Goal: Task Accomplishment & Management: Manage account settings

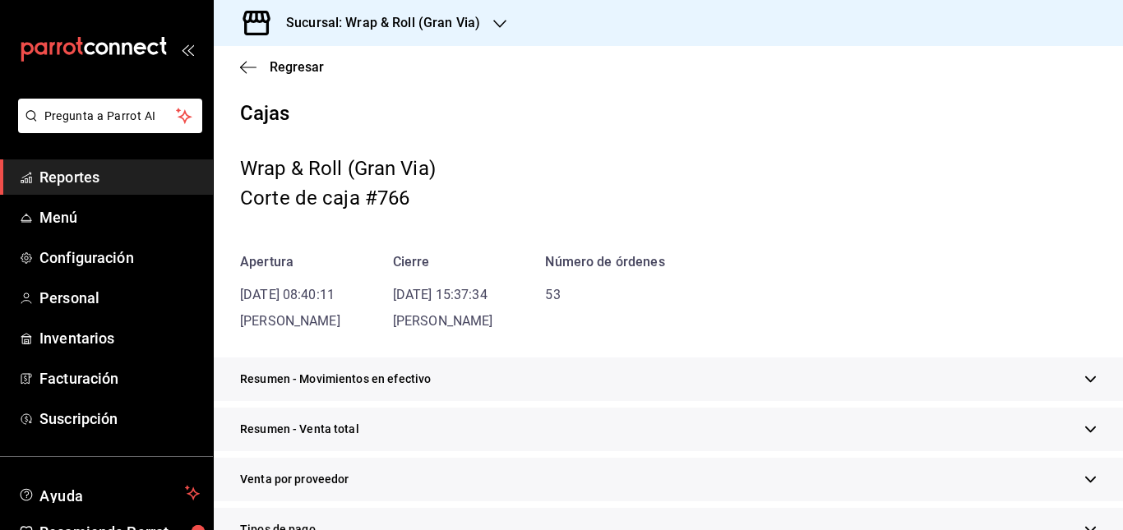
click at [473, 30] on h3 "Sucursal: Wrap & Roll (Gran Via)" at bounding box center [376, 23] width 207 height 20
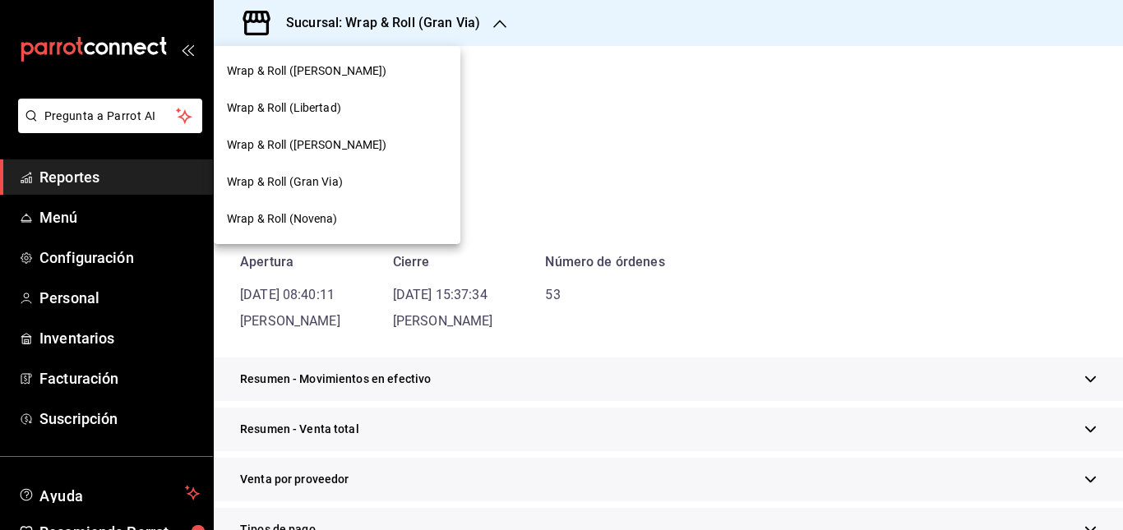
click at [363, 141] on span "Wrap & Roll ([PERSON_NAME])" at bounding box center [307, 144] width 160 height 17
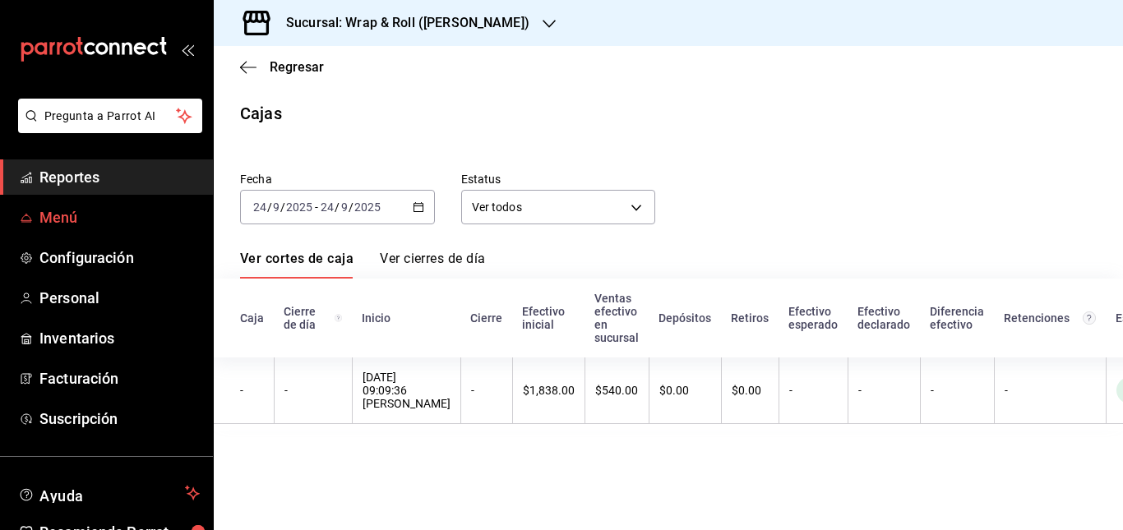
click at [61, 216] on span "Menú" at bounding box center [119, 217] width 160 height 22
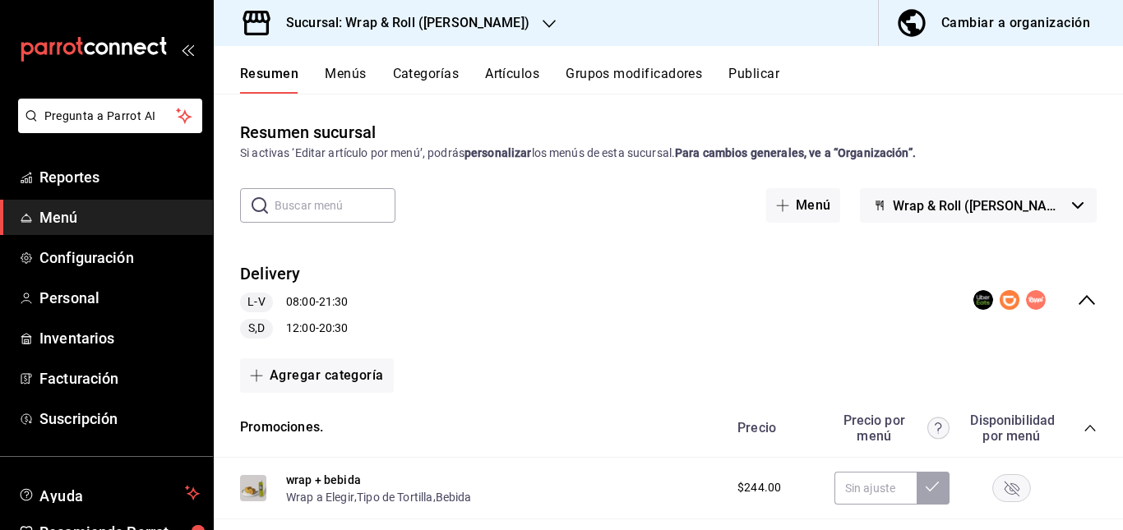
drag, startPoint x: 581, startPoint y: 280, endPoint x: 613, endPoint y: 170, distance: 113.9
click at [613, 170] on div "Resumen sucursal Si activas ‘Editar artículo por menú’, podrás personalizar los…" at bounding box center [668, 324] width 909 height 409
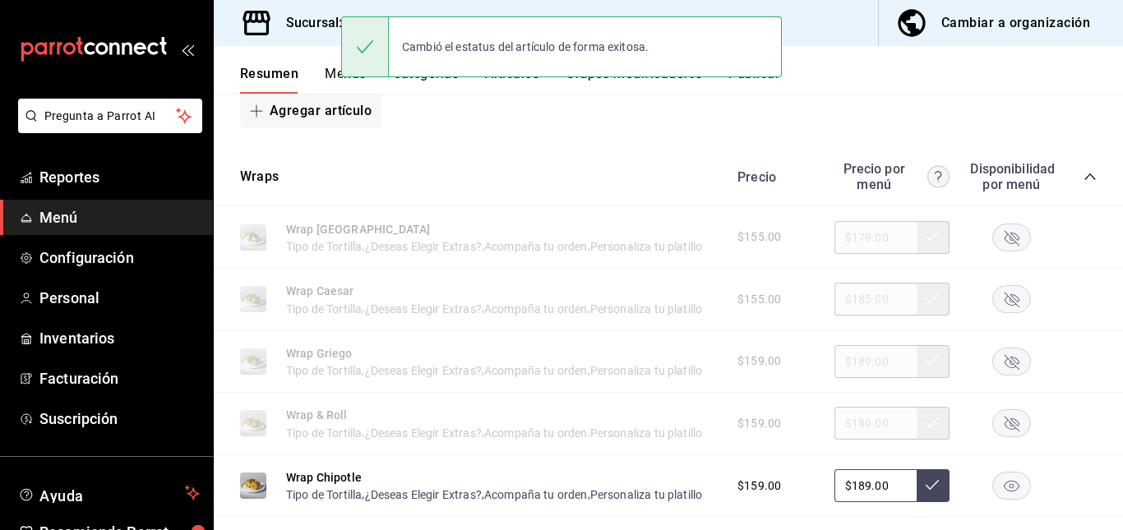
scroll to position [574, 0]
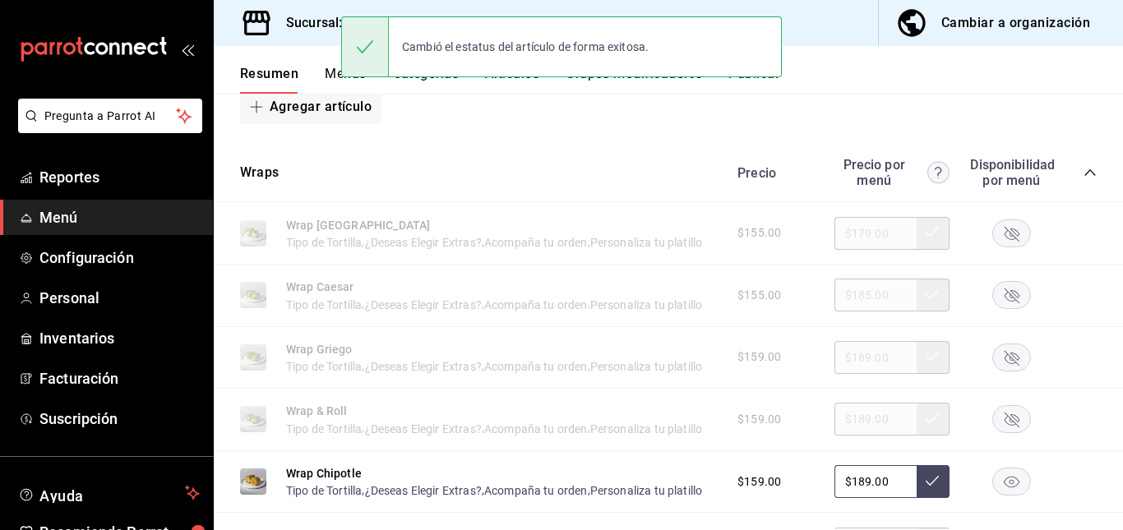
click at [1011, 241] on rect "button" at bounding box center [1012, 232] width 38 height 27
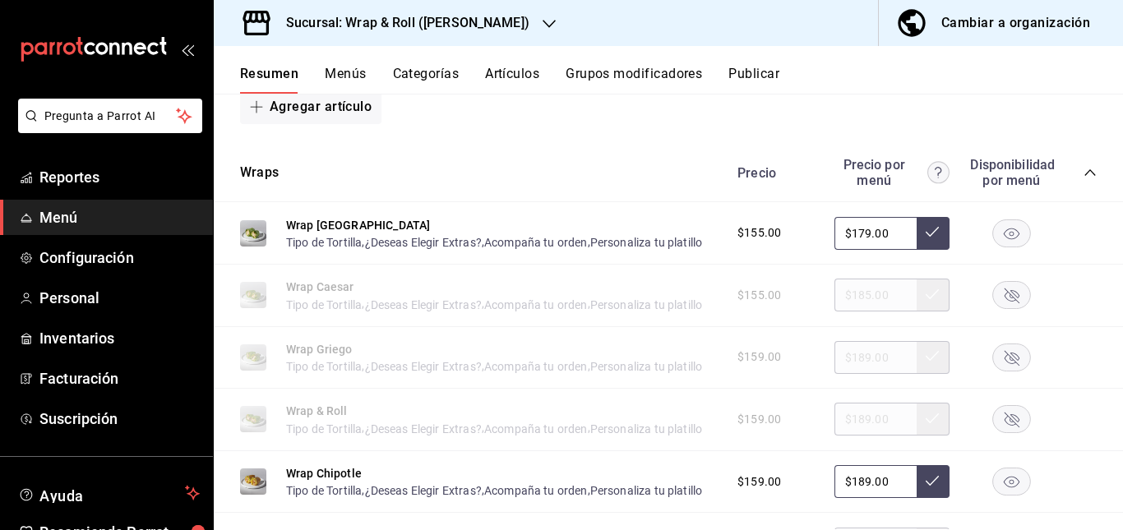
click at [993, 309] on rect "button" at bounding box center [1012, 295] width 38 height 27
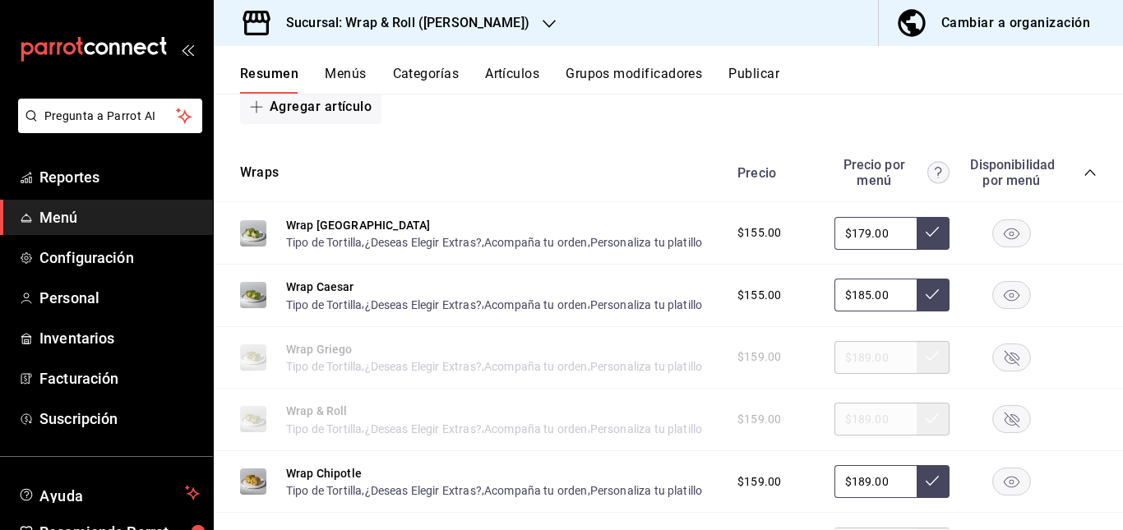
scroll to position [681, 0]
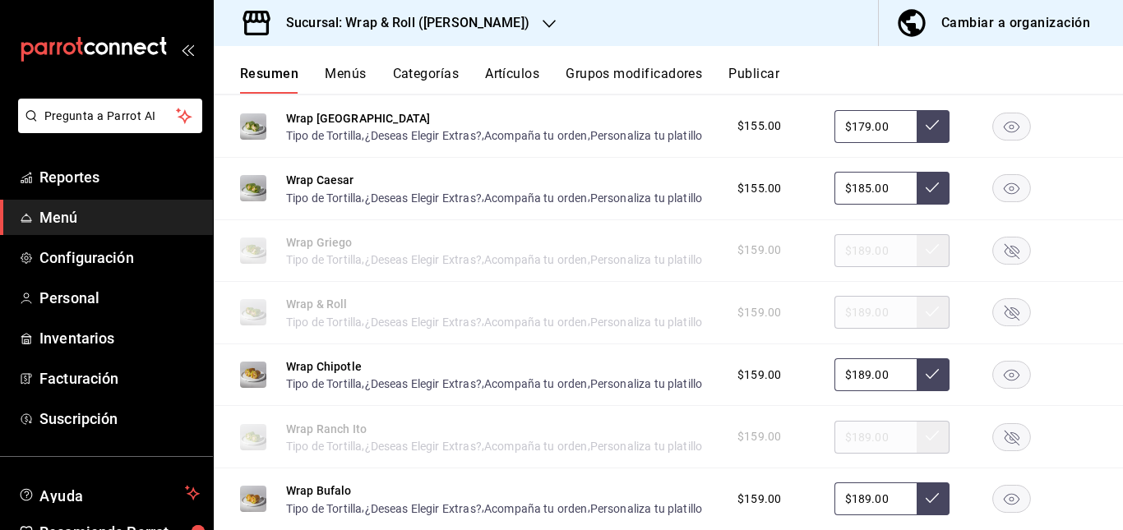
click at [1004, 264] on rect "button" at bounding box center [1012, 250] width 38 height 27
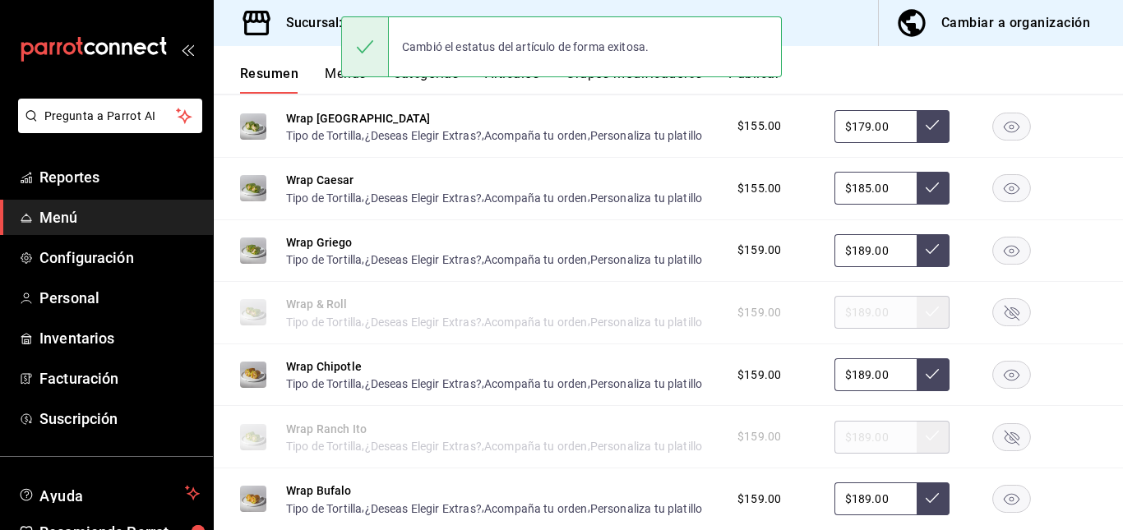
click at [1013, 326] on rect "button" at bounding box center [1012, 312] width 38 height 27
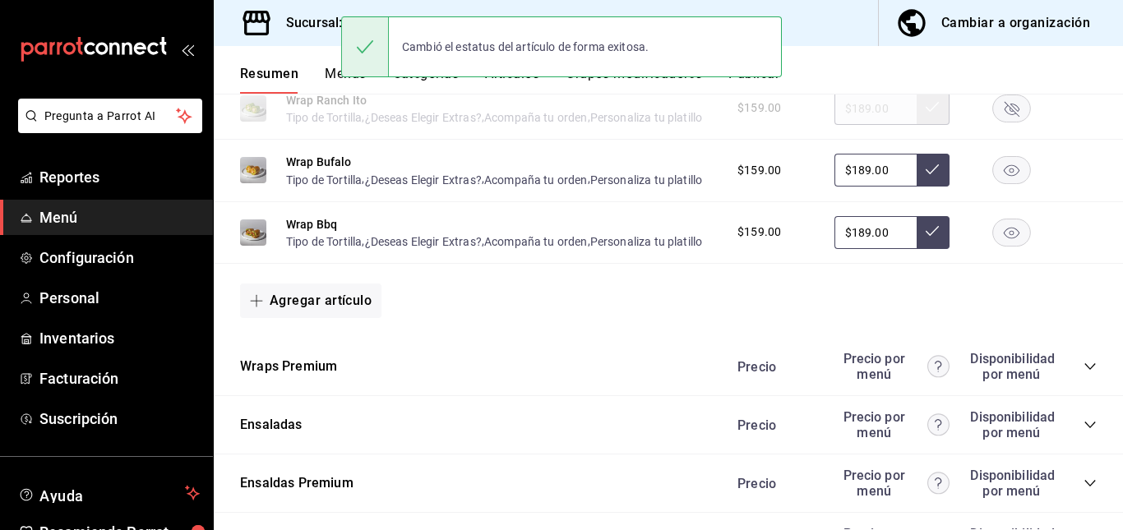
scroll to position [1011, 0]
click at [1000, 120] on rect "button" at bounding box center [1012, 106] width 38 height 27
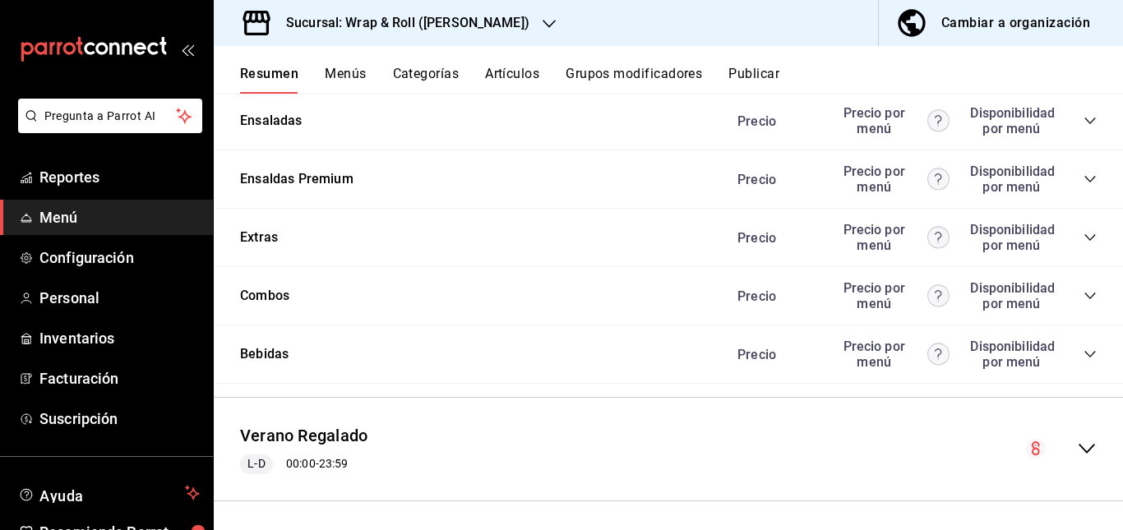
scroll to position [1315, 0]
click at [1084, 127] on icon "collapse-category-row" at bounding box center [1090, 119] width 13 height 13
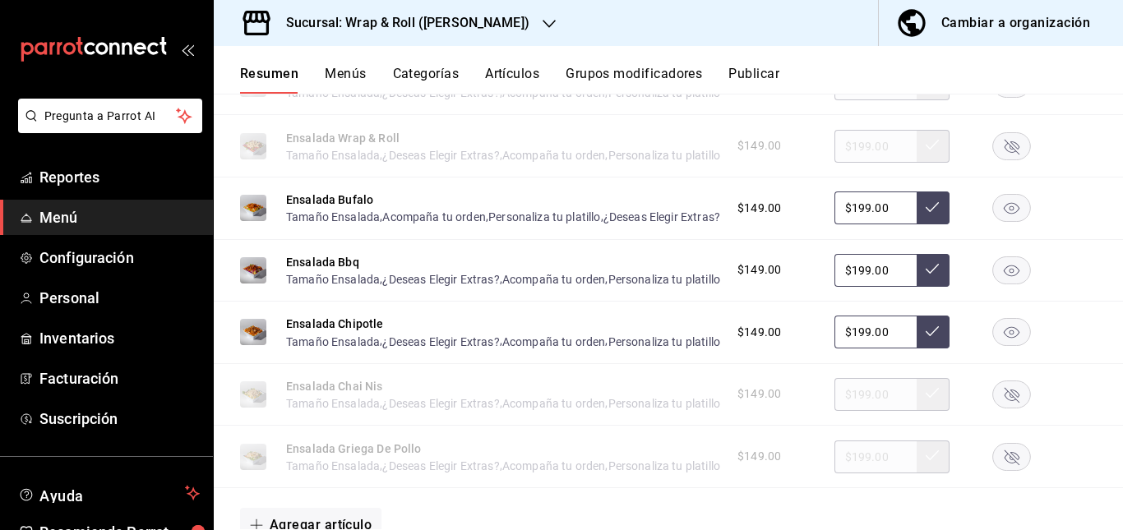
scroll to position [1475, 0]
click at [1000, 34] on rect "button" at bounding box center [1012, 20] width 38 height 27
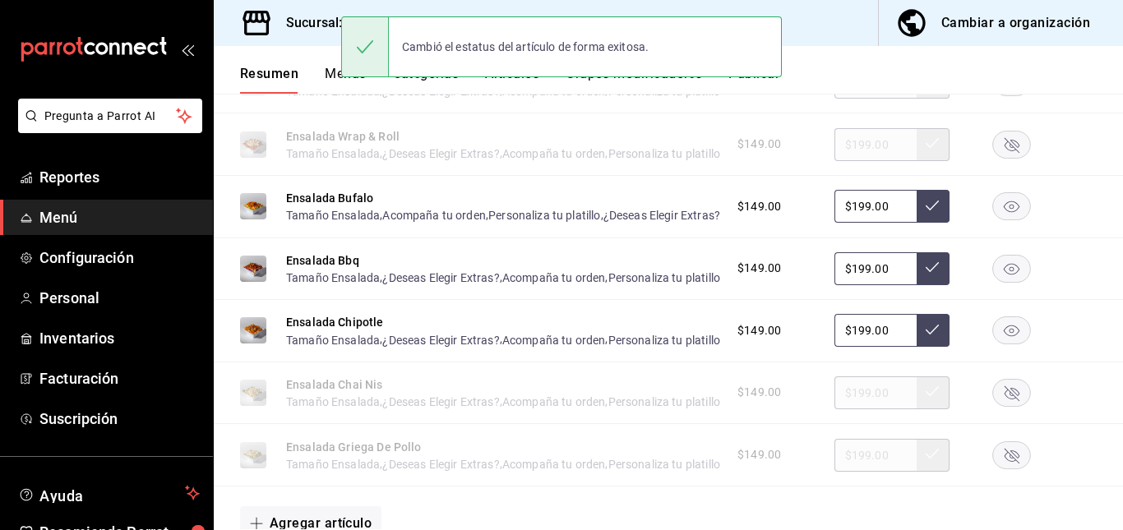
click at [999, 95] on rect "button" at bounding box center [1012, 81] width 38 height 27
click at [1000, 158] on rect "button" at bounding box center [1012, 144] width 38 height 27
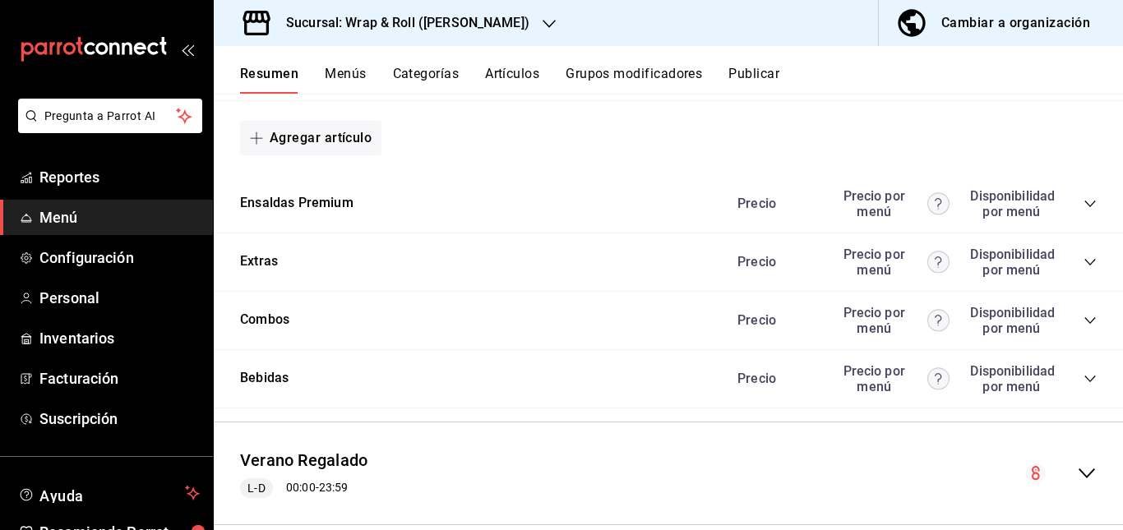
scroll to position [1911, 0]
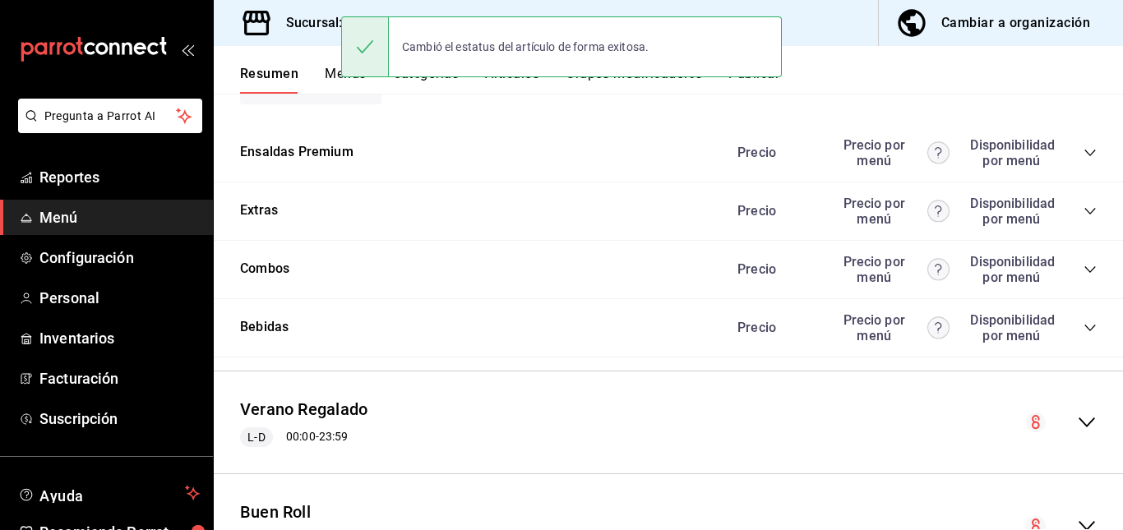
click at [994, 32] on rect "button" at bounding box center [1012, 18] width 38 height 27
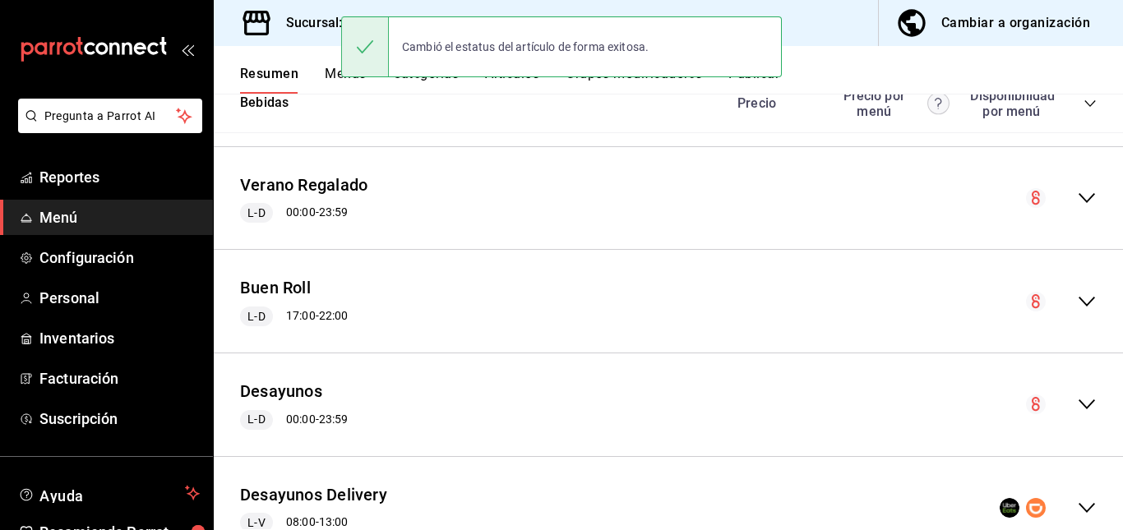
scroll to position [2137, 0]
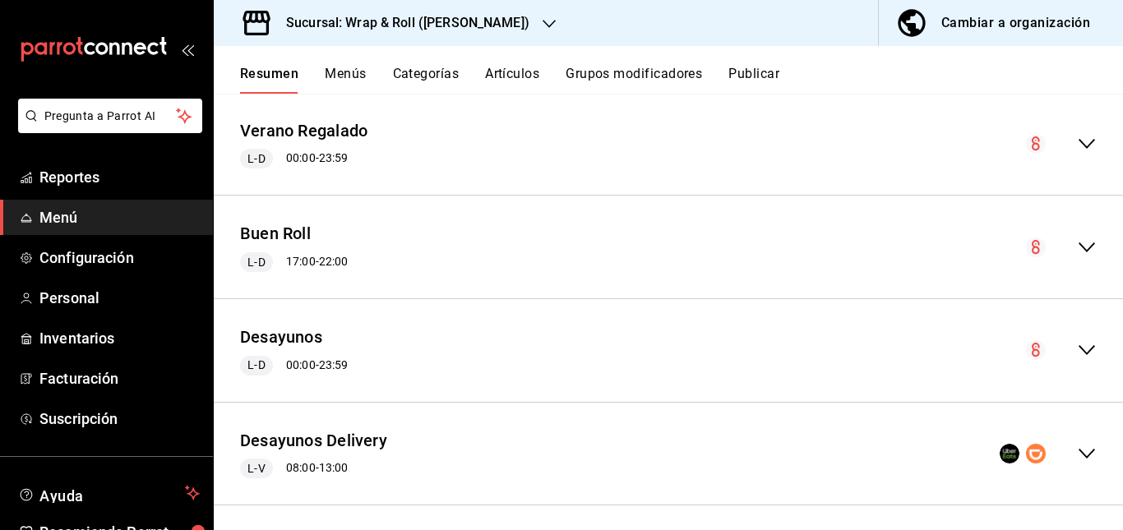
scroll to position [2468, 0]
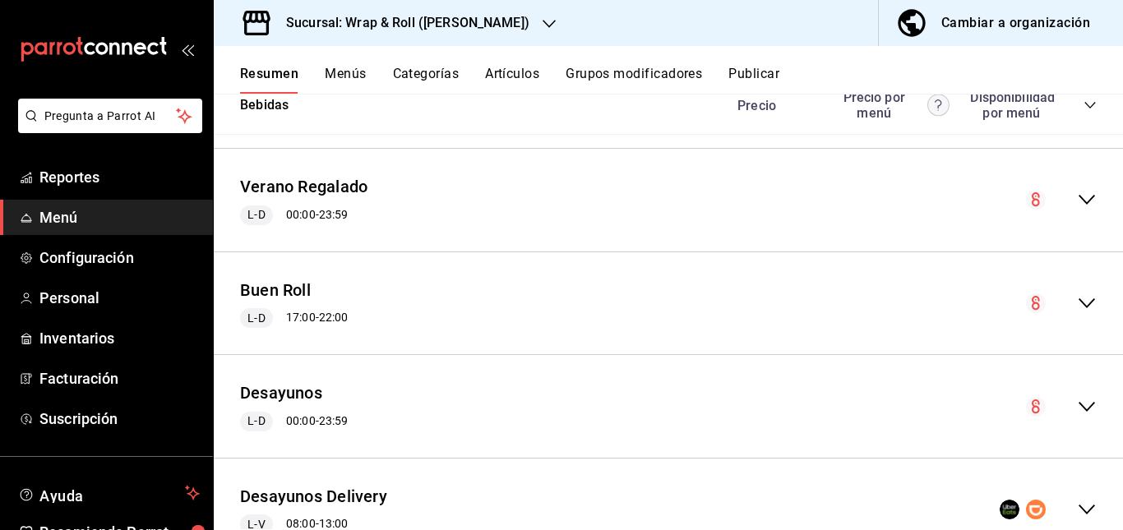
scroll to position [3610, 0]
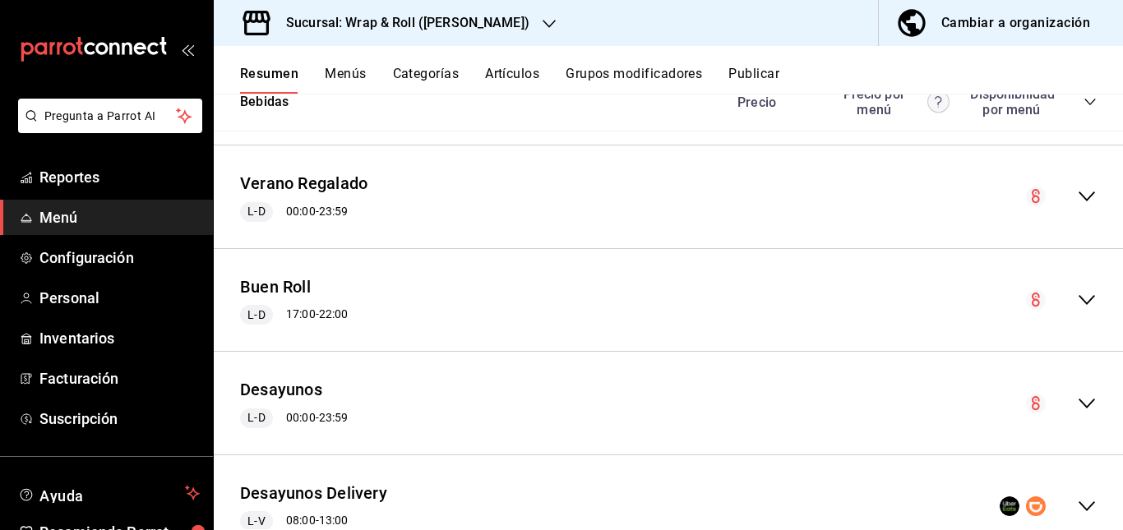
click at [1084, 50] on icon "collapse-category-row" at bounding box center [1090, 43] width 13 height 13
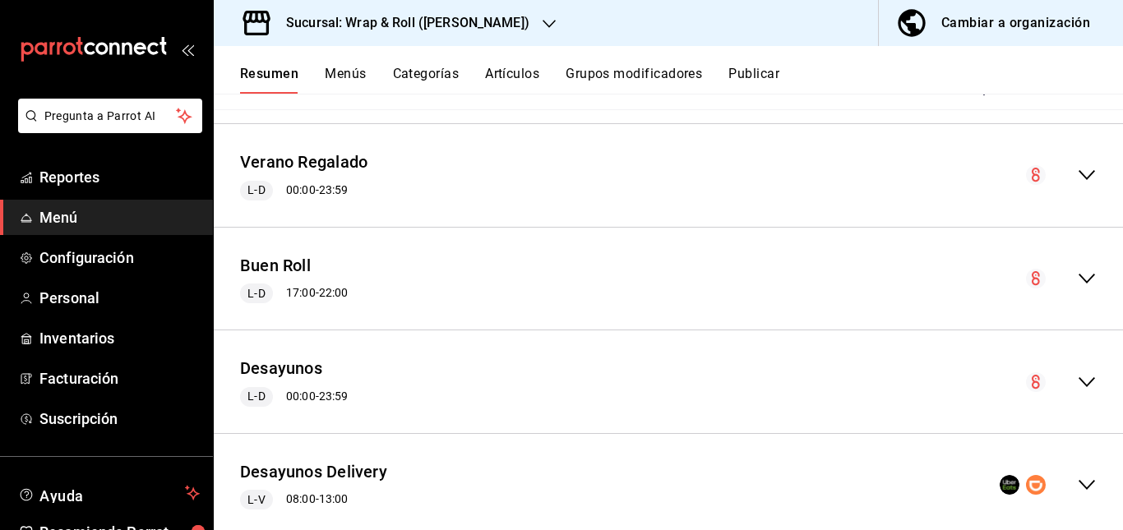
scroll to position [4017, 0]
click at [1084, 86] on icon "collapse-category-row" at bounding box center [1090, 79] width 13 height 13
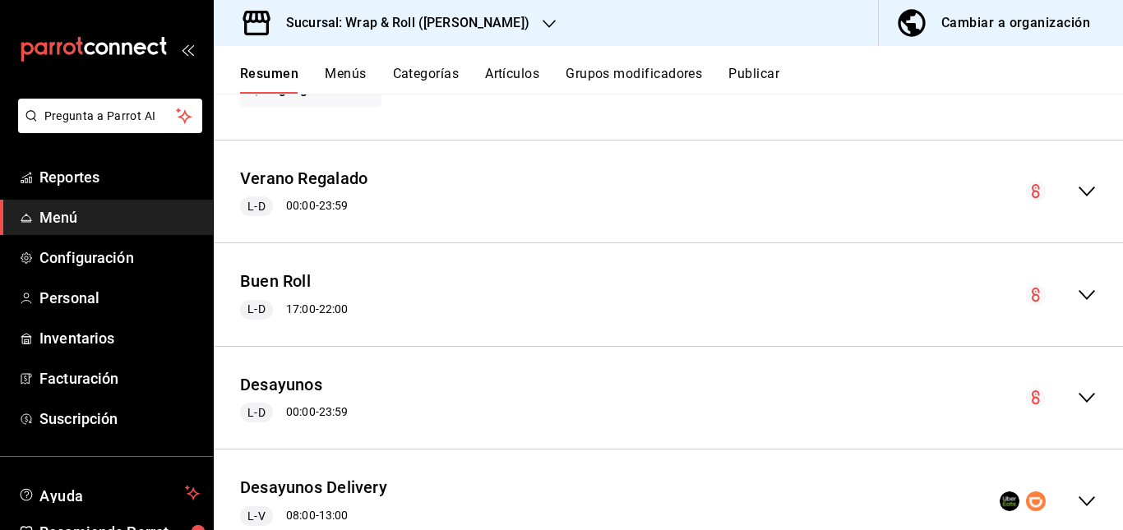
scroll to position [4368, 0]
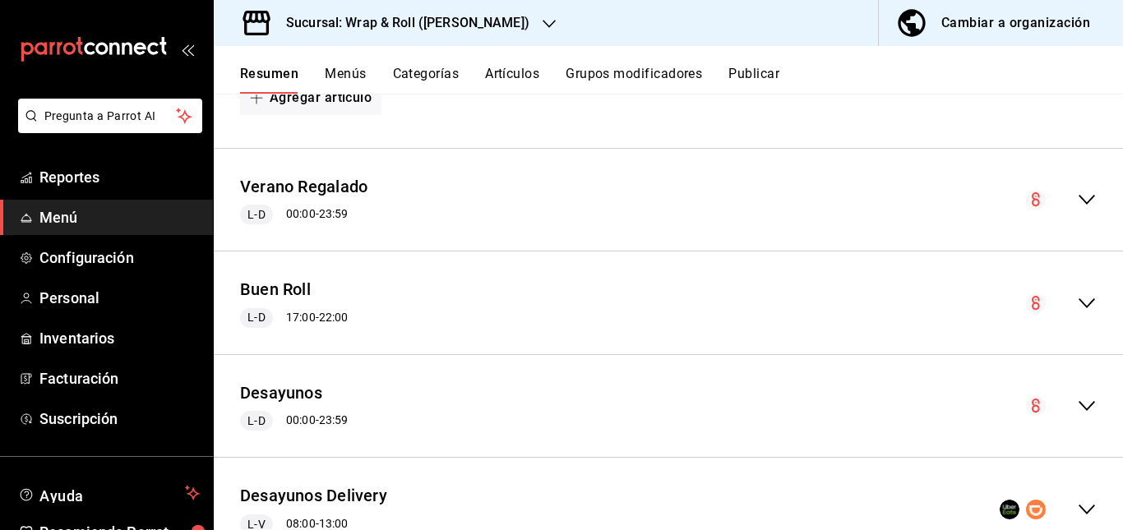
click at [511, 68] on button "Artículos" at bounding box center [512, 80] width 54 height 28
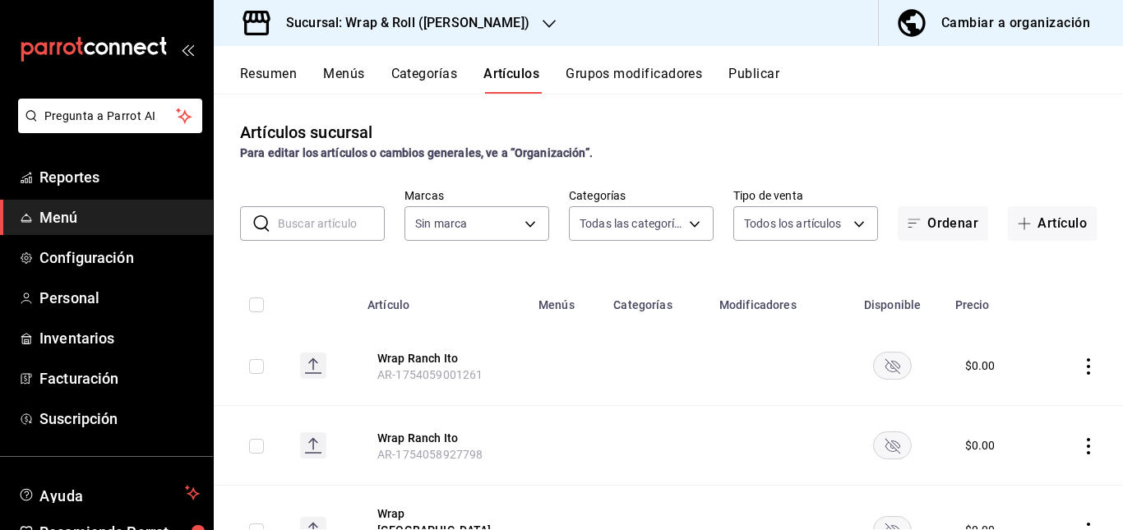
type input "0cffcaa9-173e-47a8-938b-dca6a1bc21d4,b2760ed9-b7b1-4897-8a9f-c9dd110c8266,67b79…"
type input "7d263f60-237b-4a5e-827c-684bea1a4647"
click at [341, 235] on input "text" at bounding box center [331, 223] width 107 height 33
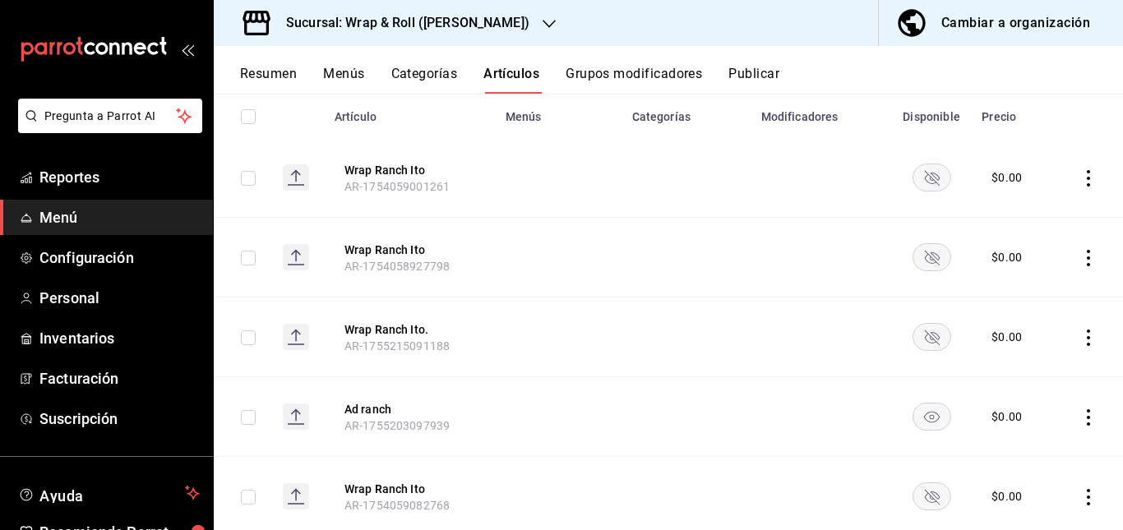
scroll to position [190, 0]
click at [926, 164] on rect "availability-product" at bounding box center [932, 175] width 38 height 27
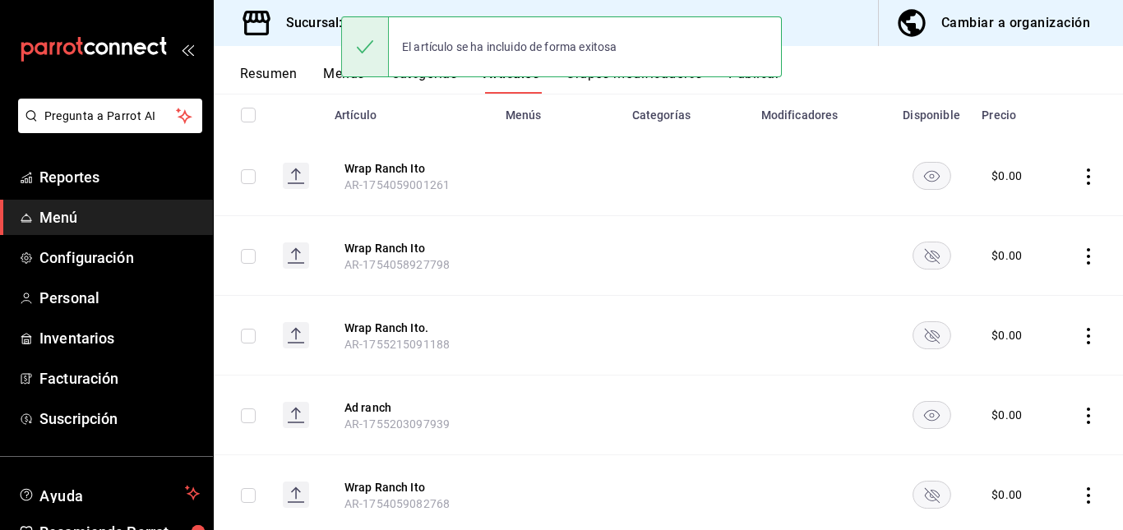
click at [920, 254] on rect "availability-product" at bounding box center [932, 255] width 38 height 27
click at [918, 331] on rect "availability-product" at bounding box center [932, 334] width 38 height 27
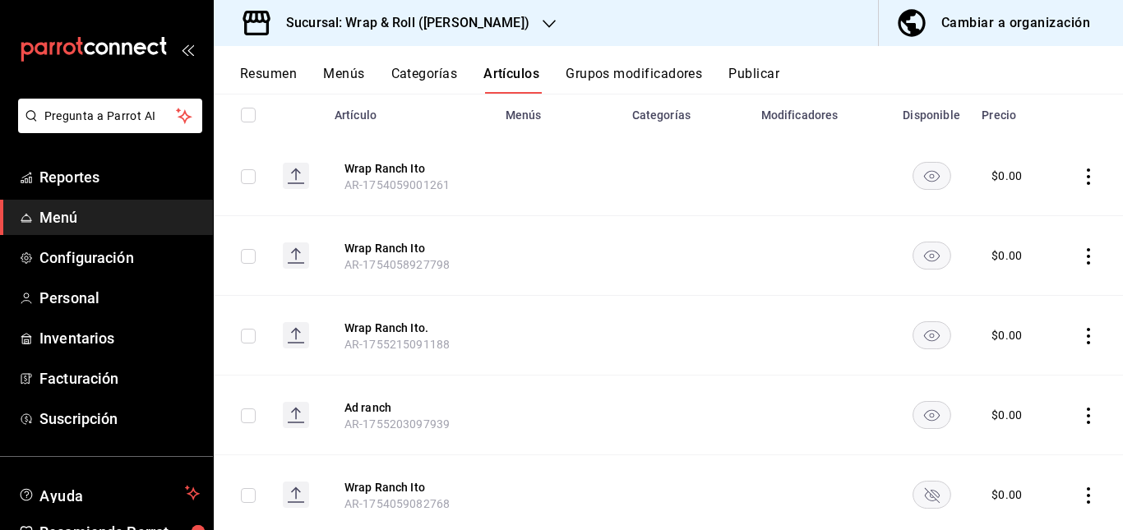
click at [920, 483] on rect "availability-product" at bounding box center [932, 494] width 38 height 27
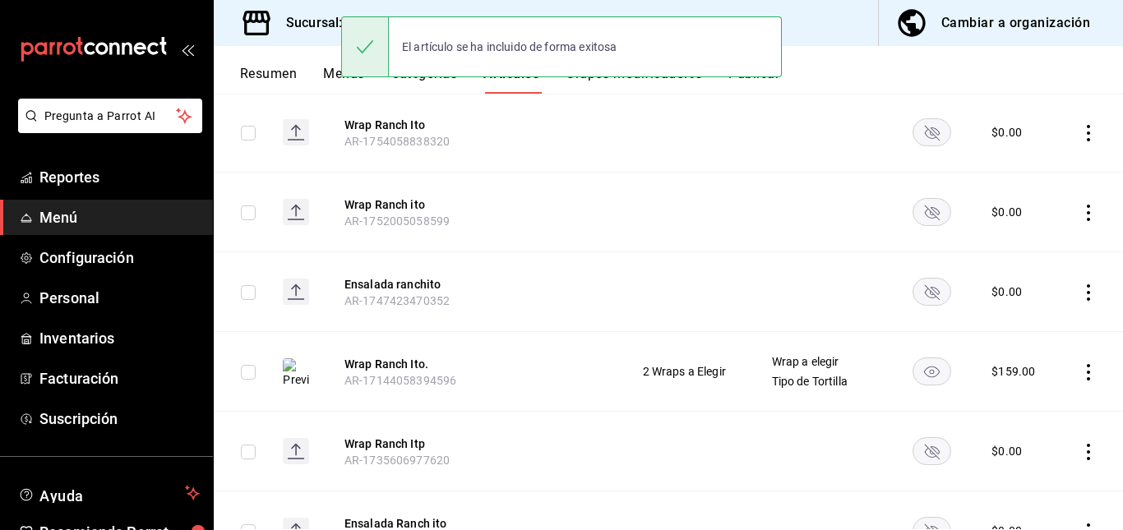
scroll to position [634, 0]
click at [923, 127] on rect "availability-product" at bounding box center [932, 130] width 38 height 27
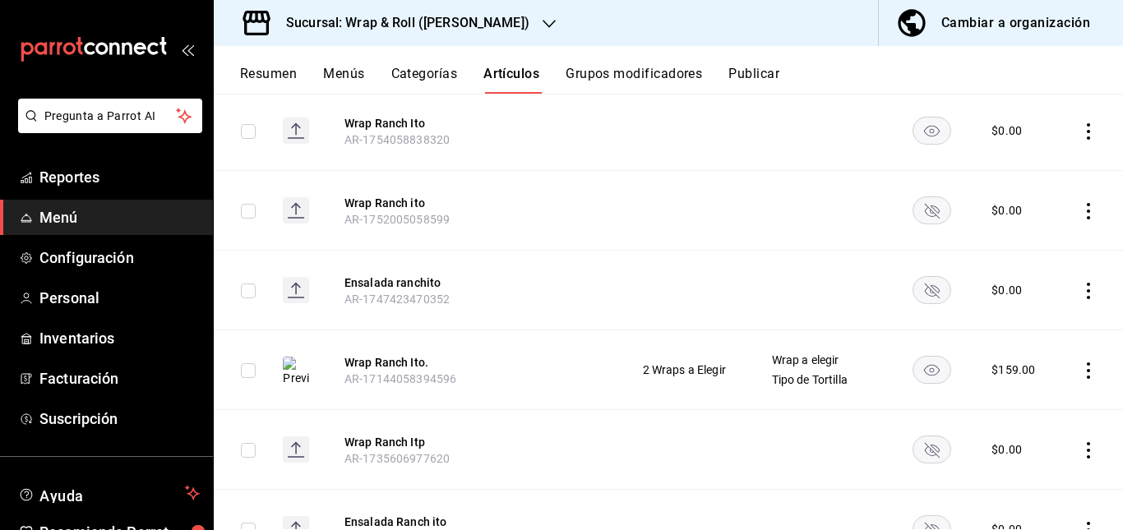
click at [924, 291] on icon "availability-product" at bounding box center [931, 291] width 15 height 15
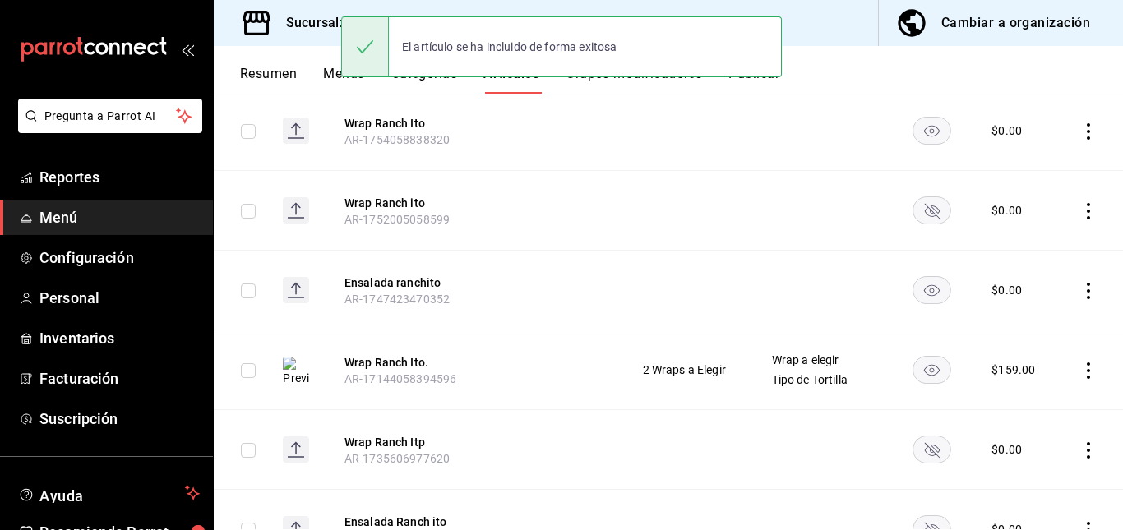
click at [927, 210] on rect "availability-product" at bounding box center [932, 209] width 38 height 27
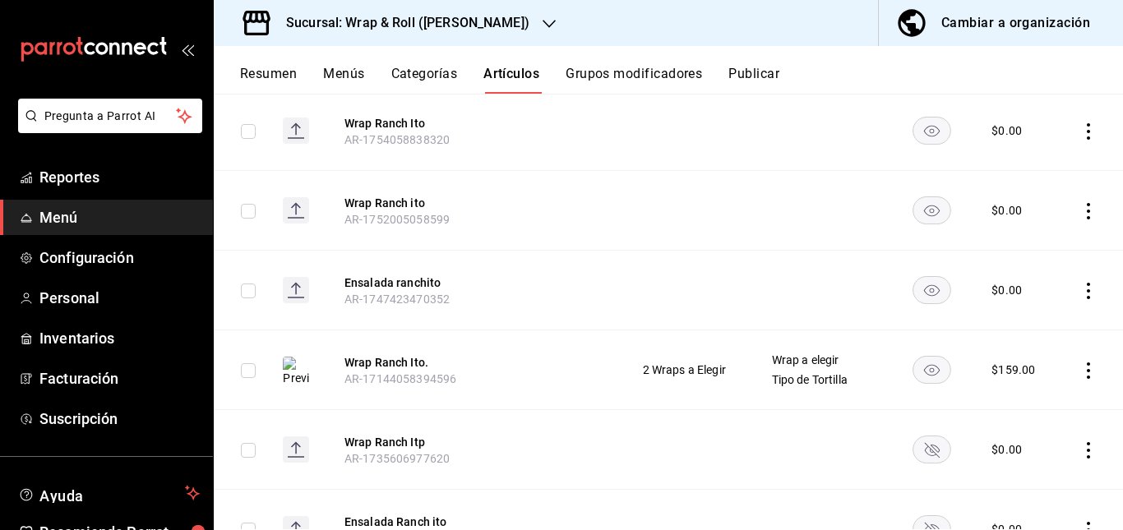
click at [926, 456] on rect "availability-product" at bounding box center [932, 449] width 38 height 27
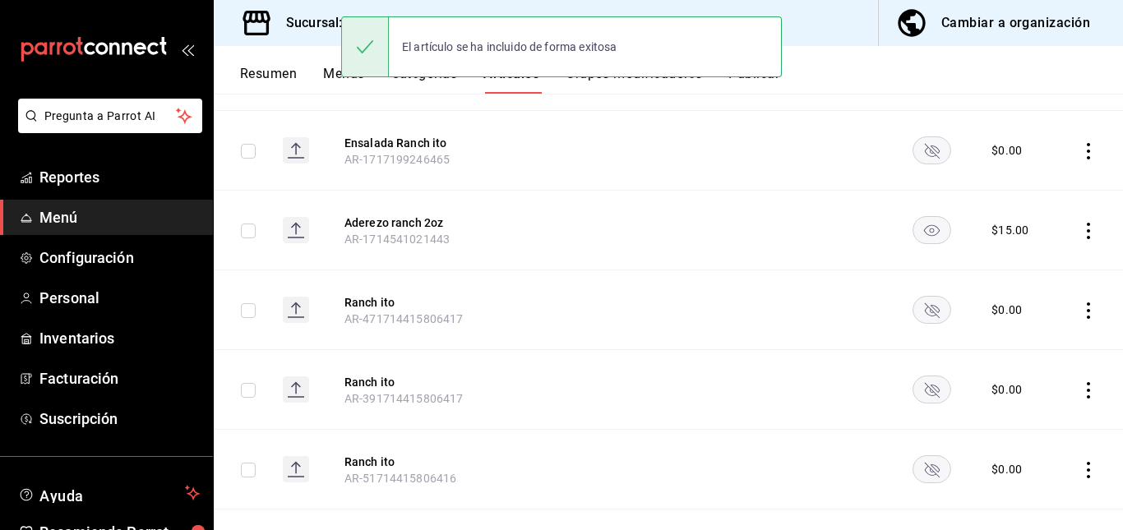
scroll to position [1036, 0]
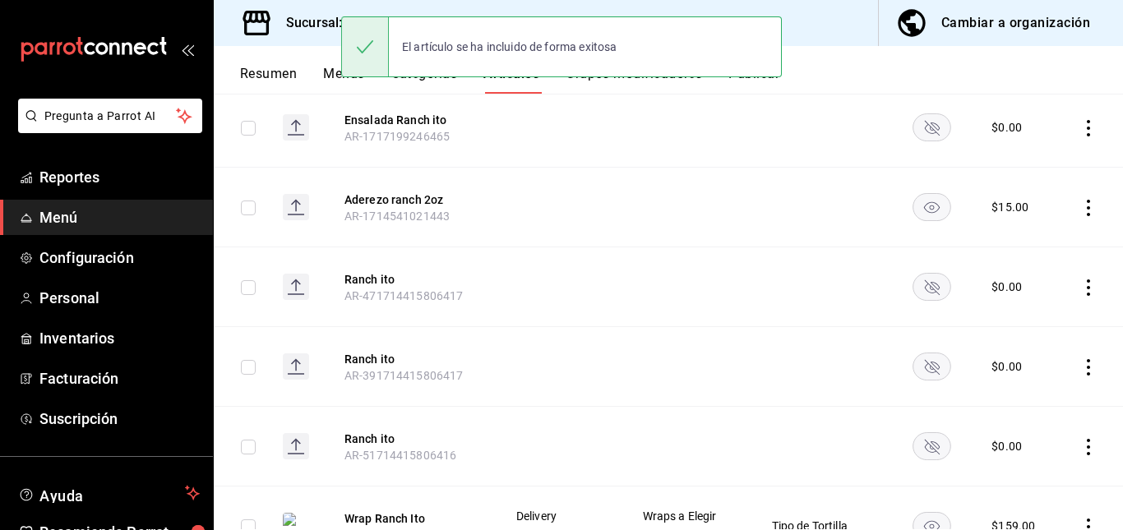
click at [919, 130] on rect "availability-product" at bounding box center [932, 126] width 38 height 27
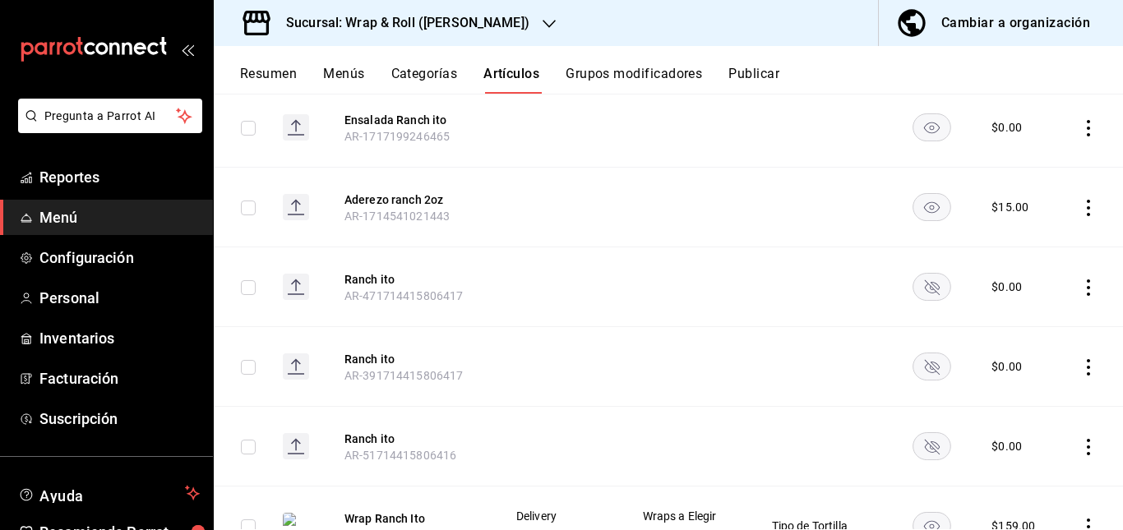
click at [931, 454] on rect "availability-product" at bounding box center [932, 445] width 38 height 27
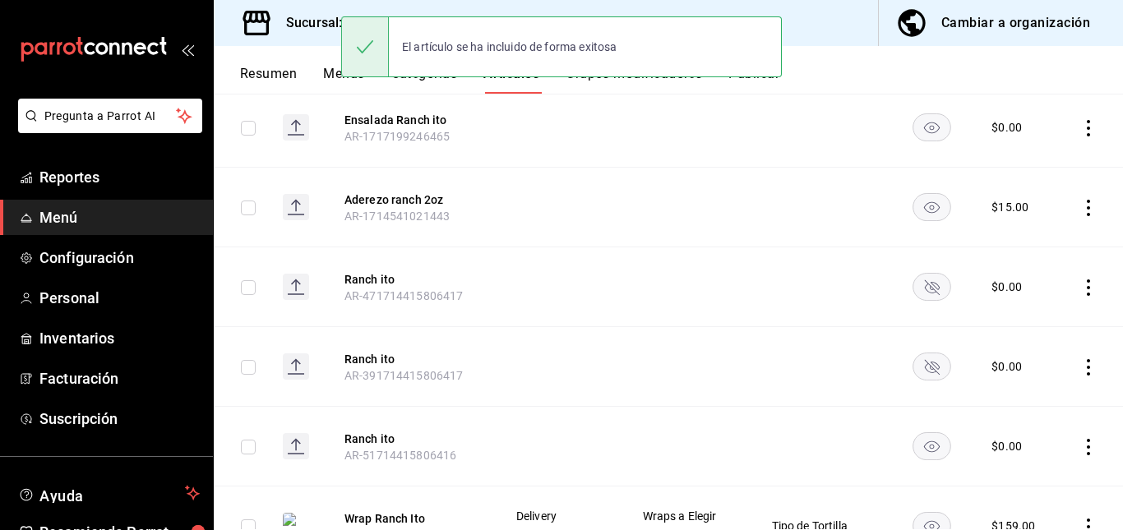
click at [932, 287] on rect "availability-product" at bounding box center [932, 286] width 38 height 27
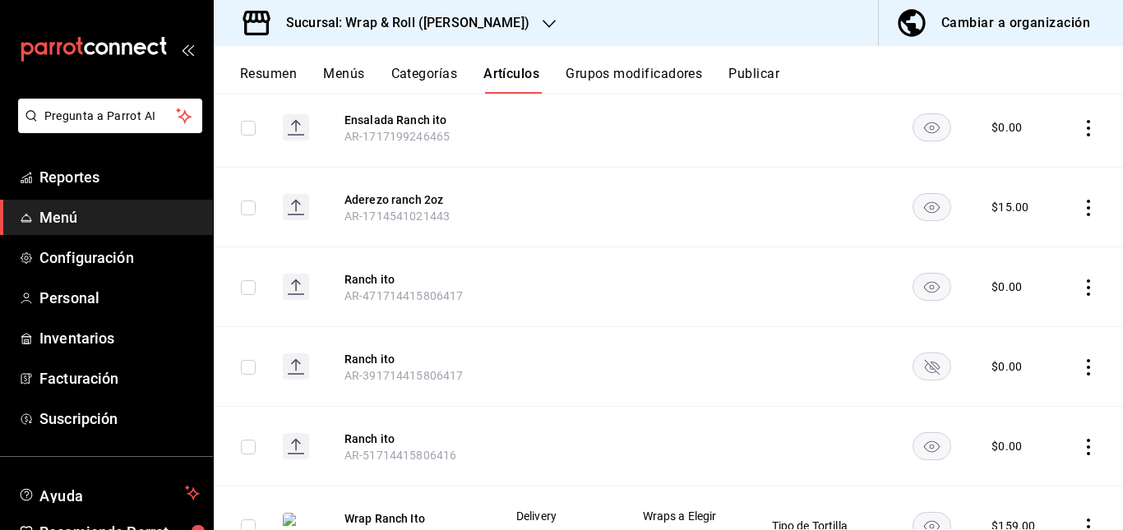
click at [917, 371] on rect "availability-product" at bounding box center [932, 366] width 38 height 27
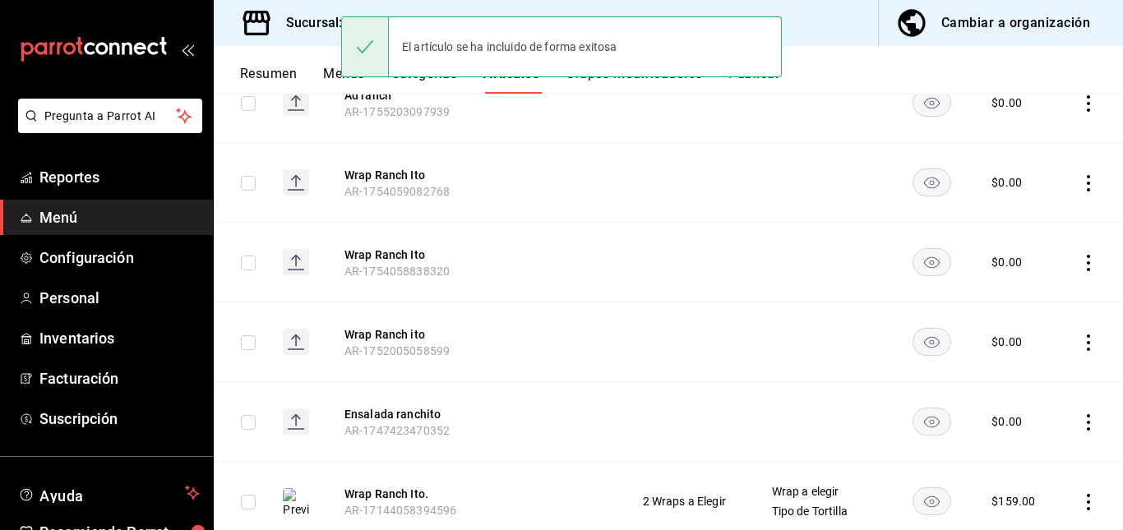
scroll to position [0, 0]
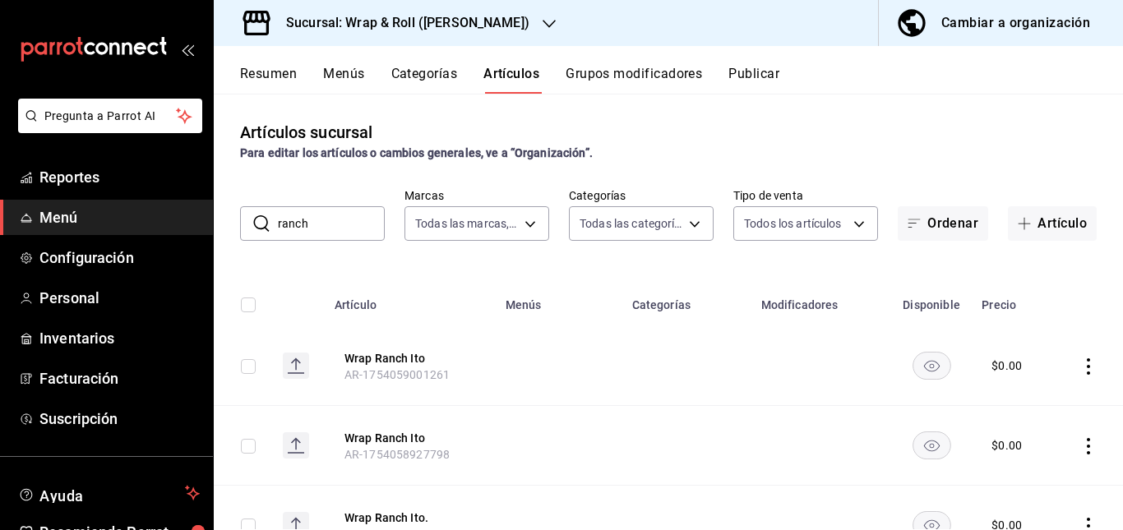
click at [381, 223] on input "ranch" at bounding box center [331, 223] width 107 height 33
type input "r"
click at [552, 335] on td at bounding box center [551, 366] width 119 height 80
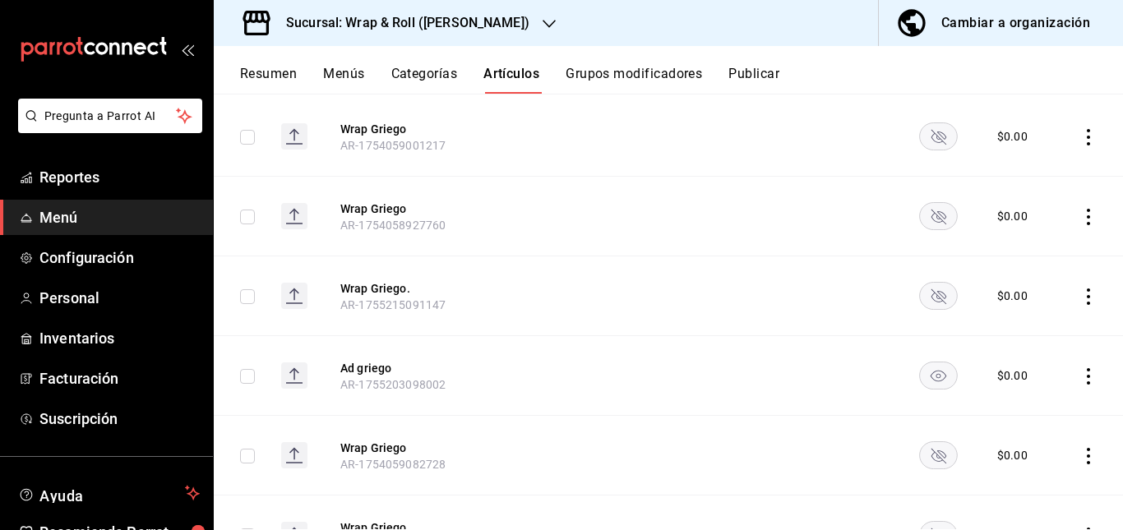
scroll to position [230, 0]
click at [931, 141] on icon "availability-product" at bounding box center [938, 136] width 15 height 15
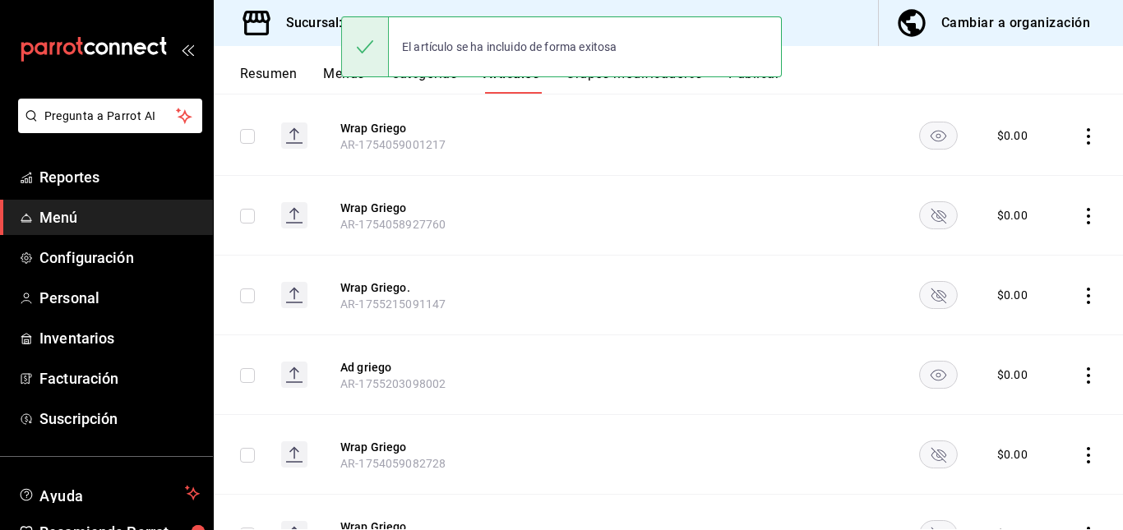
click at [926, 213] on rect "availability-product" at bounding box center [939, 214] width 38 height 27
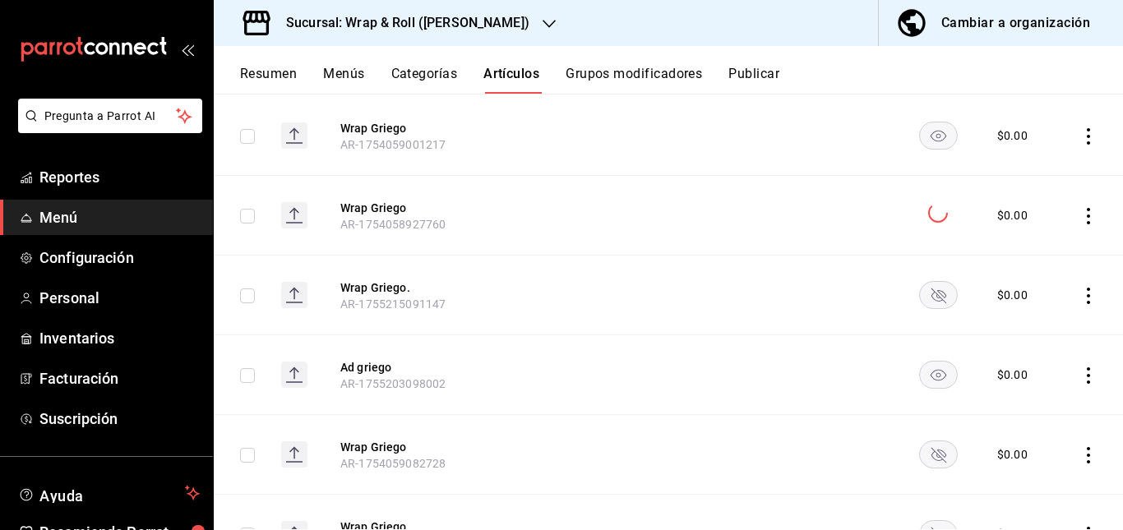
click at [926, 286] on rect "availability-product" at bounding box center [939, 294] width 38 height 27
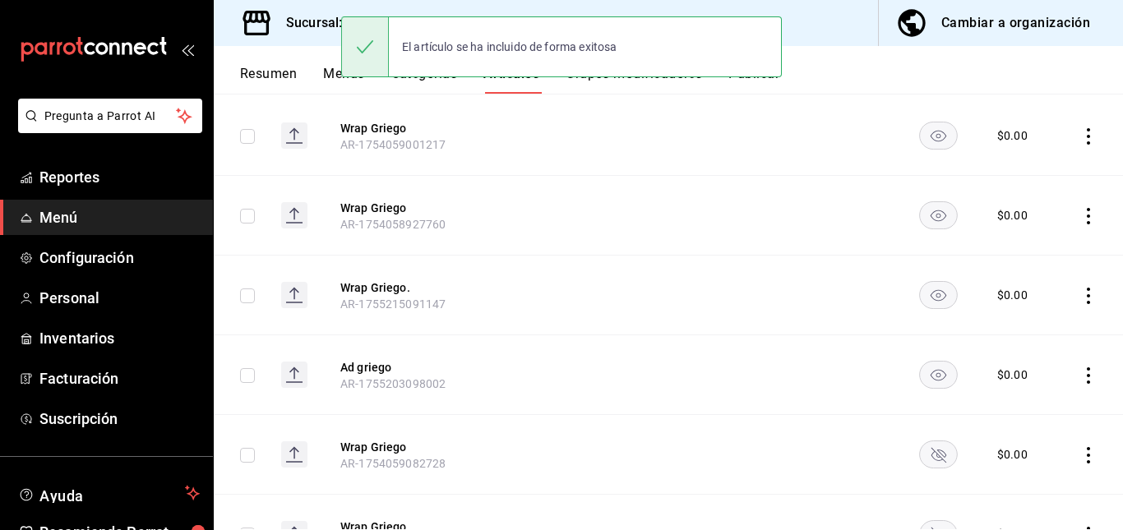
click at [931, 451] on icon "availability-product" at bounding box center [938, 455] width 15 height 15
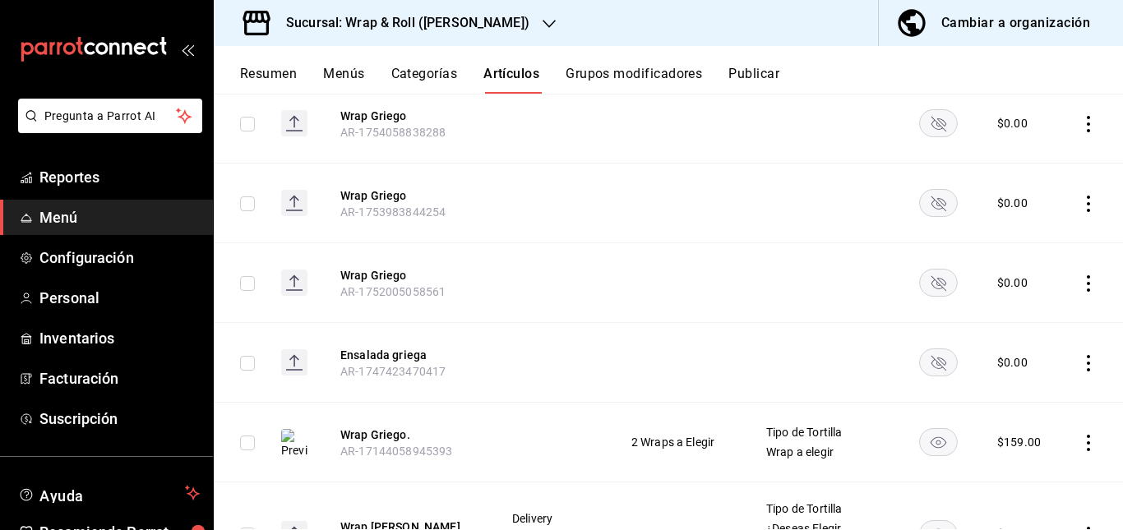
scroll to position [642, 0]
click at [920, 125] on rect "availability-product" at bounding box center [939, 122] width 38 height 27
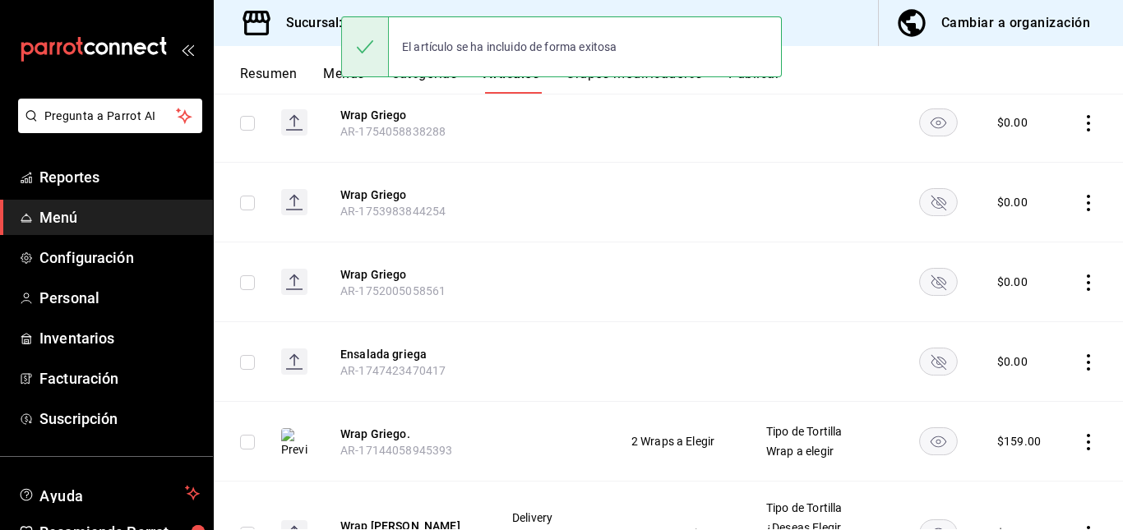
click at [929, 279] on rect "availability-product" at bounding box center [939, 281] width 38 height 27
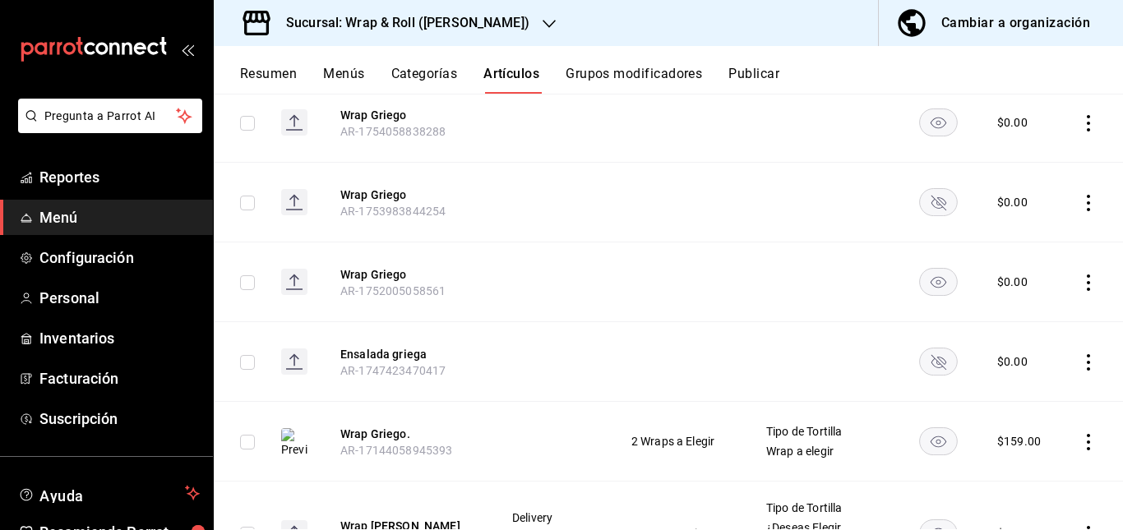
click at [931, 198] on icon "availability-product" at bounding box center [938, 203] width 15 height 15
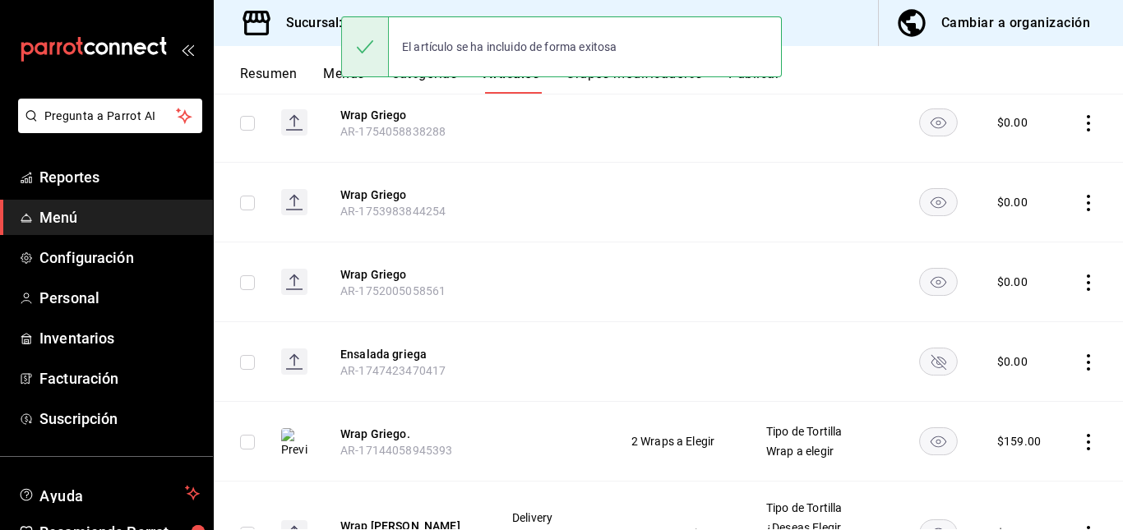
click at [922, 366] on rect "availability-product" at bounding box center [939, 361] width 38 height 27
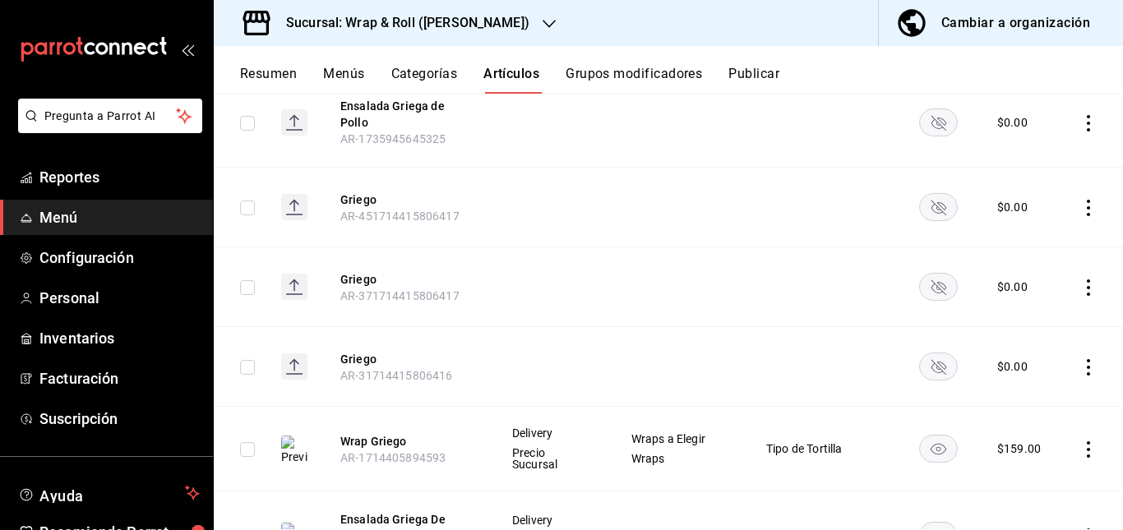
scroll to position [1153, 0]
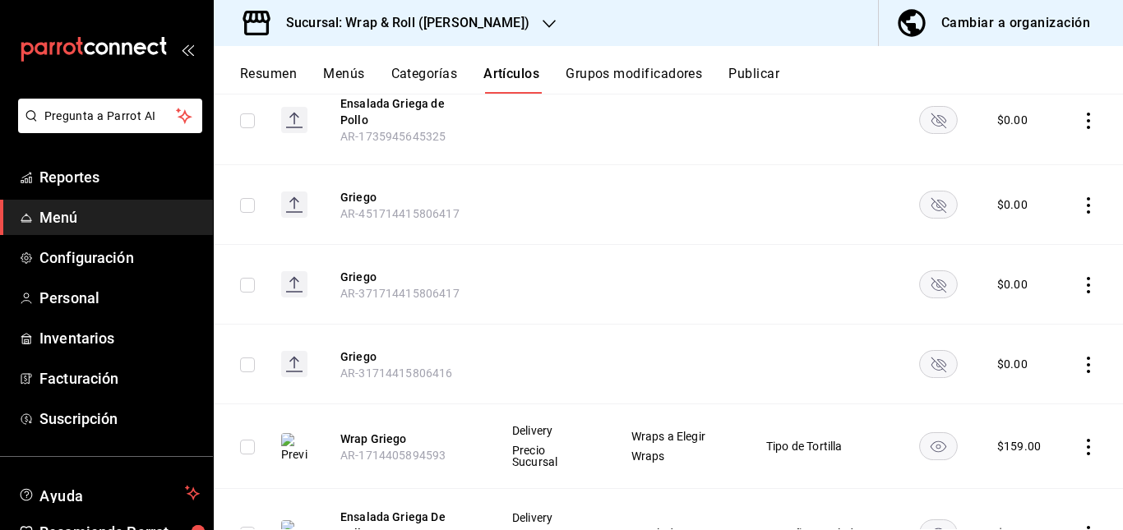
click at [926, 127] on rect "availability-product" at bounding box center [939, 119] width 38 height 27
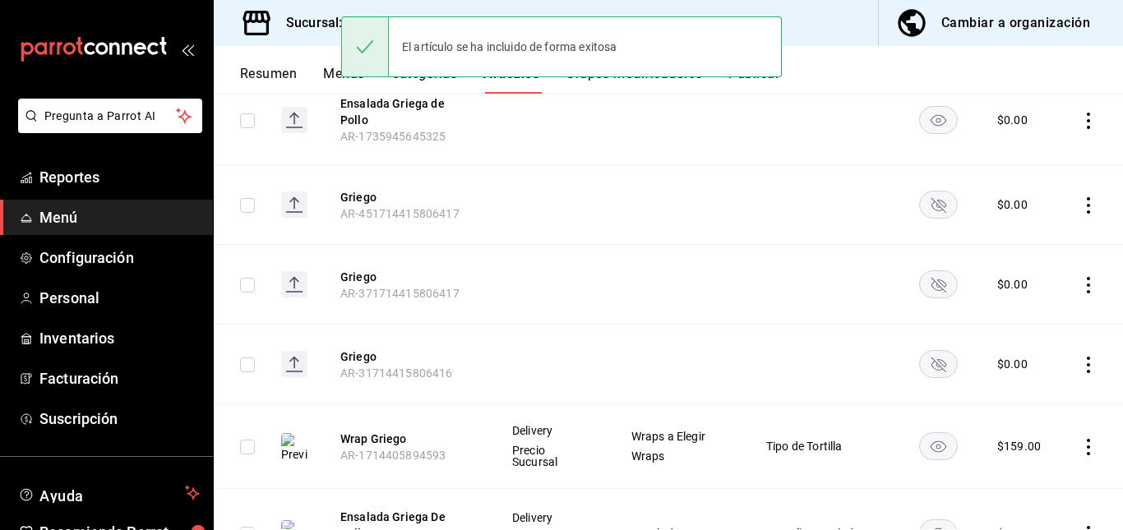
click at [922, 371] on rect "availability-product" at bounding box center [939, 364] width 38 height 27
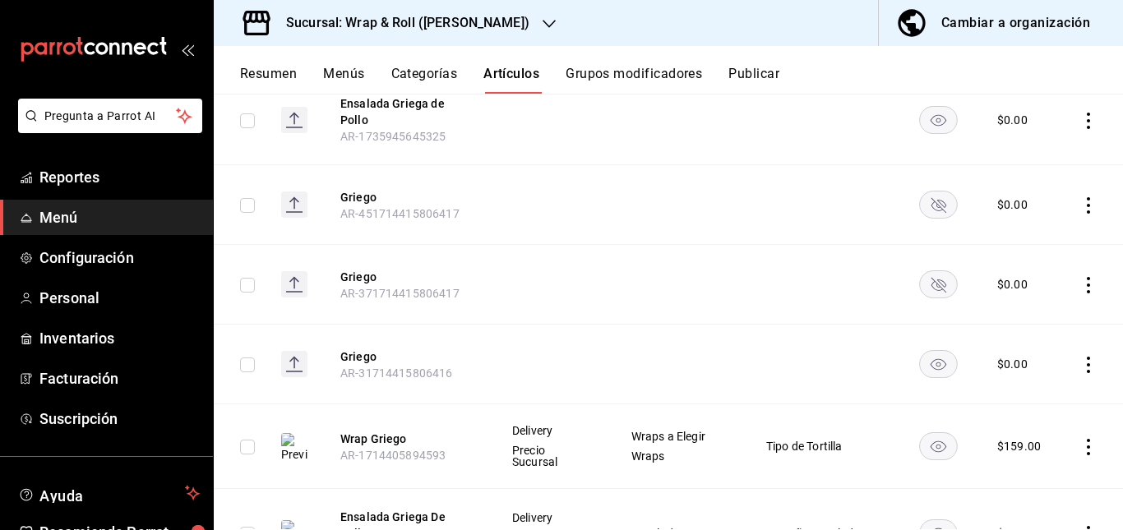
click at [924, 203] on rect "availability-product" at bounding box center [939, 205] width 38 height 27
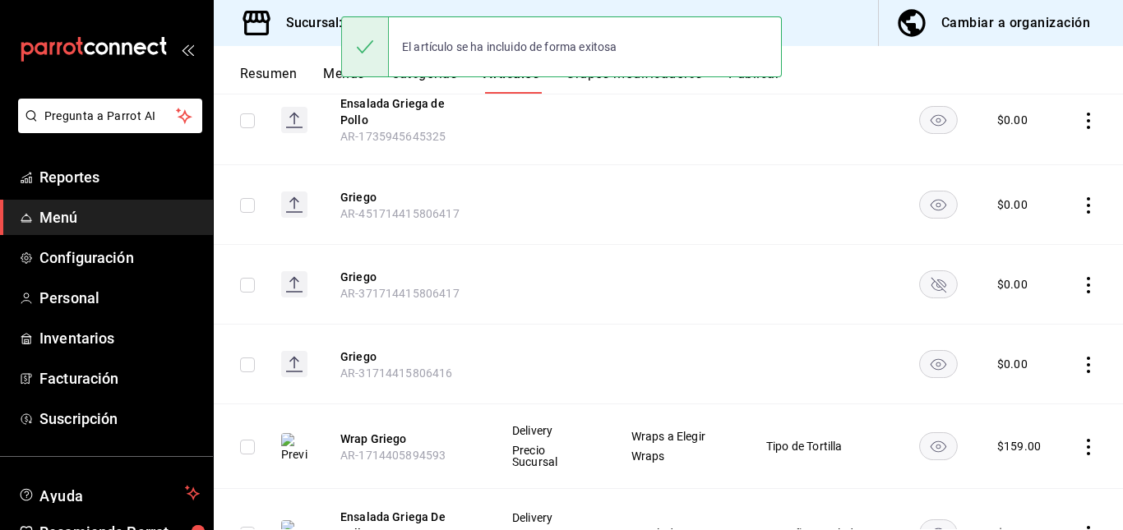
click at [921, 279] on rect "availability-product" at bounding box center [939, 284] width 38 height 27
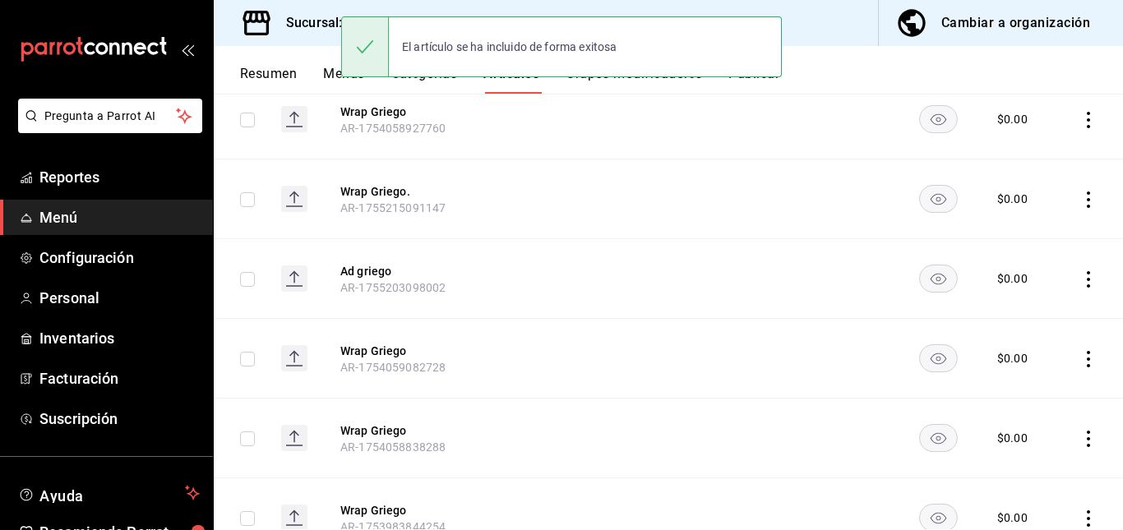
scroll to position [0, 0]
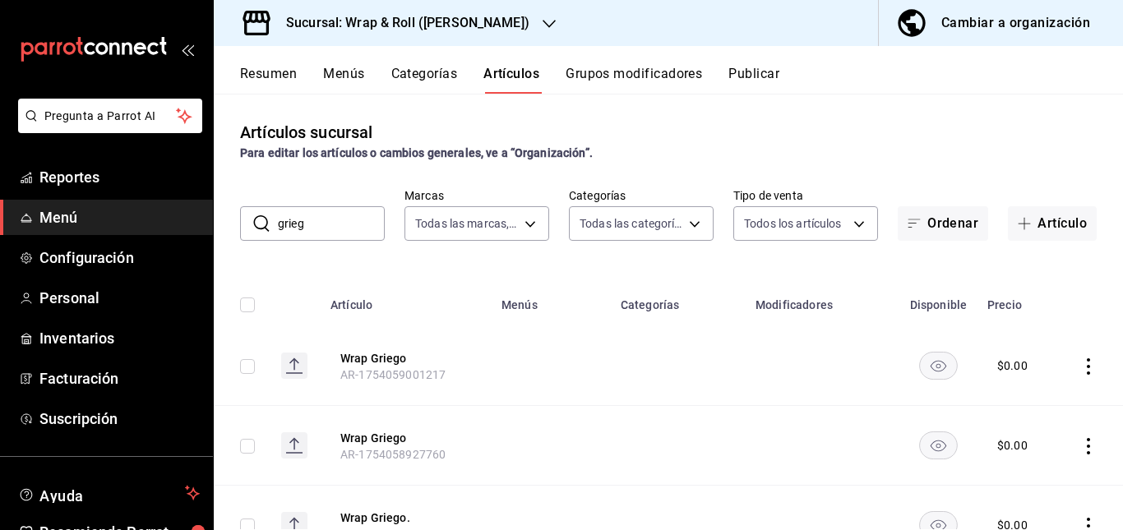
click at [349, 233] on input "grieg" at bounding box center [331, 223] width 107 height 33
type input "g"
click at [569, 392] on td at bounding box center [559, 366] width 127 height 80
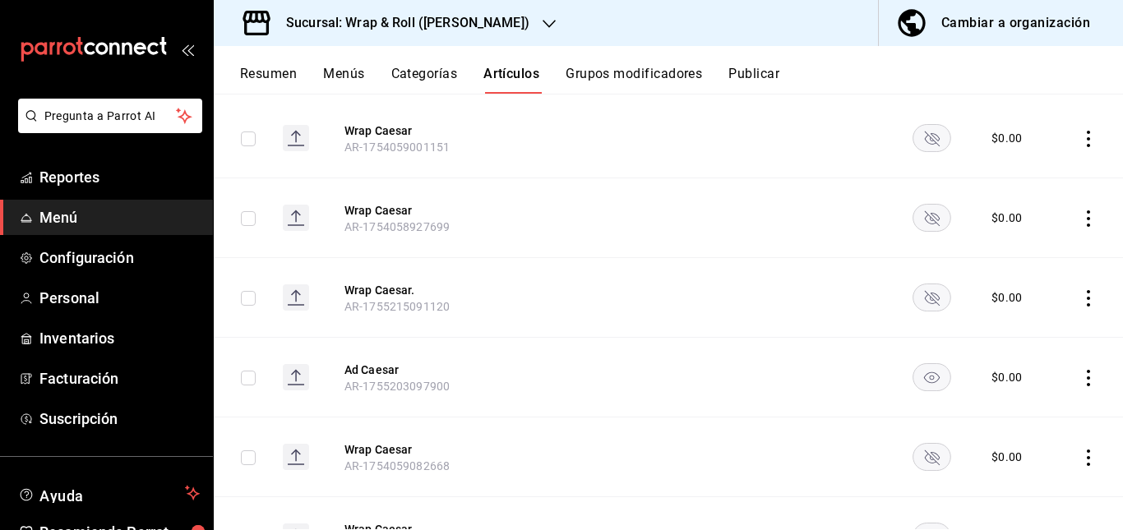
scroll to position [223, 0]
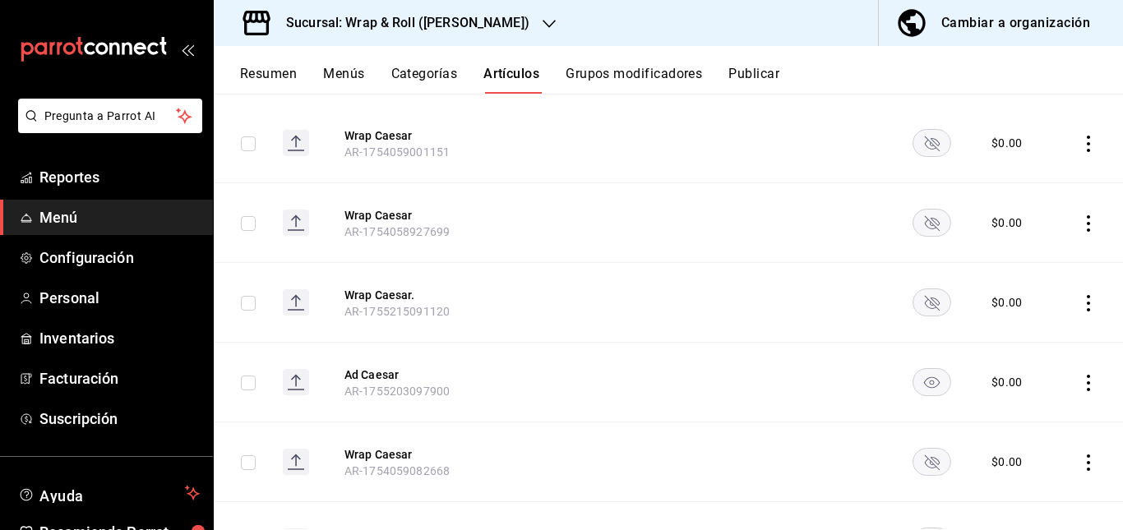
click at [923, 134] on rect "availability-product" at bounding box center [932, 142] width 38 height 27
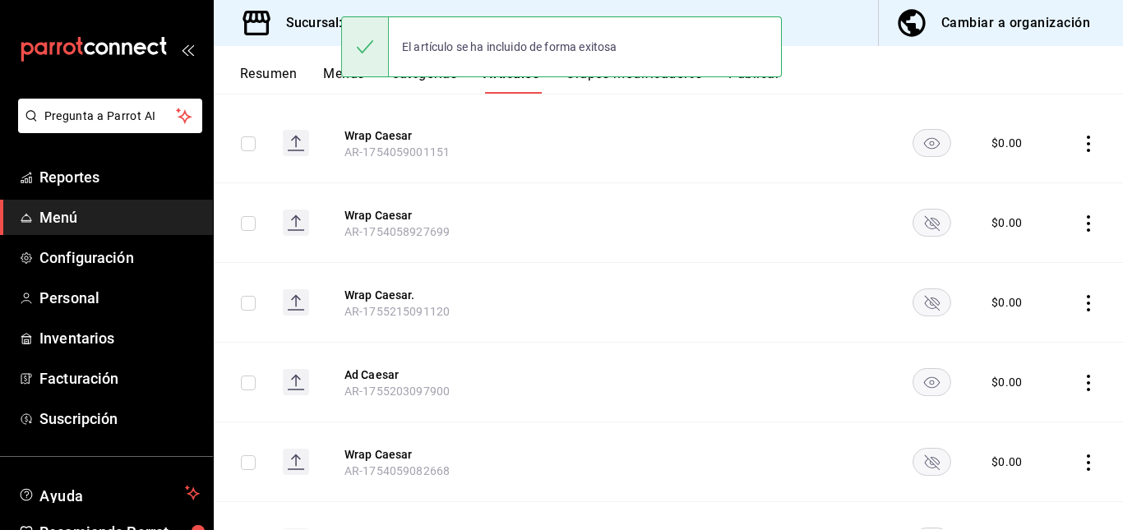
click at [922, 303] on rect "availability-product" at bounding box center [932, 302] width 38 height 27
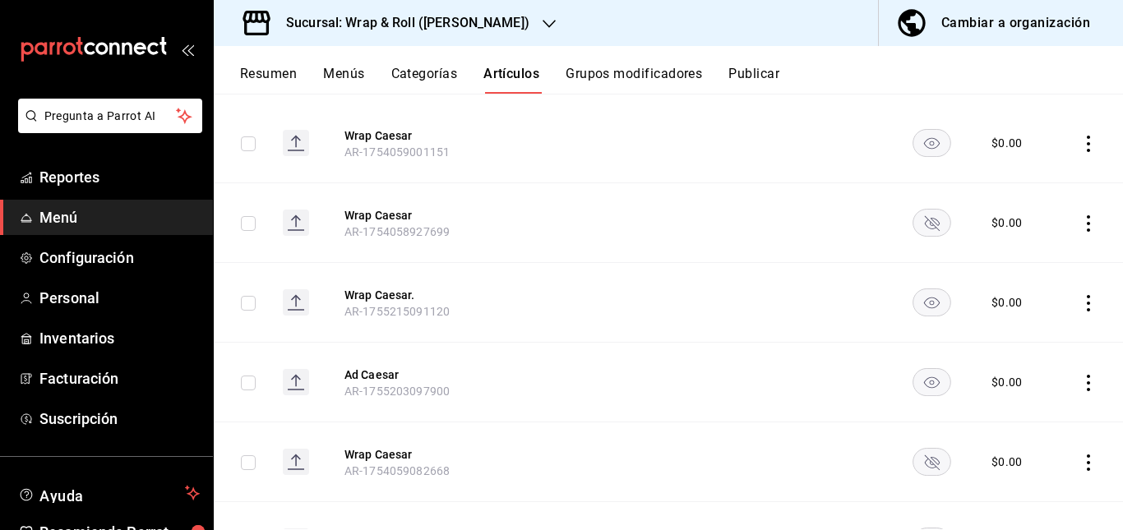
click at [922, 465] on rect "availability-product" at bounding box center [932, 461] width 38 height 27
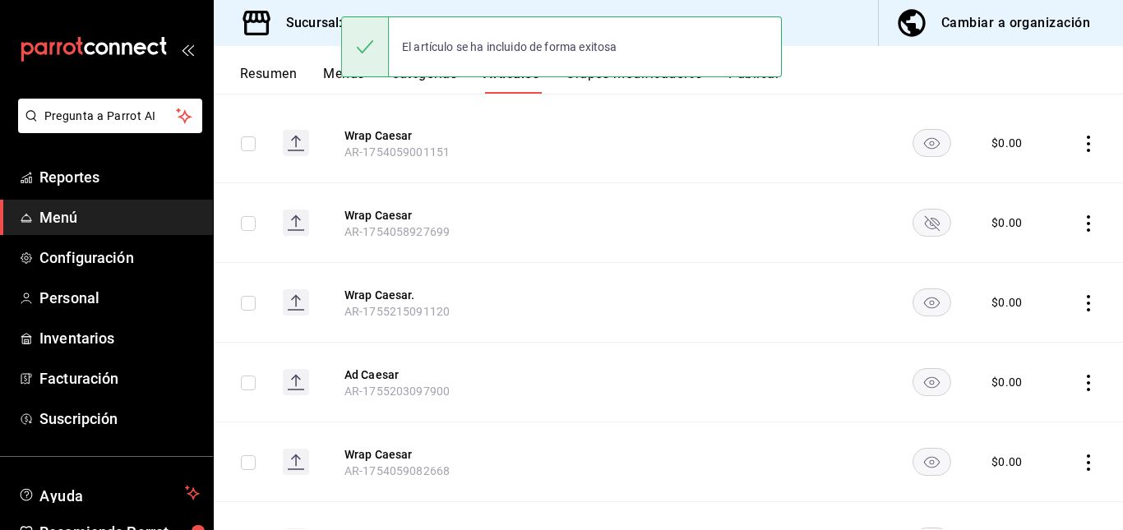
click at [926, 228] on rect "availability-product" at bounding box center [932, 222] width 38 height 27
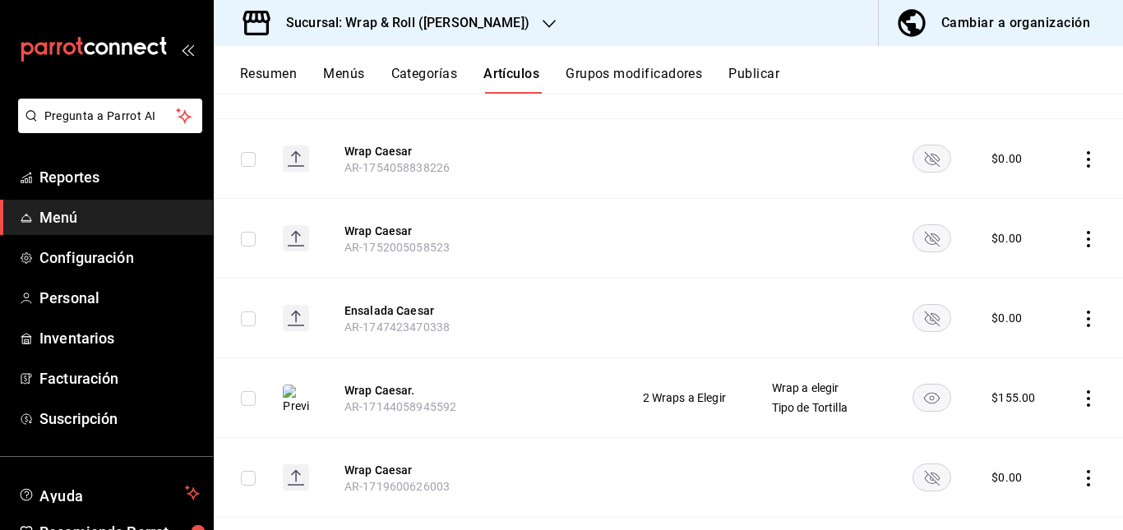
scroll to position [608, 0]
click at [940, 153] on rect "availability-product" at bounding box center [932, 155] width 38 height 27
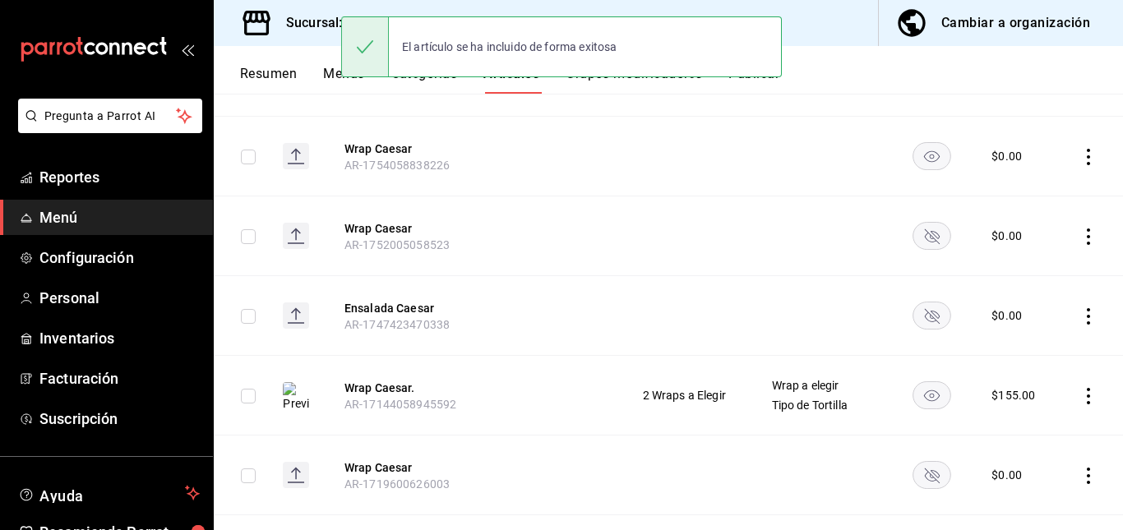
click at [925, 473] on rect "availability-product" at bounding box center [932, 474] width 38 height 27
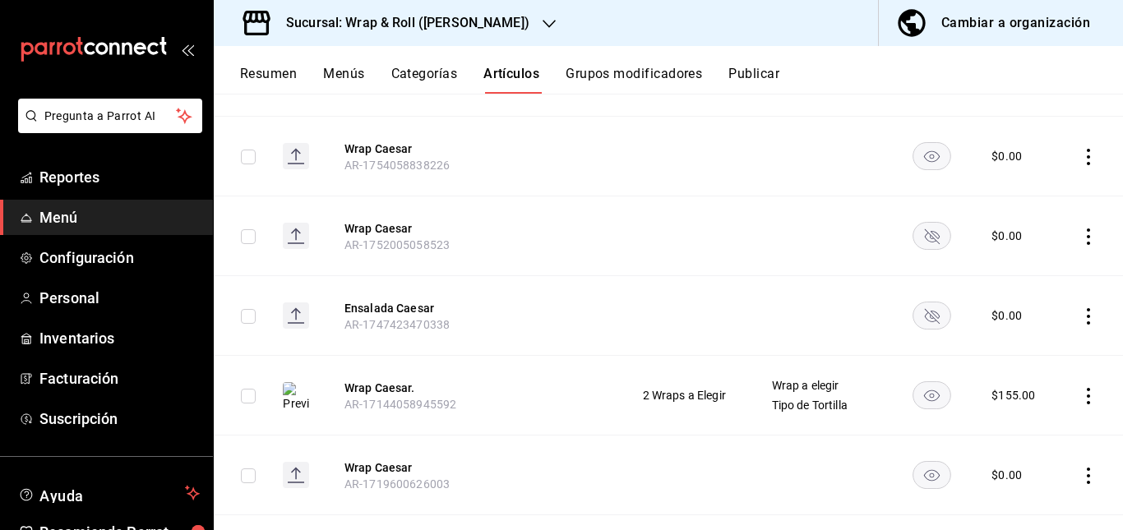
click at [917, 232] on rect "availability-product" at bounding box center [932, 235] width 38 height 27
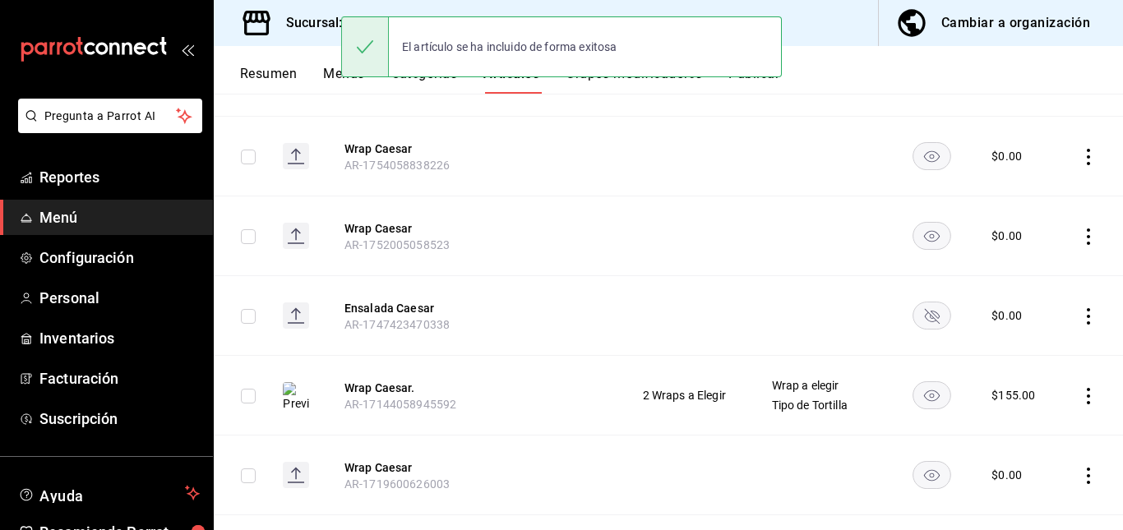
click at [922, 323] on rect "availability-product" at bounding box center [932, 315] width 38 height 27
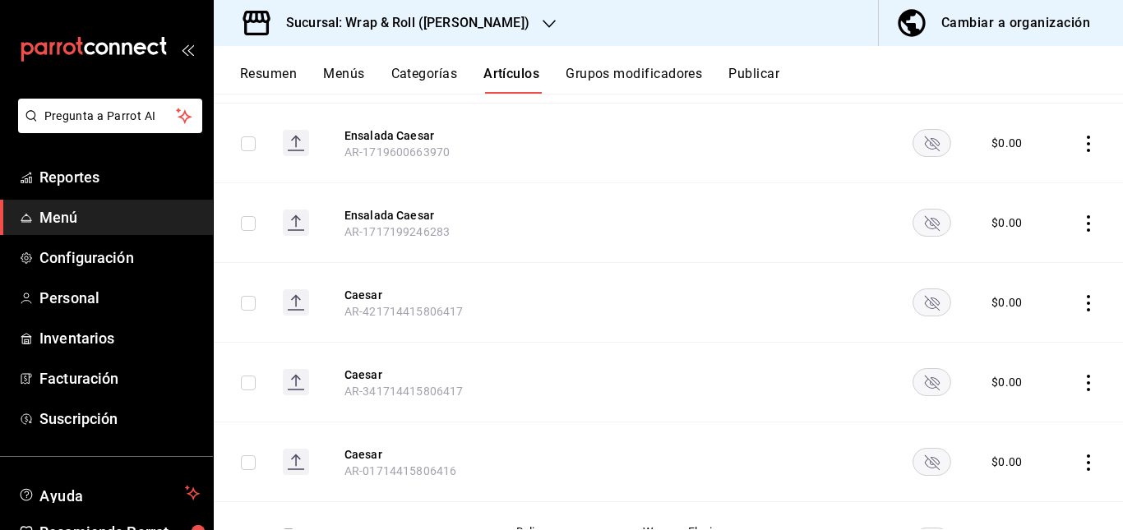
scroll to position [1021, 0]
click at [924, 145] on rect "availability-product" at bounding box center [932, 141] width 38 height 27
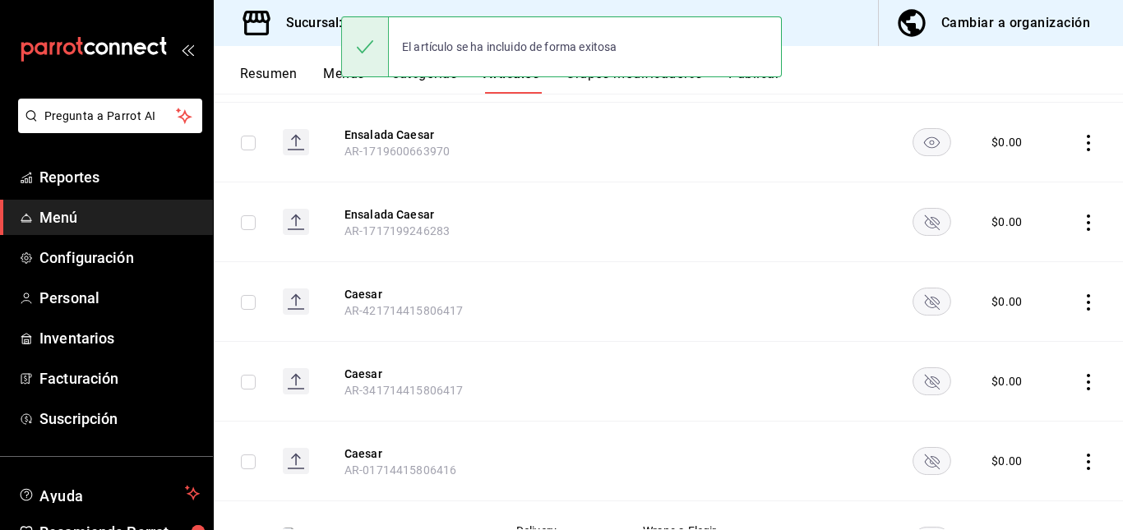
click at [926, 459] on rect "availability-product" at bounding box center [932, 460] width 38 height 27
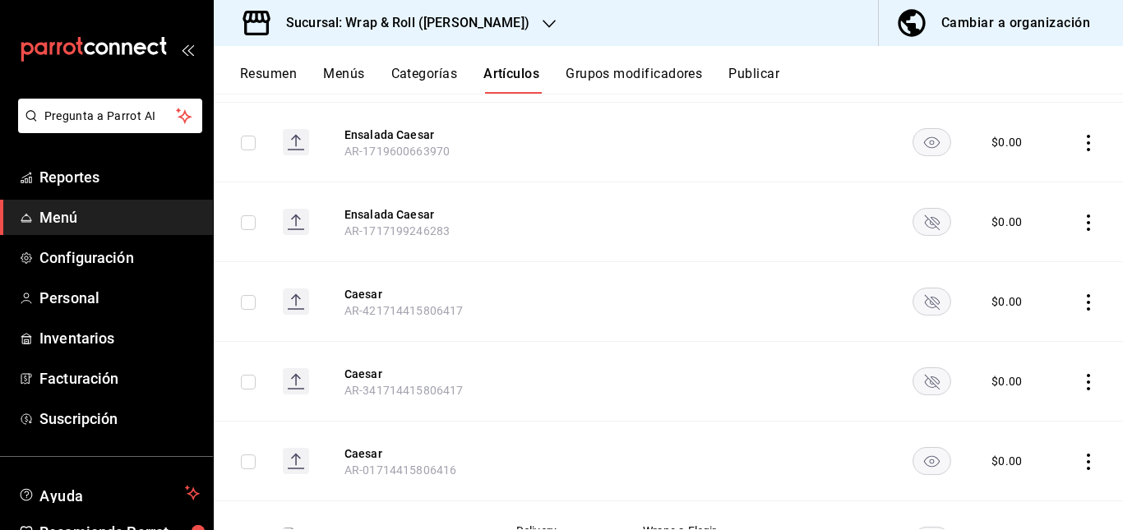
click at [925, 219] on rect "availability-product" at bounding box center [932, 221] width 38 height 27
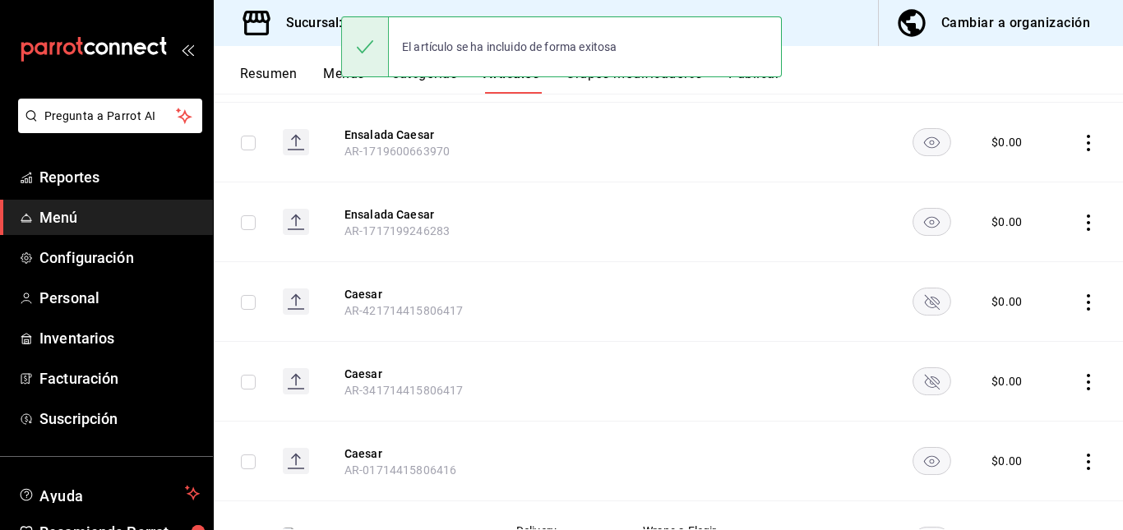
click at [921, 382] on rect "availability-product" at bounding box center [932, 380] width 38 height 27
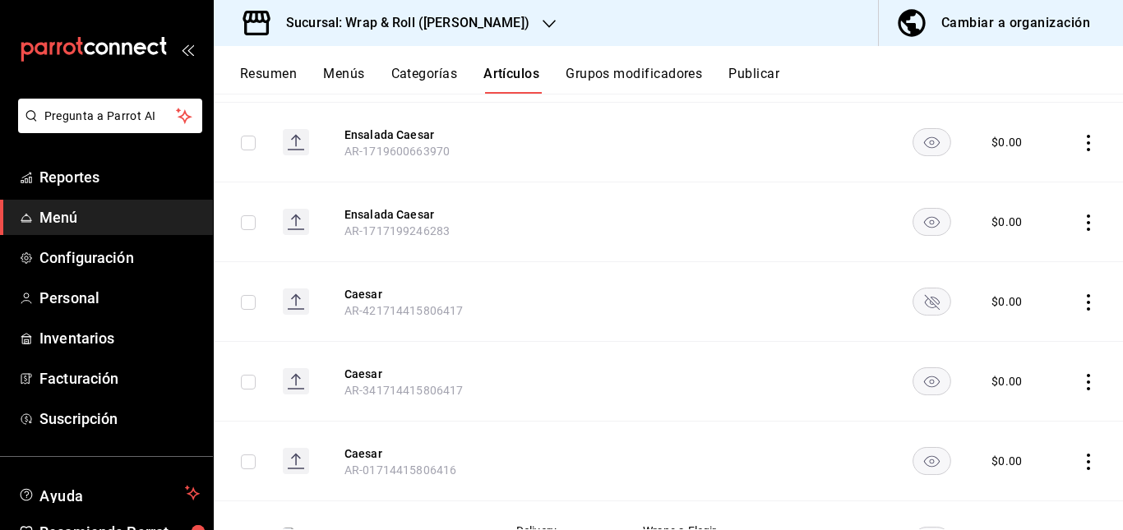
click at [926, 305] on icon "availability-product" at bounding box center [931, 302] width 15 height 15
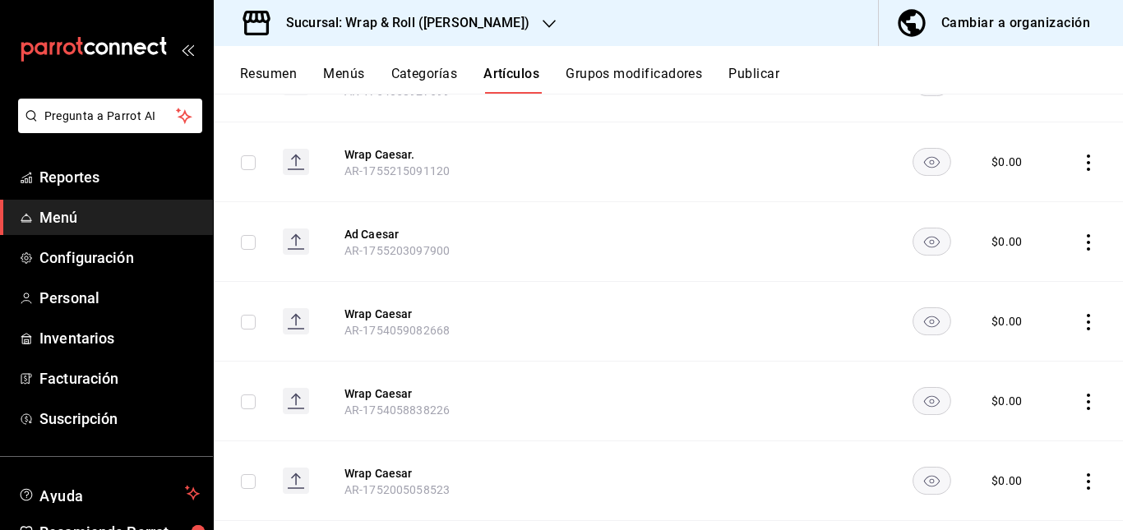
scroll to position [0, 0]
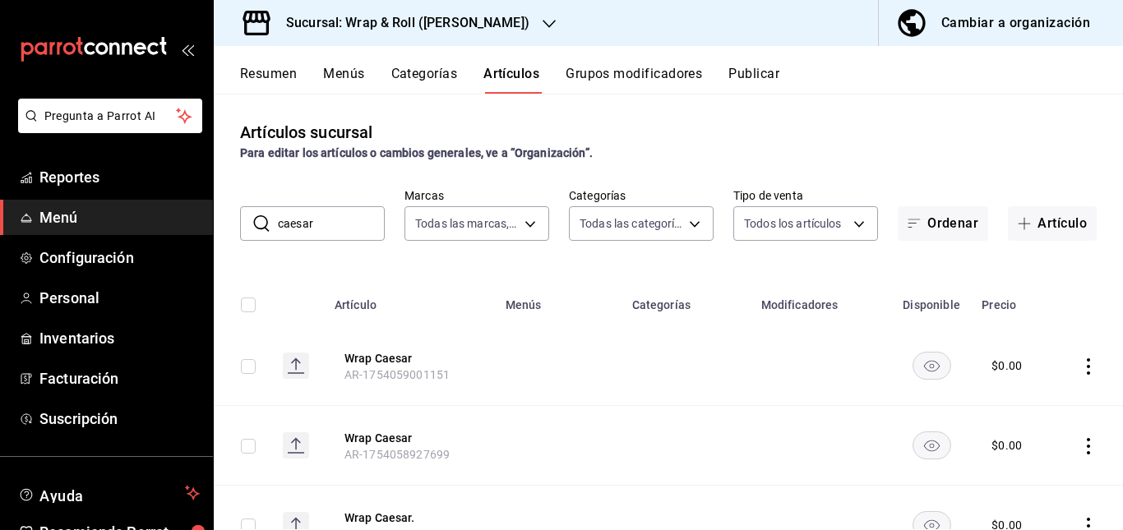
click at [338, 223] on input "caesar" at bounding box center [331, 223] width 107 height 33
type input "c"
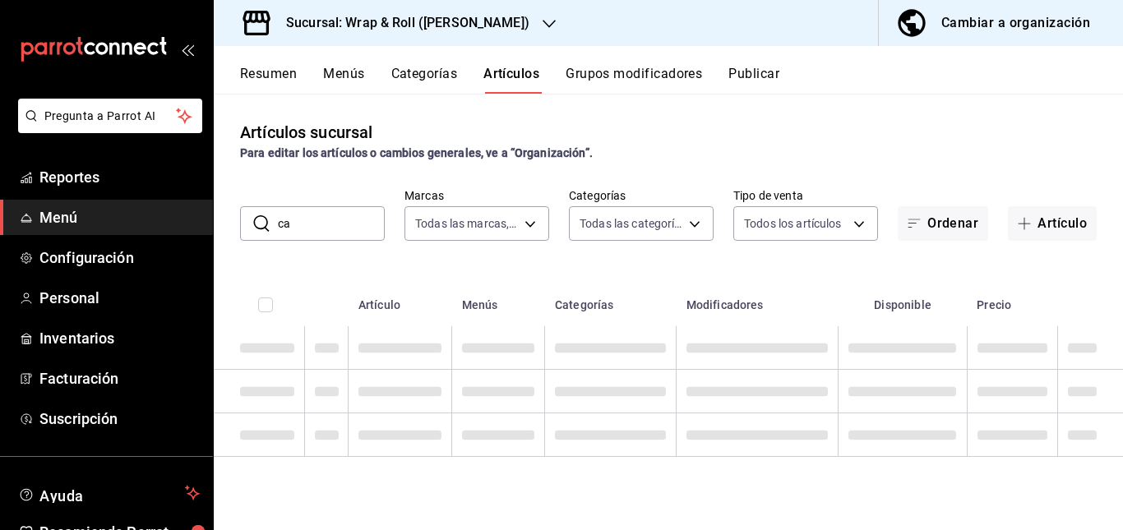
type input "c"
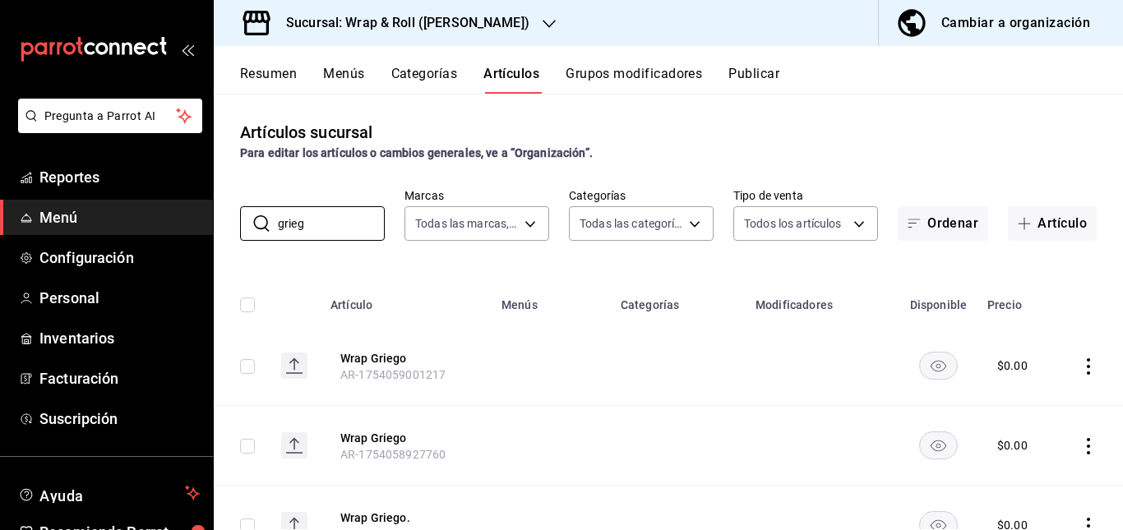
click at [495, 307] on th "Menús" at bounding box center [551, 300] width 119 height 53
click at [330, 219] on input "grieg" at bounding box center [331, 223] width 107 height 33
type input "g"
click at [606, 417] on td at bounding box center [559, 446] width 127 height 80
click at [330, 233] on input "ranch" at bounding box center [331, 223] width 107 height 33
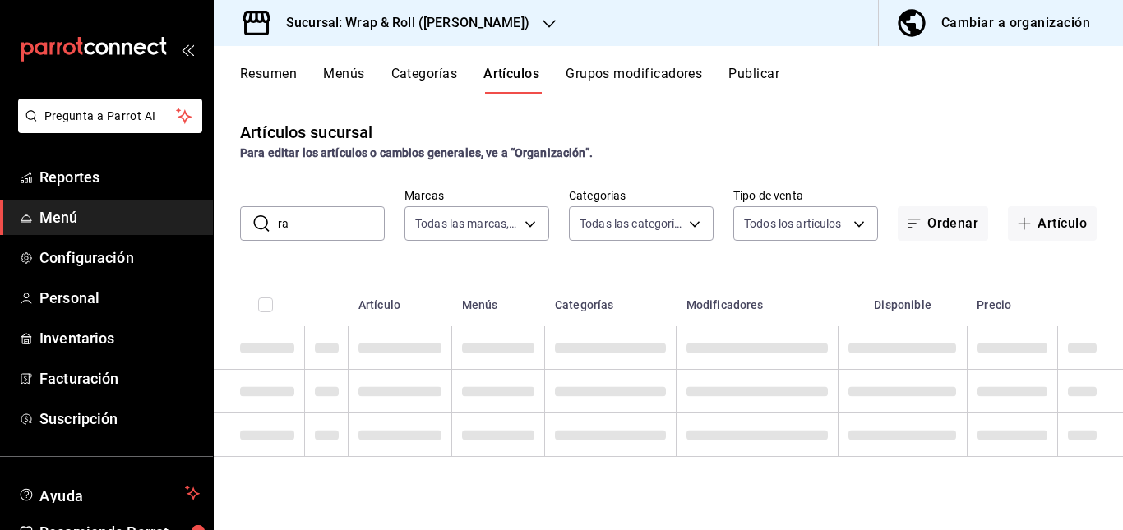
type input "r"
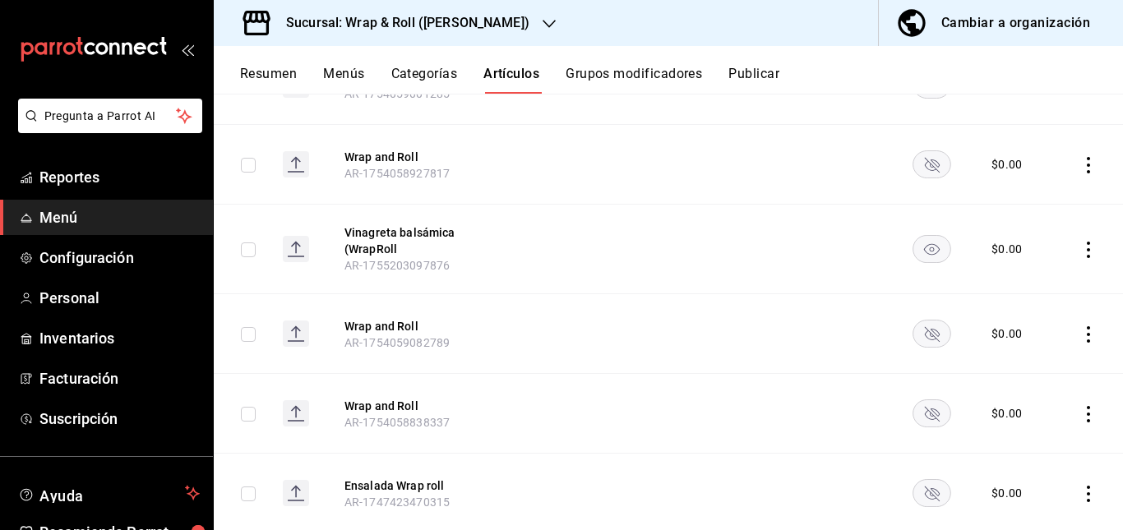
scroll to position [240, 0]
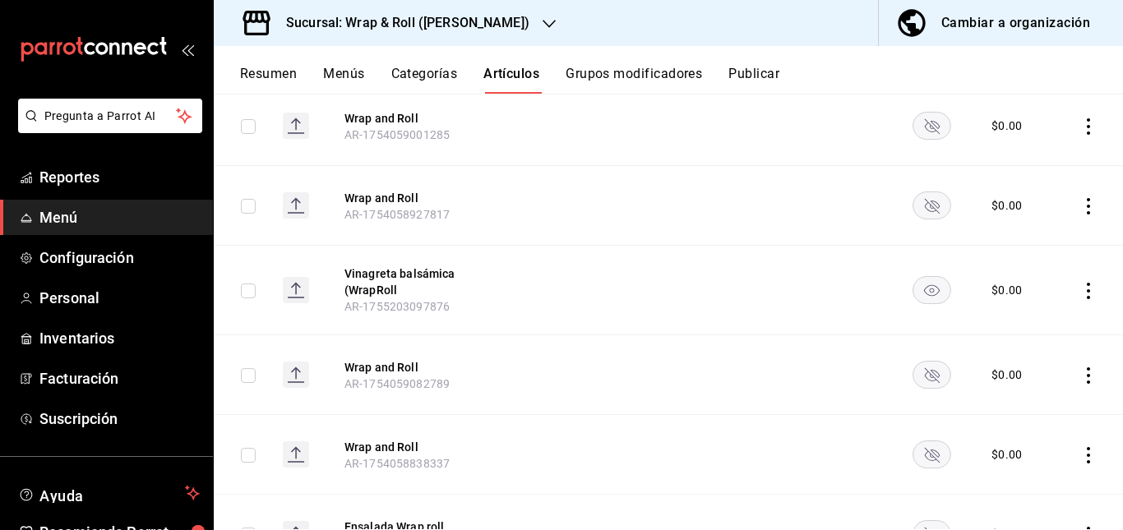
click at [929, 127] on rect "availability-product" at bounding box center [932, 125] width 38 height 27
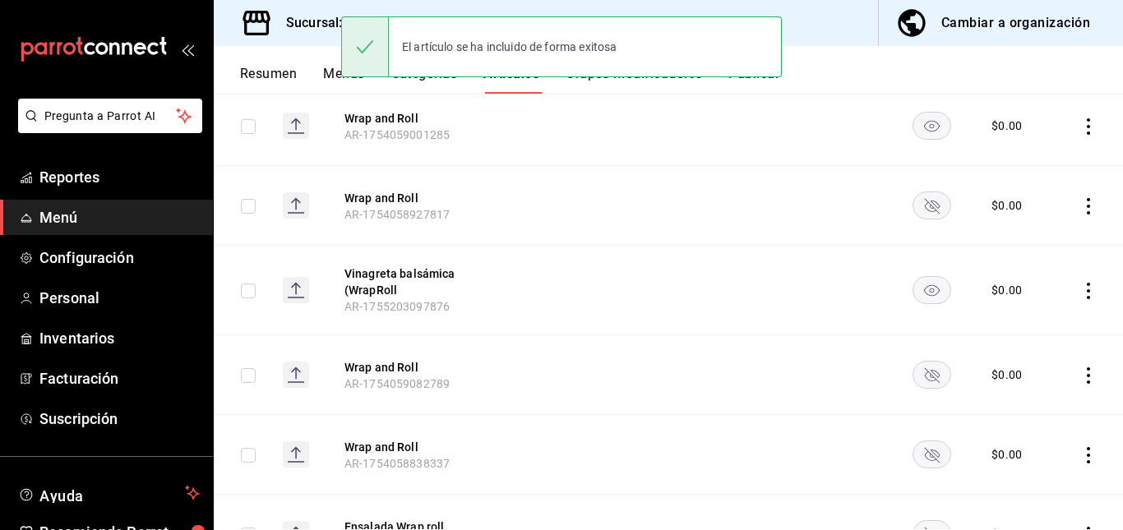
click at [930, 448] on rect "availability-product" at bounding box center [932, 454] width 38 height 27
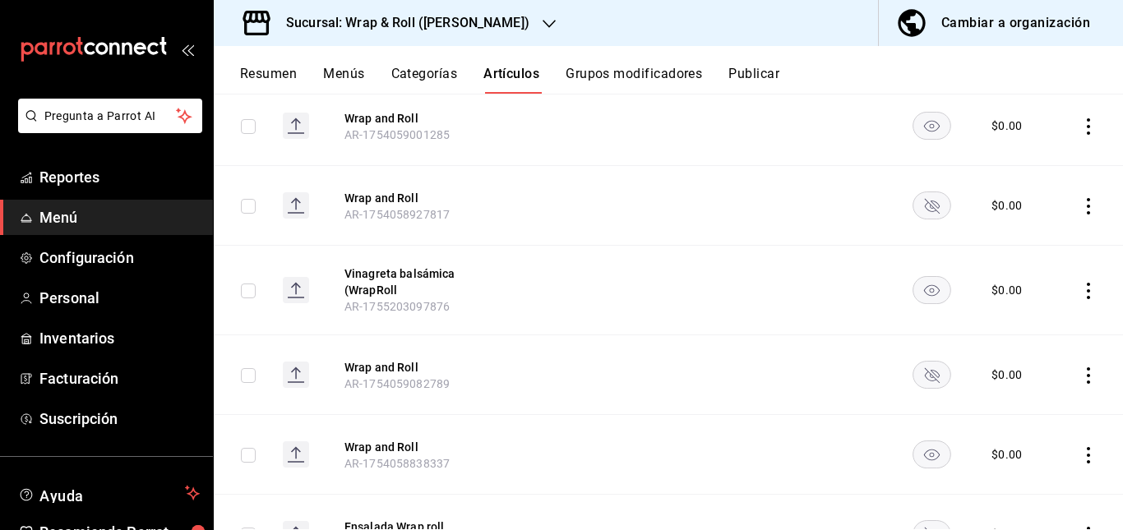
click at [917, 205] on rect "availability-product" at bounding box center [932, 205] width 38 height 27
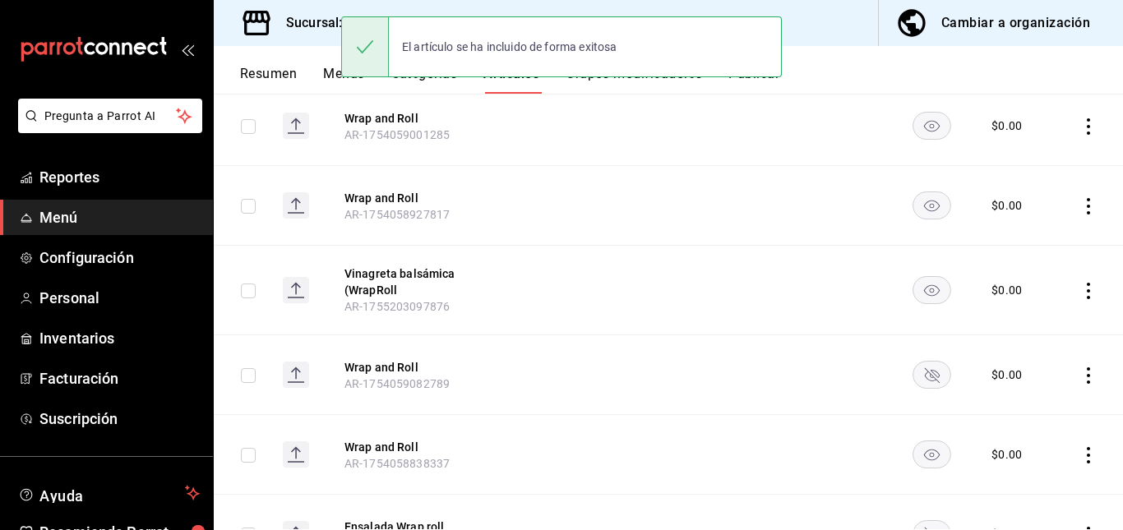
click at [924, 376] on icon "availability-product" at bounding box center [931, 375] width 15 height 15
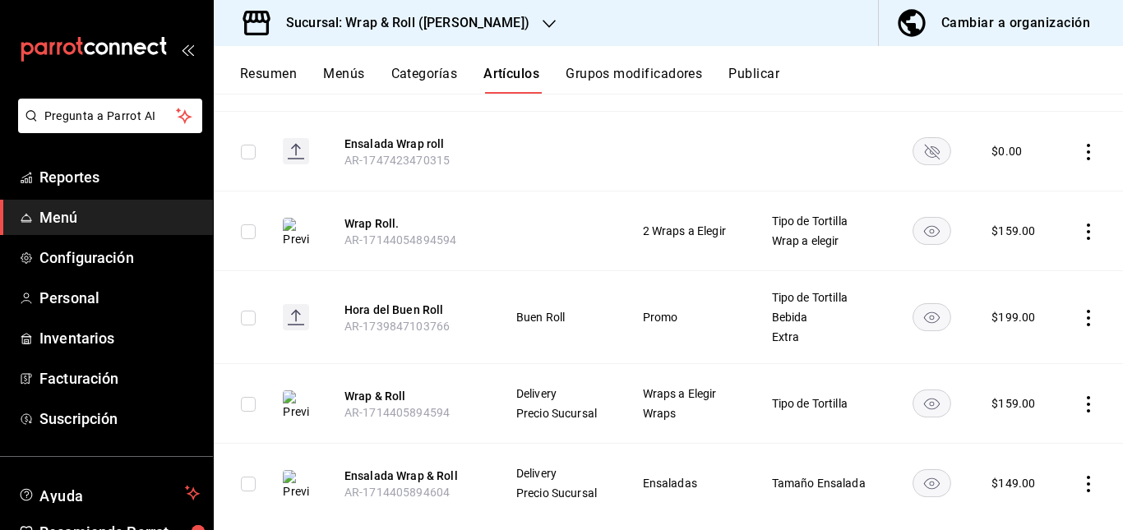
scroll to position [624, 0]
click at [913, 144] on rect "availability-product" at bounding box center [932, 150] width 38 height 27
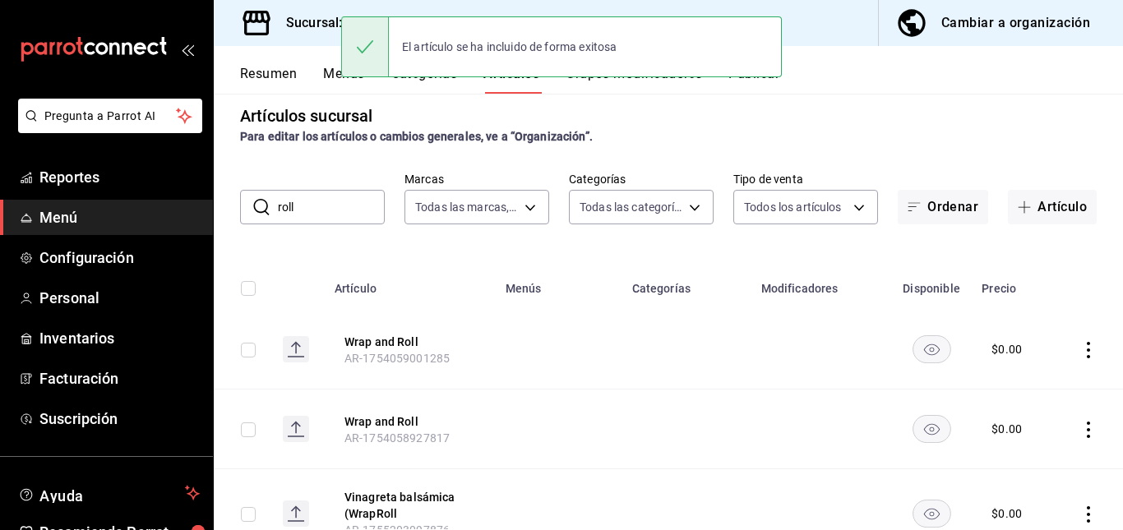
scroll to position [0, 0]
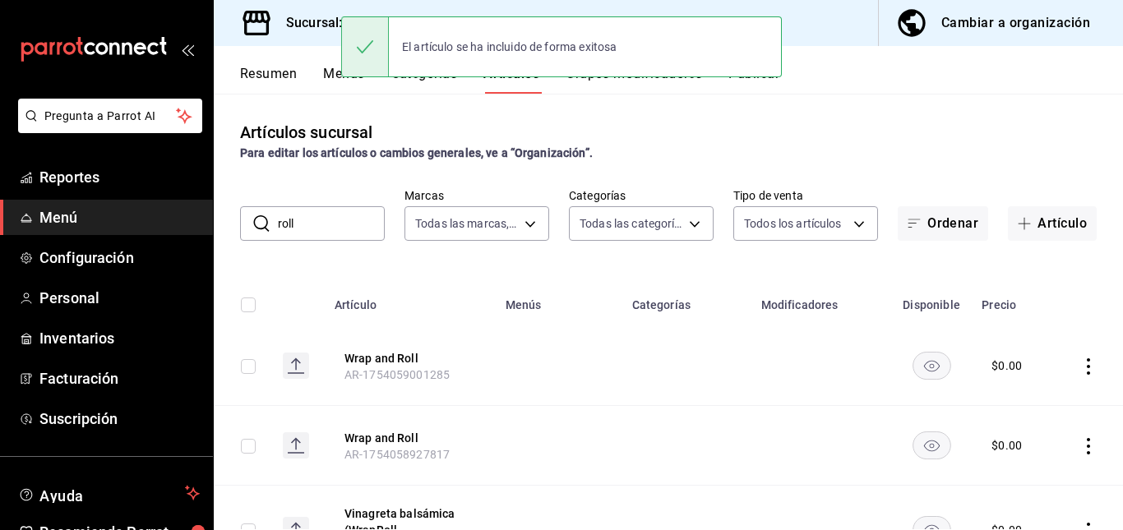
drag, startPoint x: 340, startPoint y: 241, endPoint x: 336, endPoint y: 226, distance: 15.4
click at [336, 226] on div "Artículos sucursal Para editar los artículos o cambios generales, ve a “Organiz…" at bounding box center [668, 312] width 909 height 436
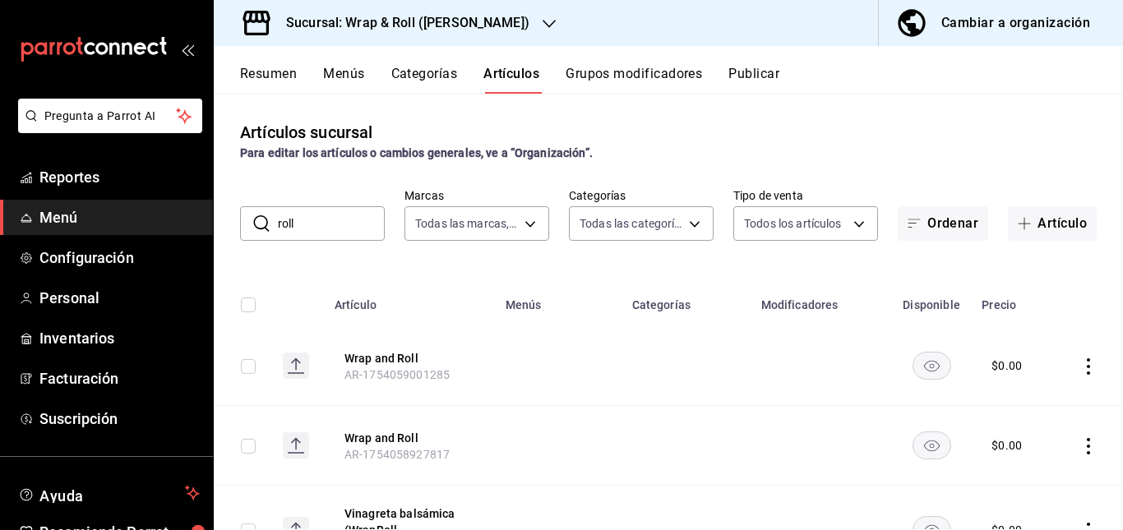
click at [336, 226] on input "roll" at bounding box center [331, 223] width 107 height 33
type input "r"
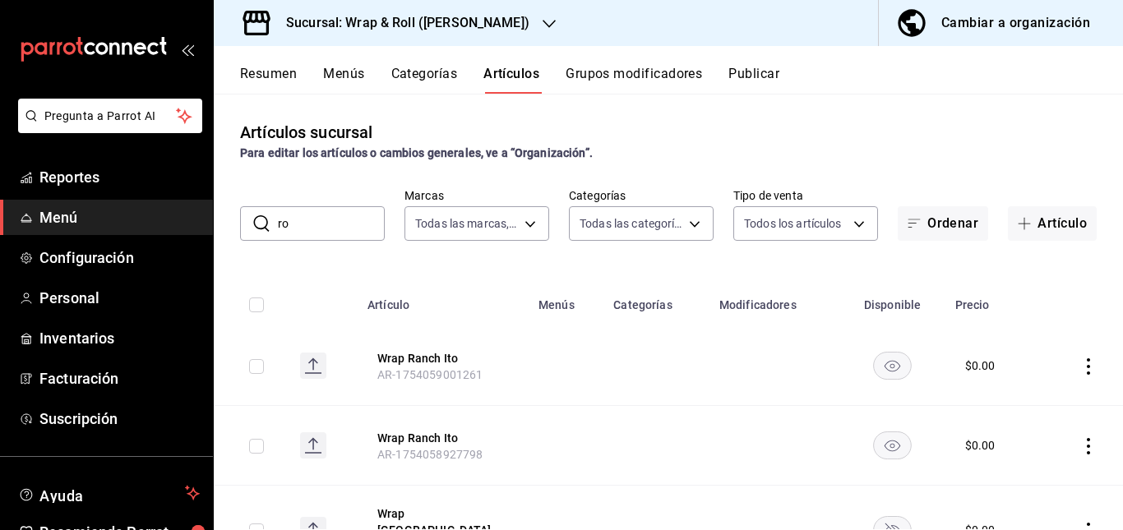
type input "r"
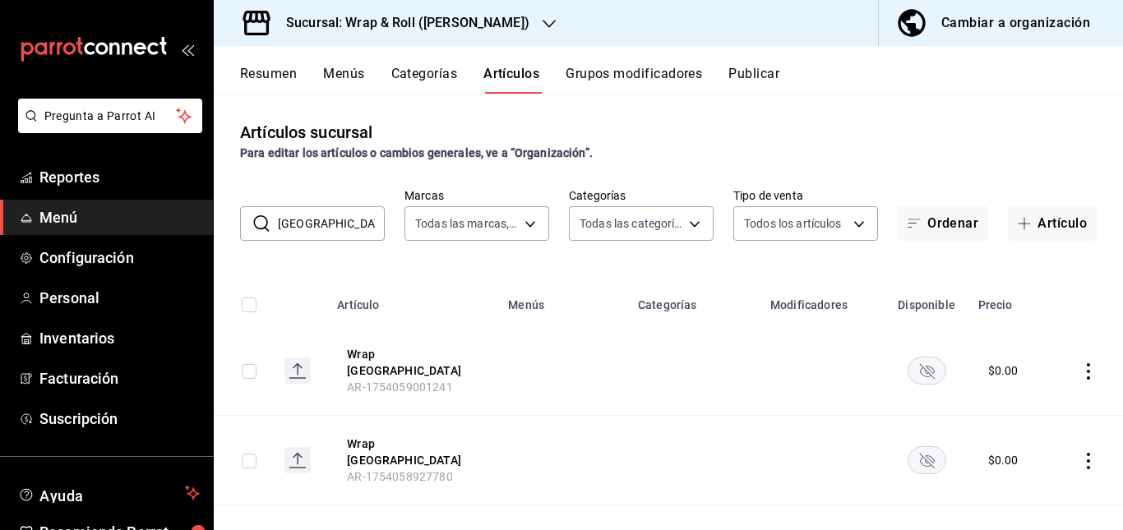
click at [588, 386] on td at bounding box center [563, 371] width 130 height 90
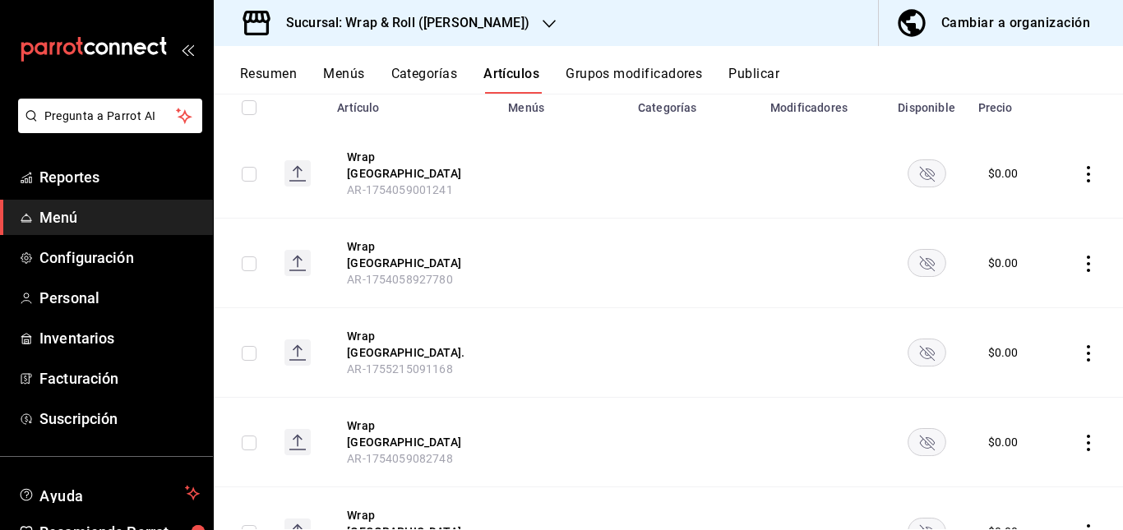
scroll to position [223, 0]
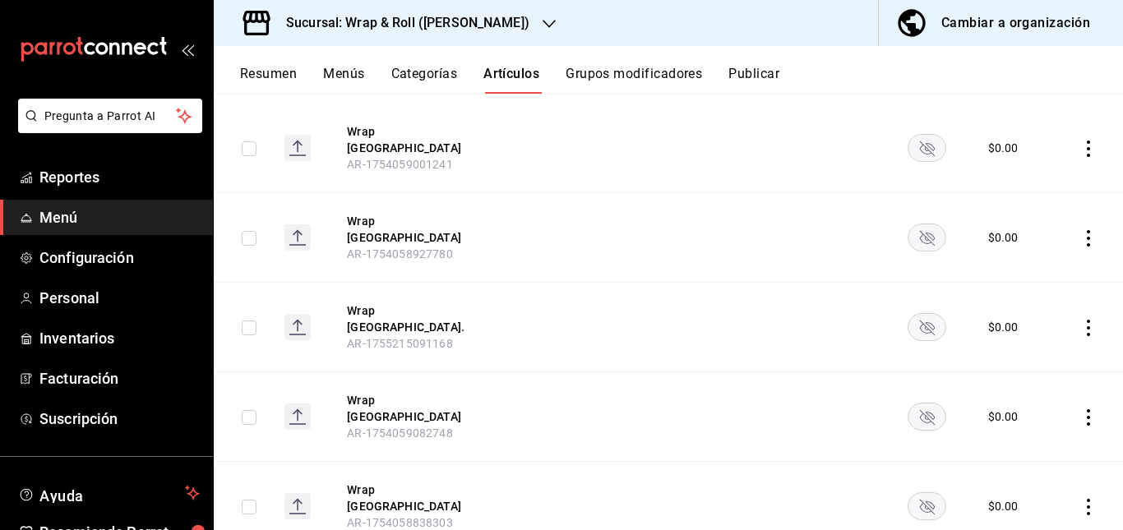
click at [922, 141] on rect "availability-product" at bounding box center [927, 147] width 38 height 27
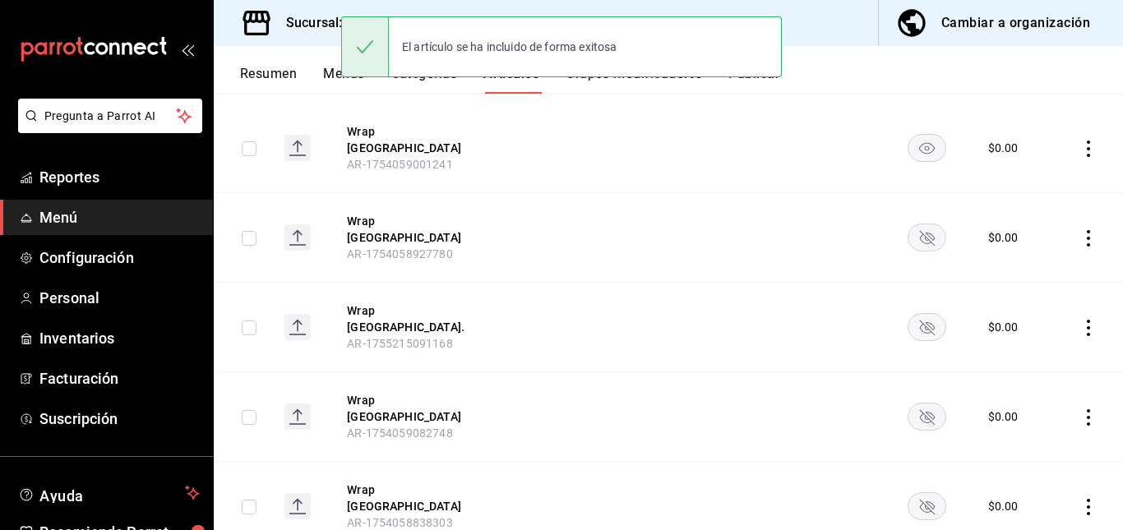
click at [910, 493] on rect "availability-product" at bounding box center [927, 506] width 38 height 27
click at [908, 224] on rect "availability-product" at bounding box center [927, 237] width 38 height 27
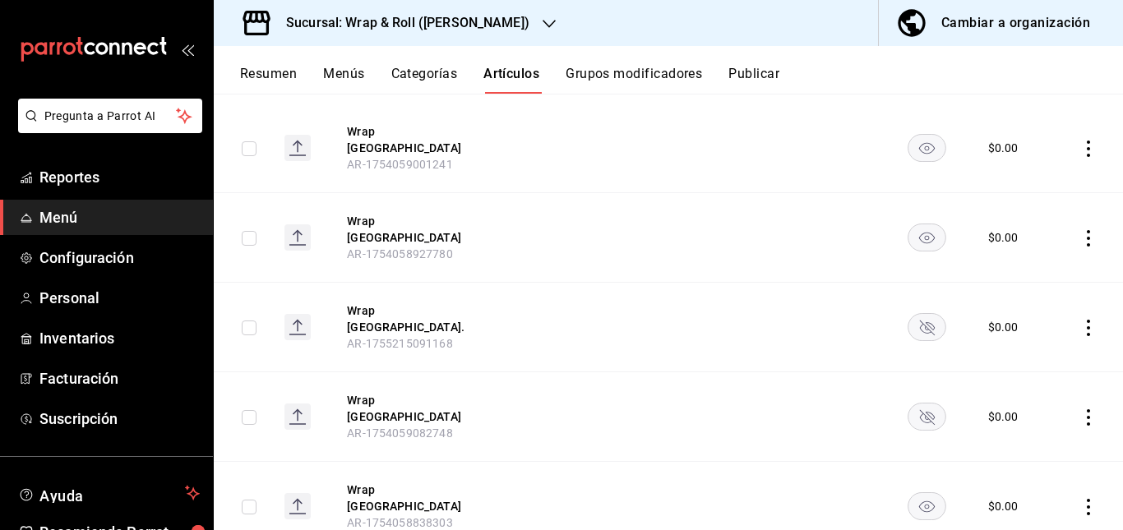
click at [922, 404] on rect "availability-product" at bounding box center [927, 417] width 38 height 27
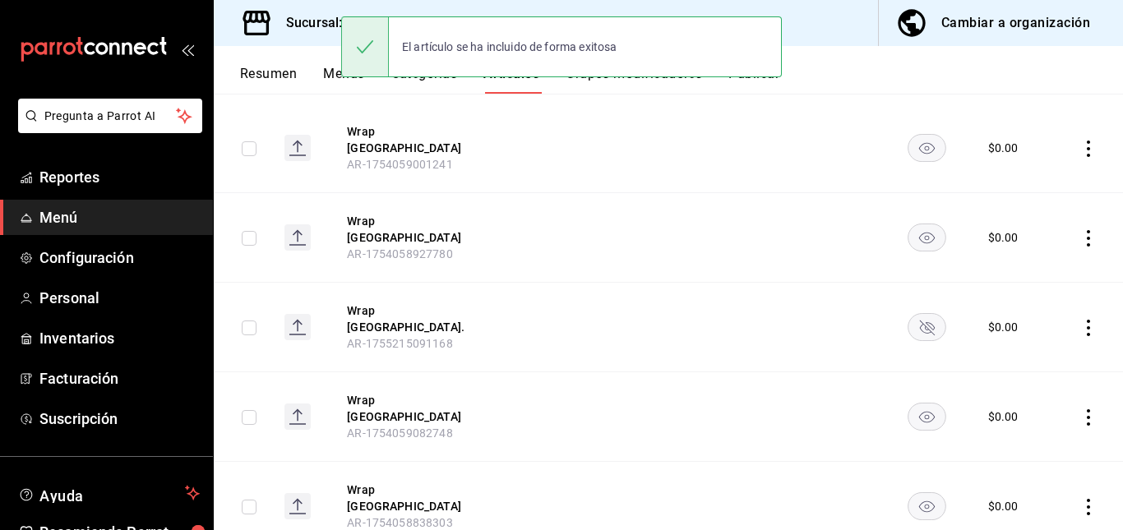
click at [922, 314] on rect "availability-product" at bounding box center [927, 327] width 38 height 27
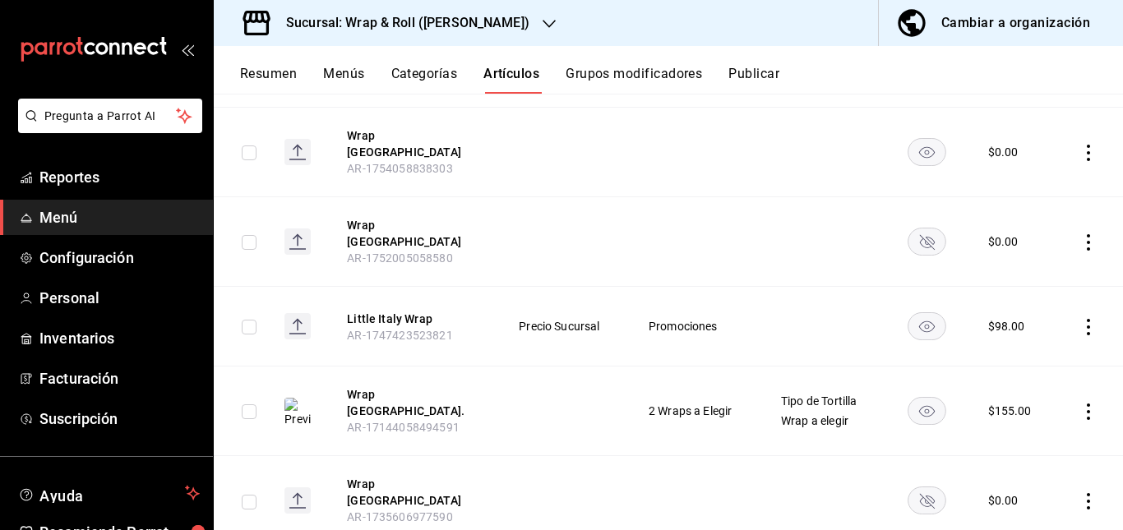
scroll to position [582, 0]
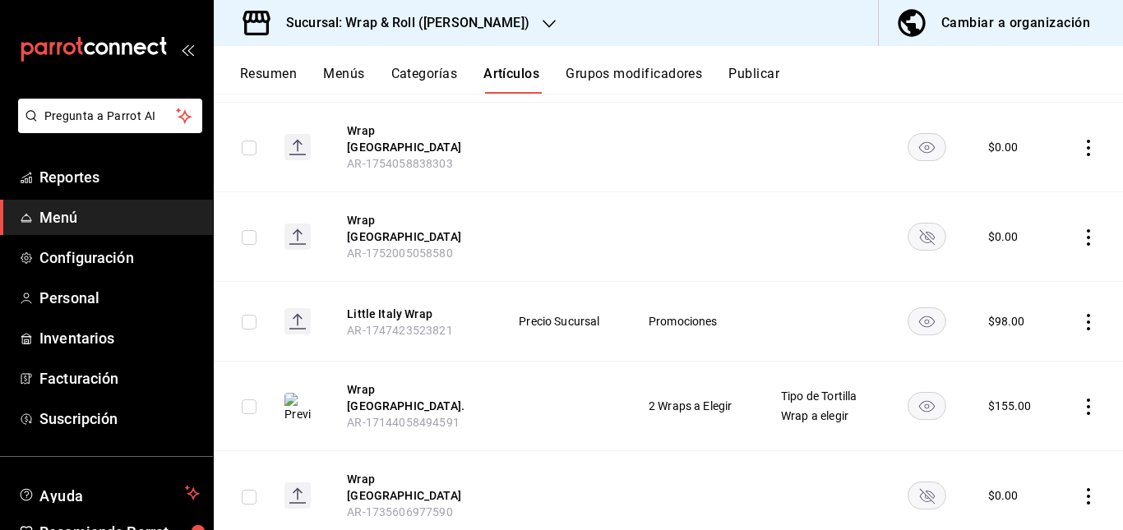
click at [916, 224] on rect "availability-product" at bounding box center [927, 237] width 38 height 27
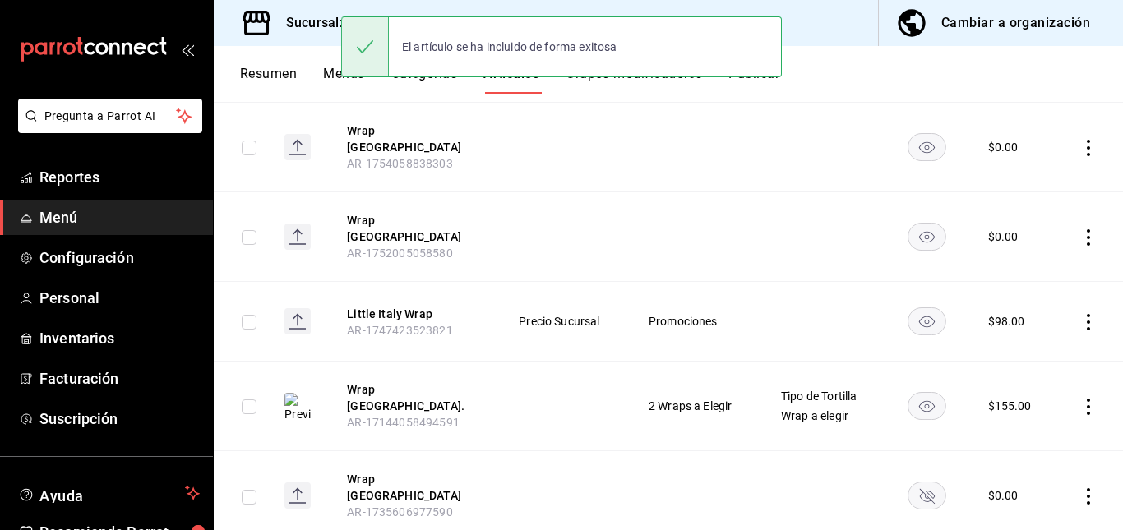
click at [927, 483] on rect "availability-product" at bounding box center [927, 496] width 38 height 27
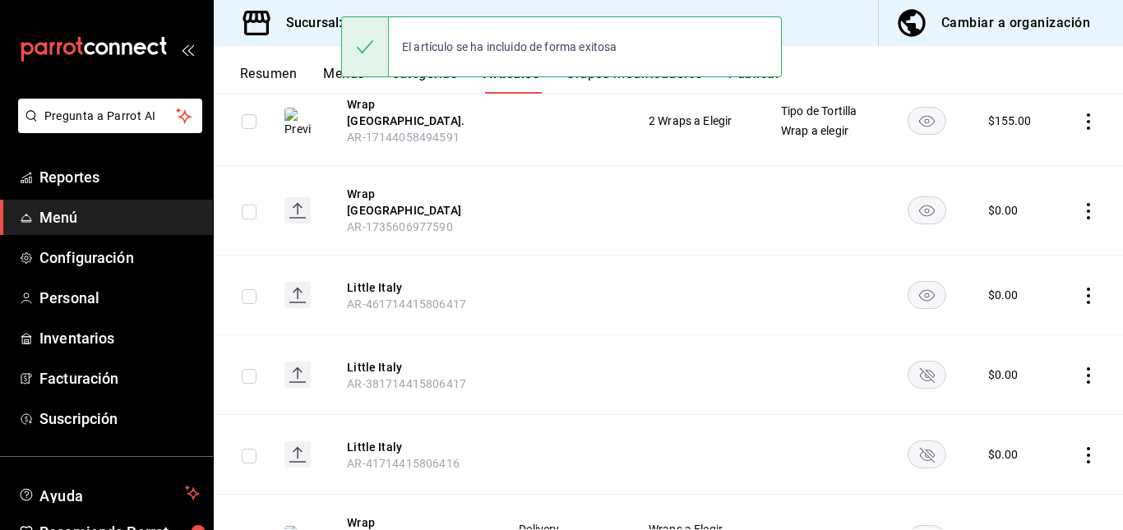
scroll to position [872, 0]
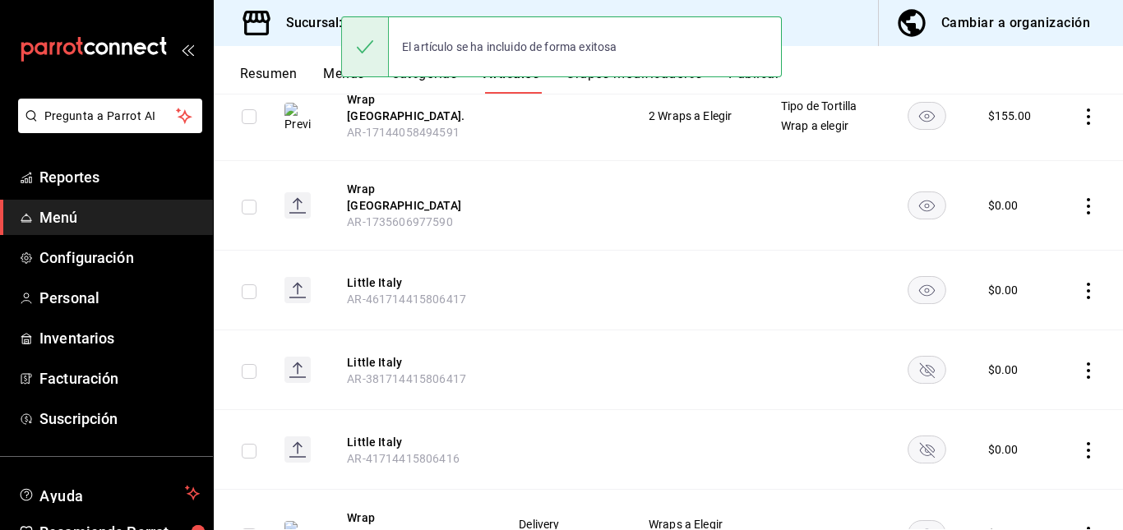
click at [908, 330] on td at bounding box center [926, 370] width 83 height 80
click at [913, 357] on rect "availability-product" at bounding box center [927, 370] width 38 height 27
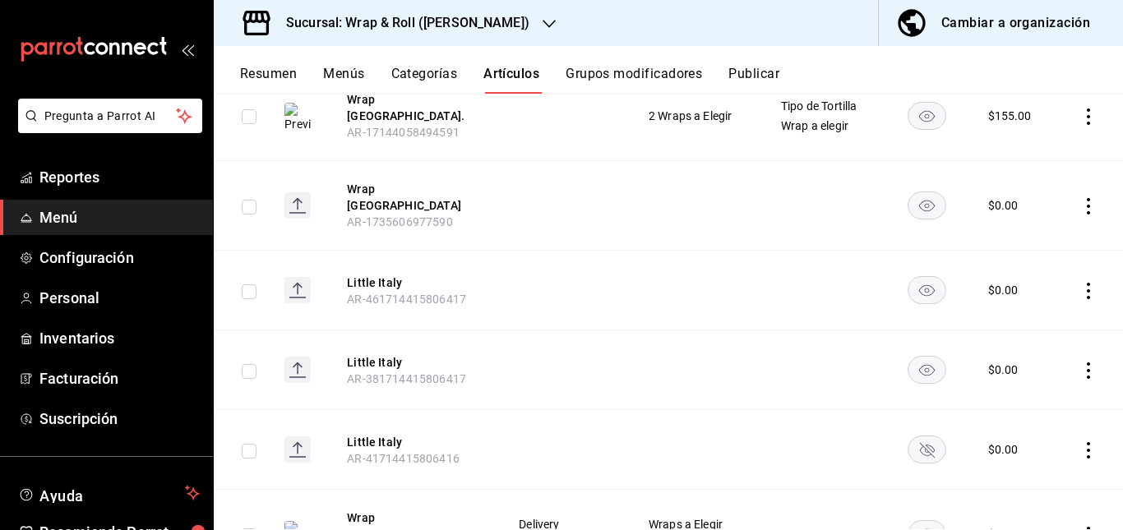
click at [911, 437] on rect "availability-product" at bounding box center [927, 450] width 38 height 27
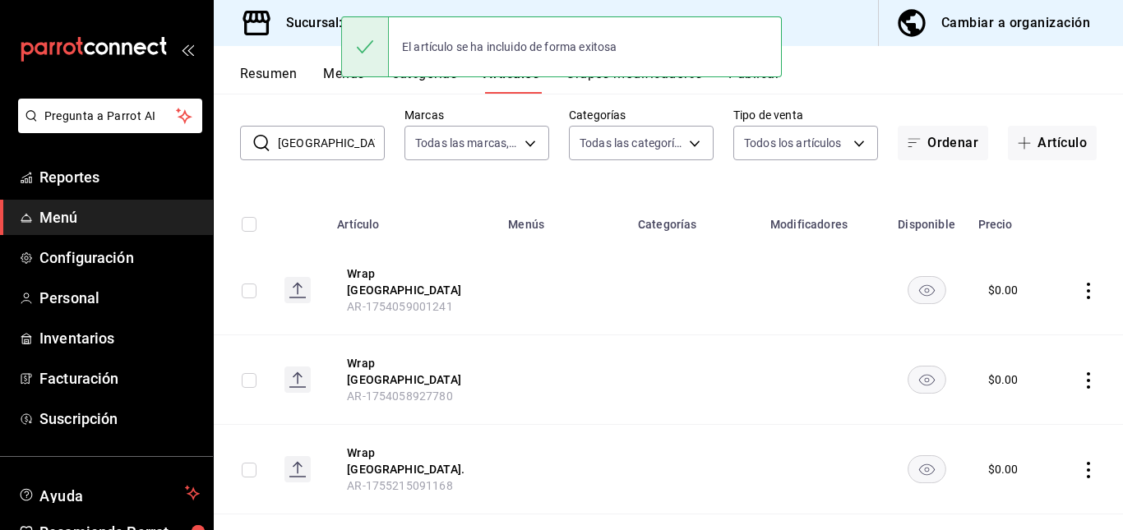
scroll to position [0, 0]
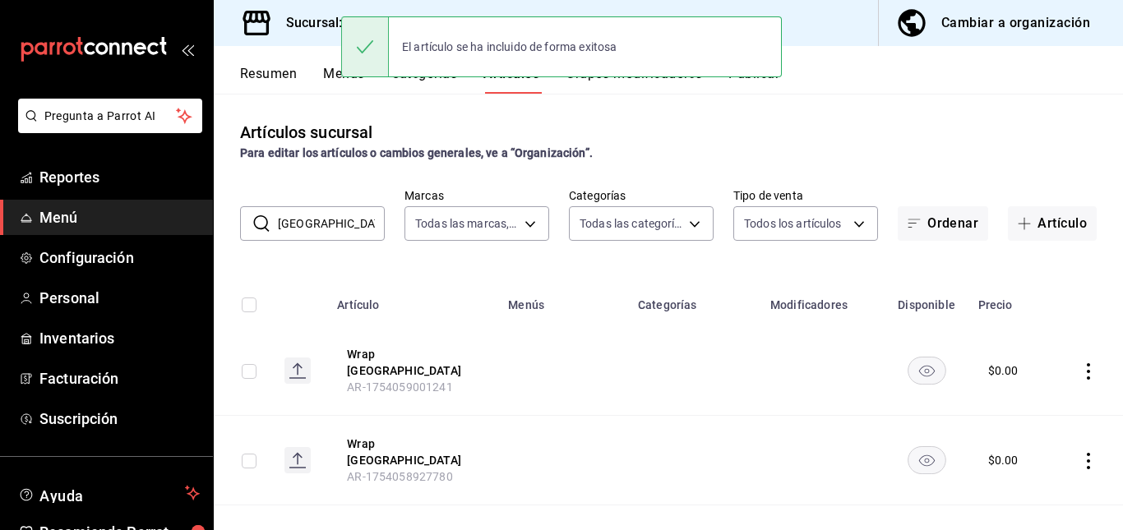
click at [299, 232] on input "[GEOGRAPHIC_DATA]" at bounding box center [331, 223] width 107 height 33
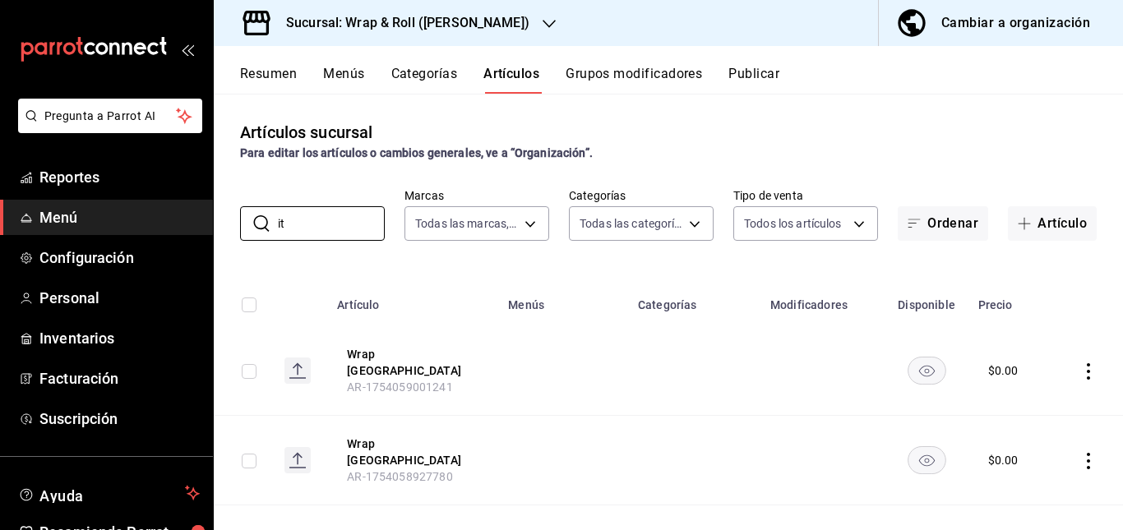
type input "i"
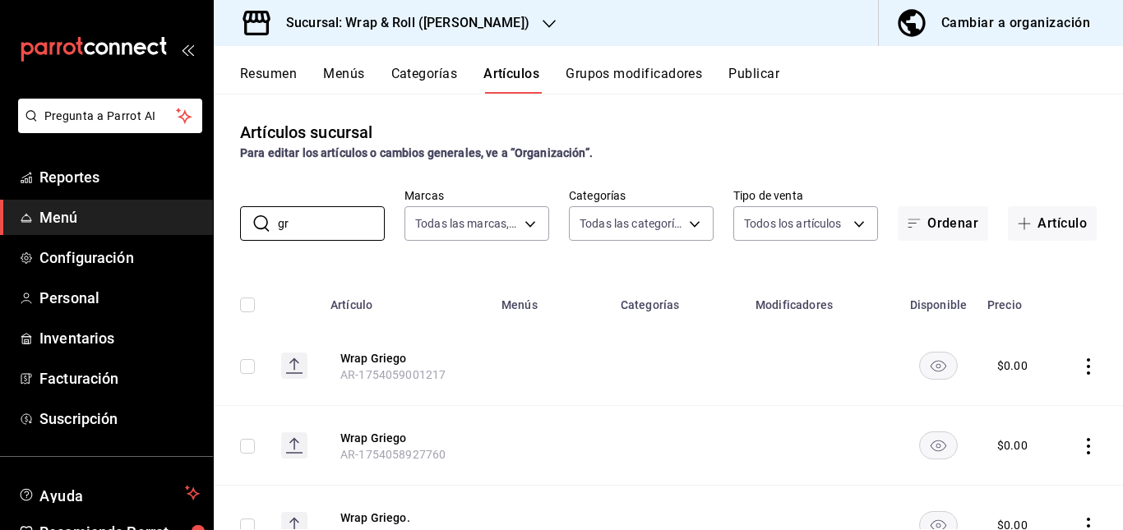
type input "g"
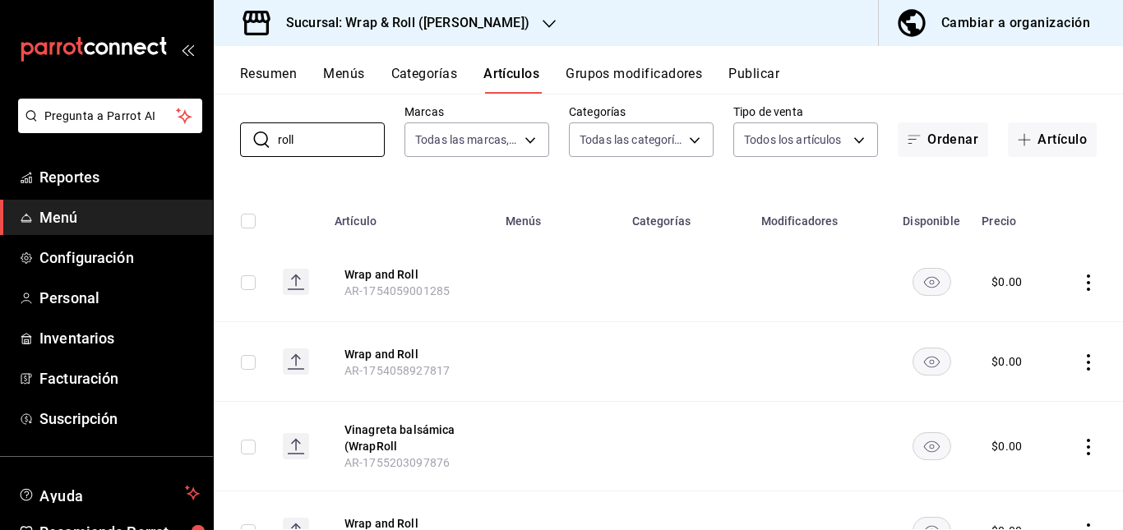
scroll to position [1, 0]
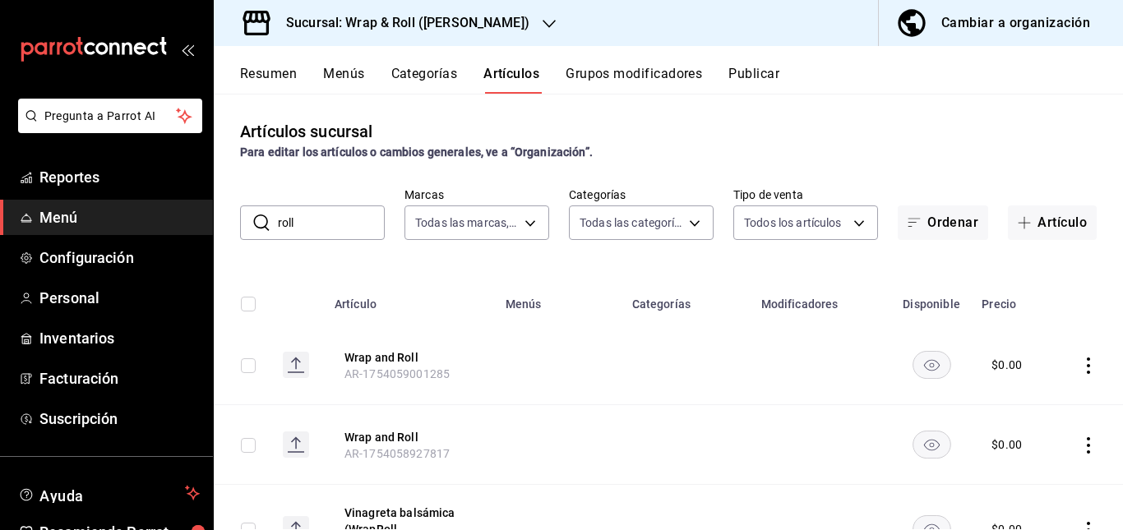
click at [364, 237] on input "roll" at bounding box center [331, 222] width 107 height 33
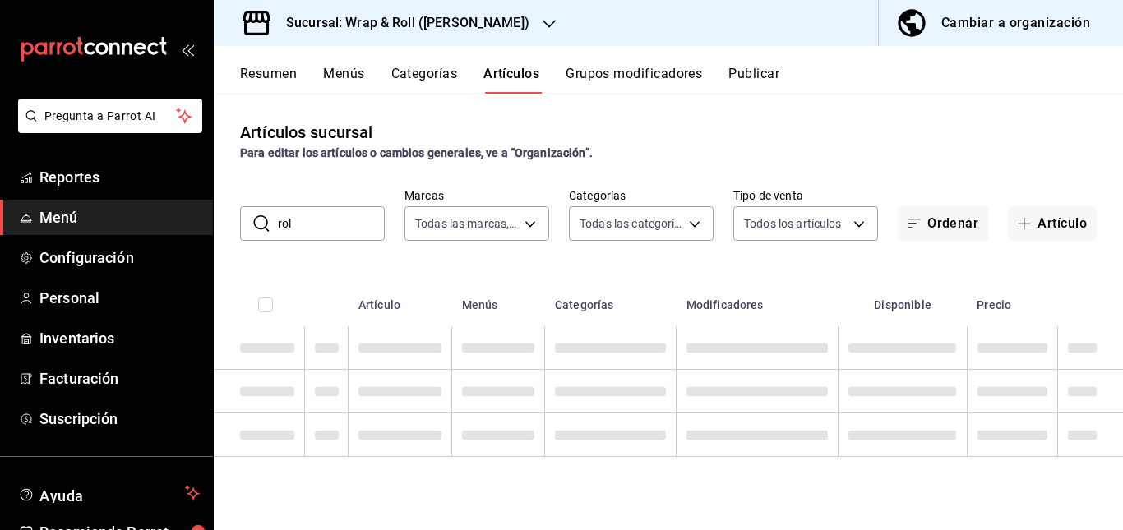
scroll to position [0, 0]
type input "r"
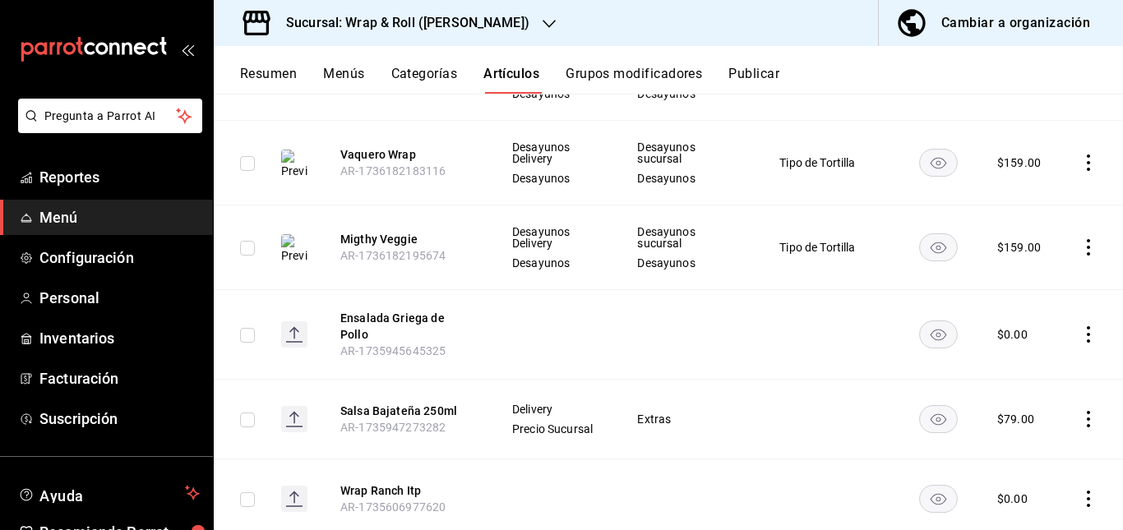
scroll to position [10663, 0]
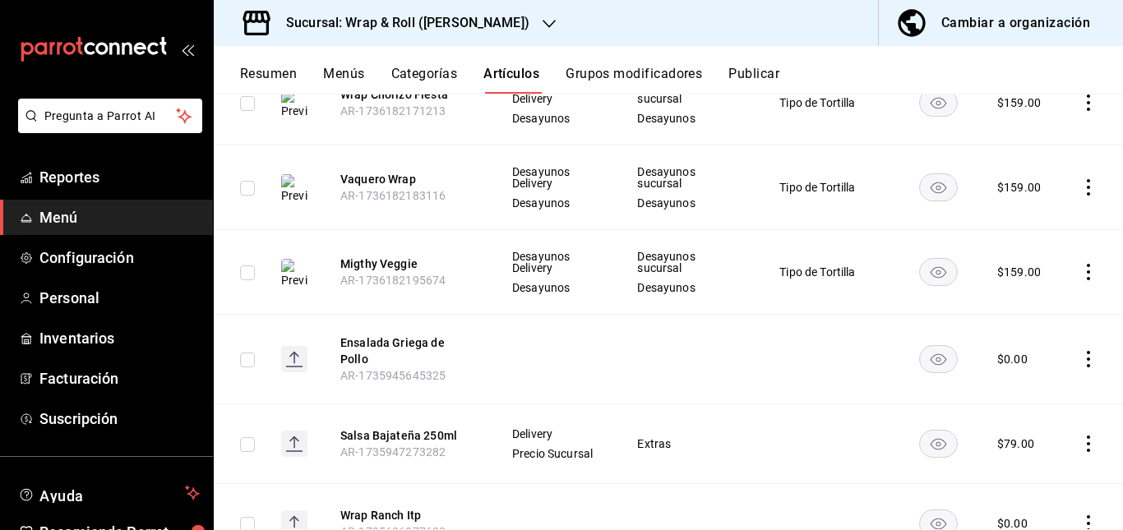
click at [266, 76] on button "Resumen" at bounding box center [268, 80] width 57 height 28
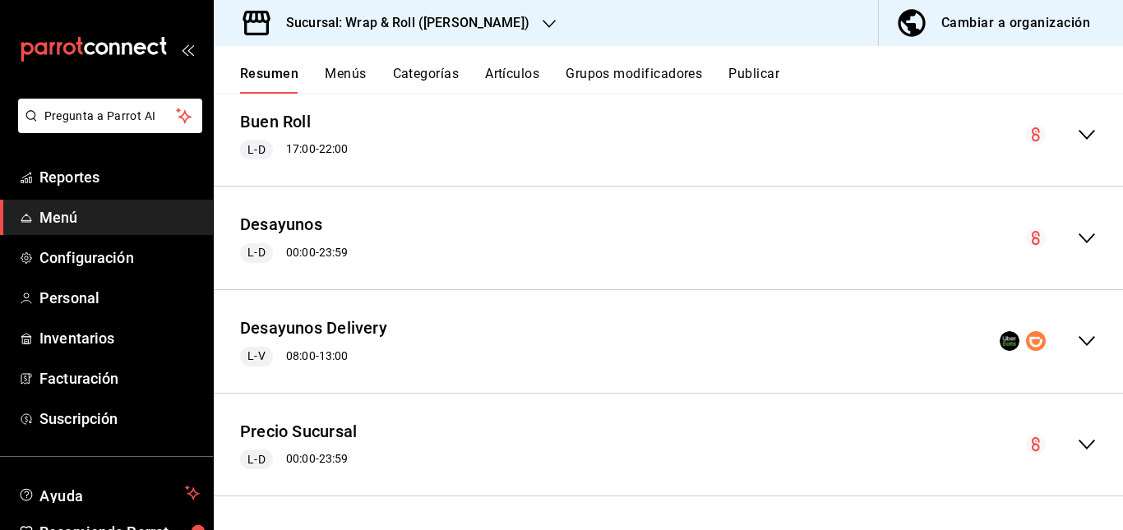
scroll to position [1871, 0]
click at [664, 349] on div "Desayunos Delivery L-V 08:00 - 13:00" at bounding box center [668, 341] width 909 height 76
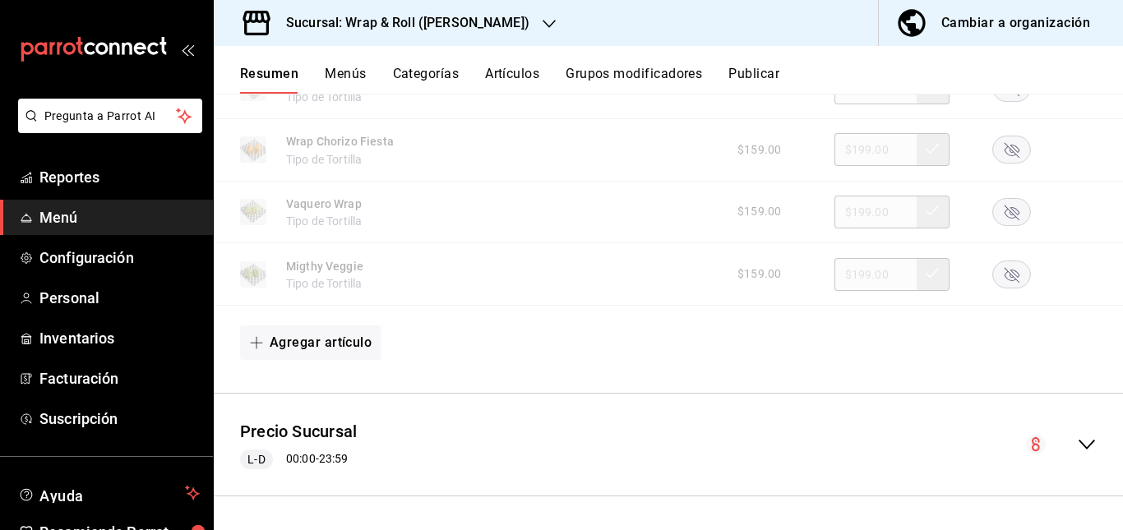
scroll to position [2176, 0]
click at [1002, 101] on rect "button" at bounding box center [1012, 87] width 38 height 27
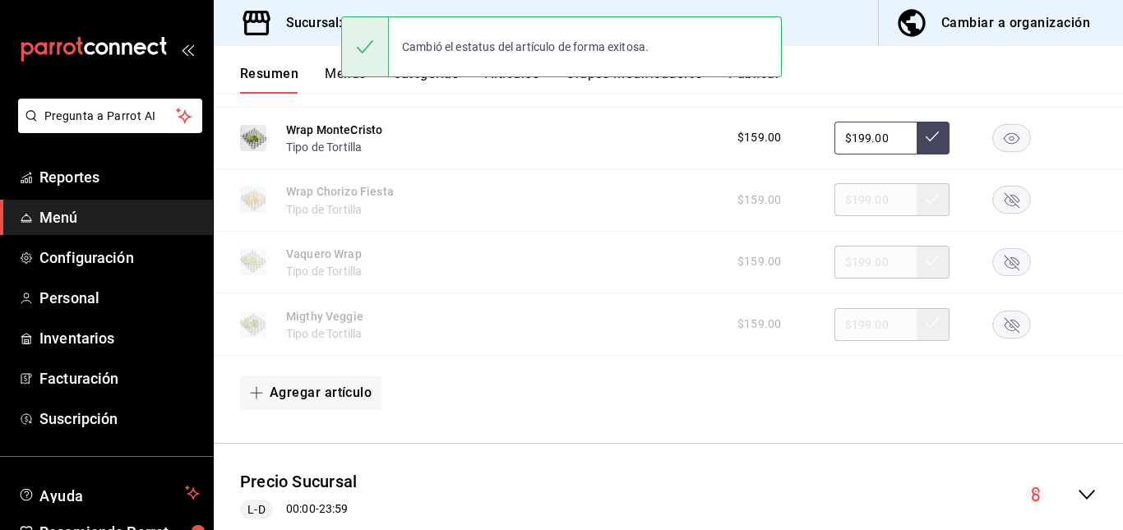
scroll to position [2109, 0]
click at [765, 83] on button "Publicar" at bounding box center [753, 80] width 51 height 28
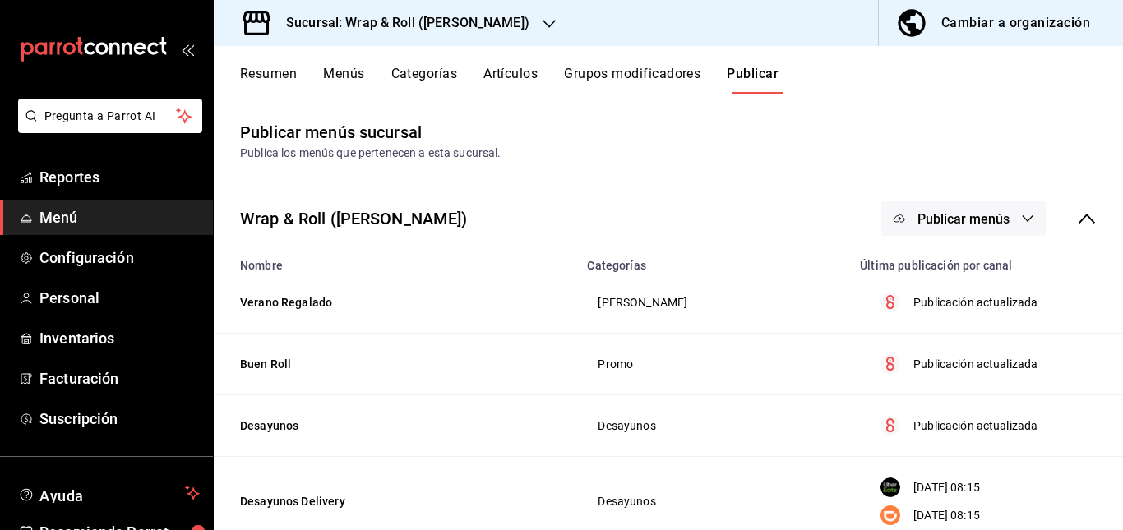
click at [957, 231] on button "Publicar menús" at bounding box center [963, 218] width 164 height 35
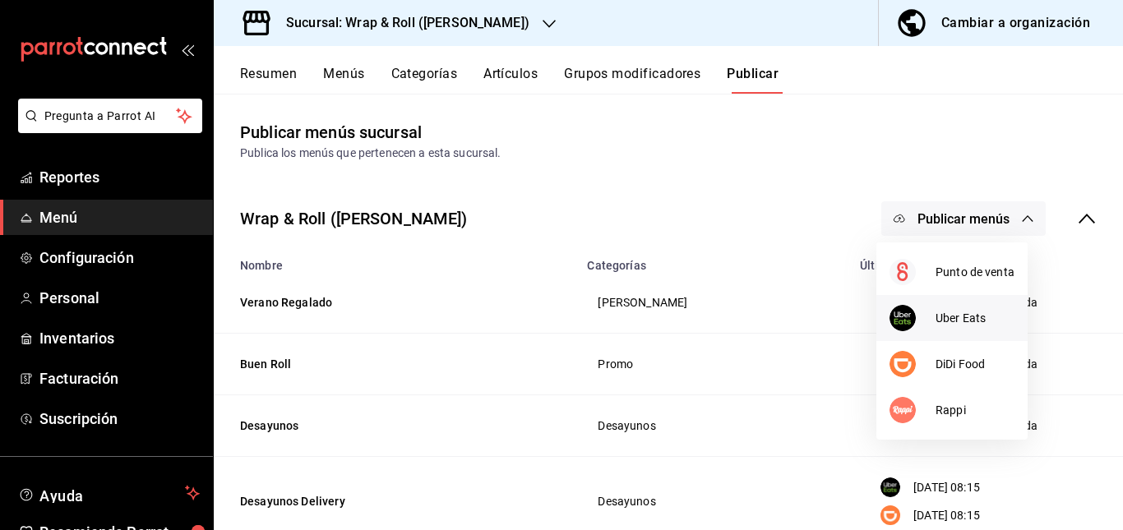
click at [931, 307] on div at bounding box center [912, 318] width 46 height 26
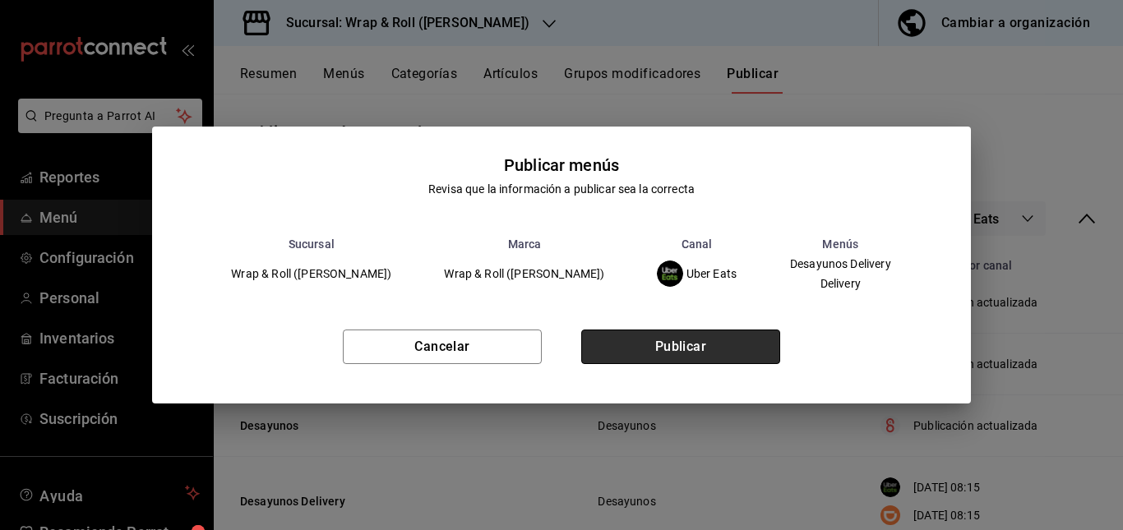
click at [702, 348] on button "Publicar" at bounding box center [680, 347] width 199 height 35
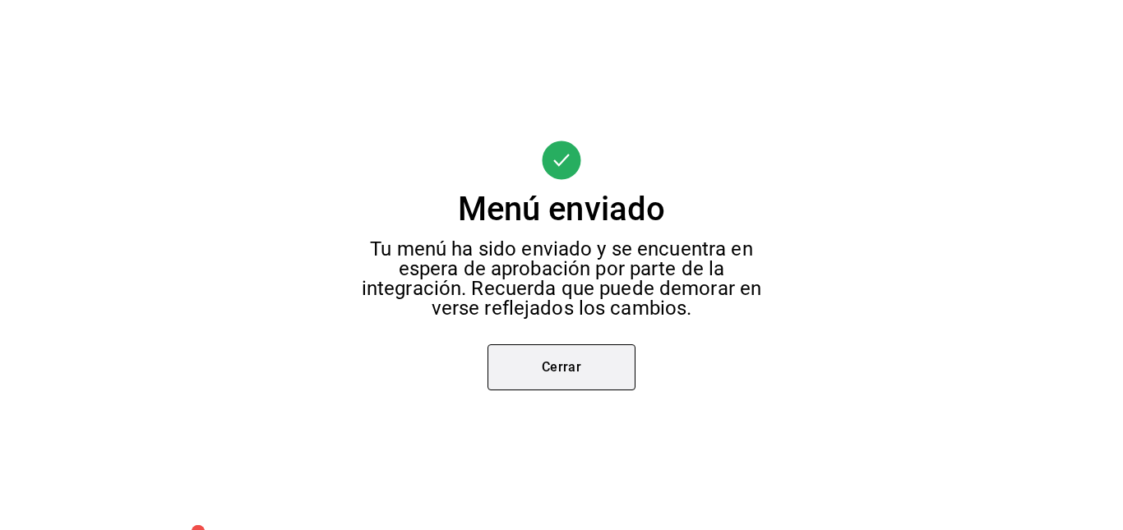
click at [578, 373] on button "Cerrar" at bounding box center [561, 367] width 148 height 46
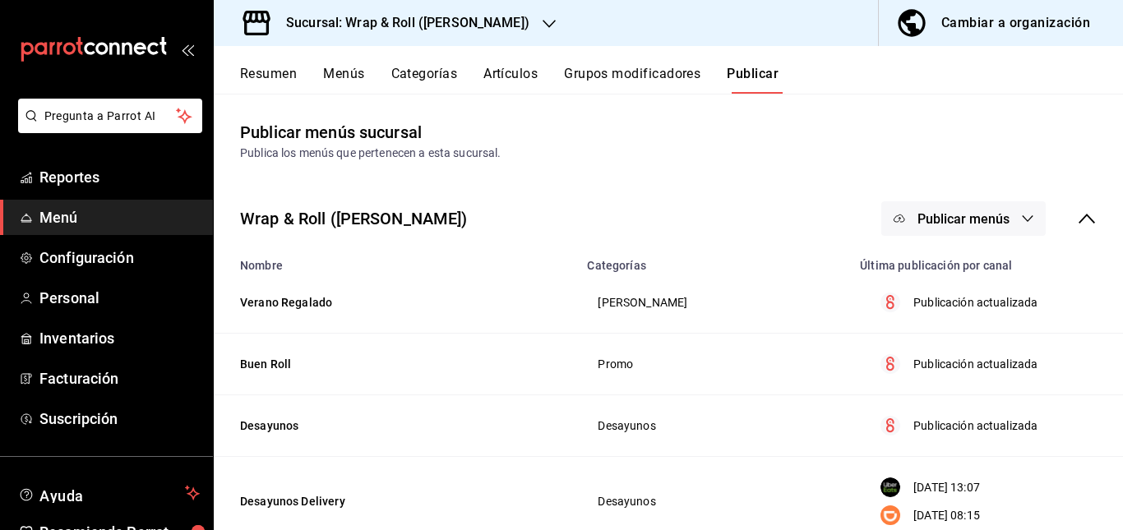
click at [961, 215] on span "Publicar menús" at bounding box center [963, 219] width 92 height 16
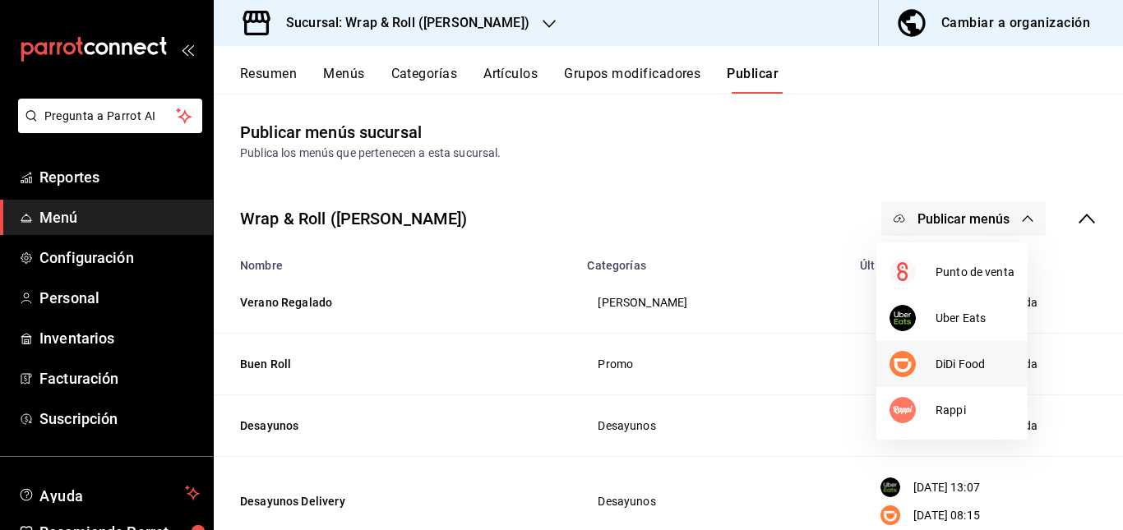
click at [919, 370] on div at bounding box center [912, 364] width 46 height 26
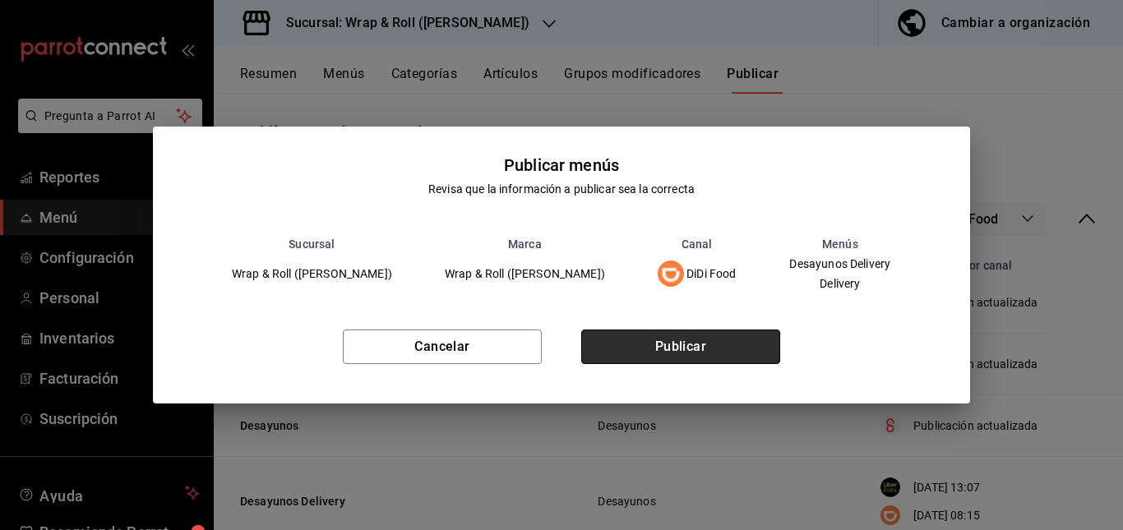
click at [684, 340] on button "Publicar" at bounding box center [680, 347] width 199 height 35
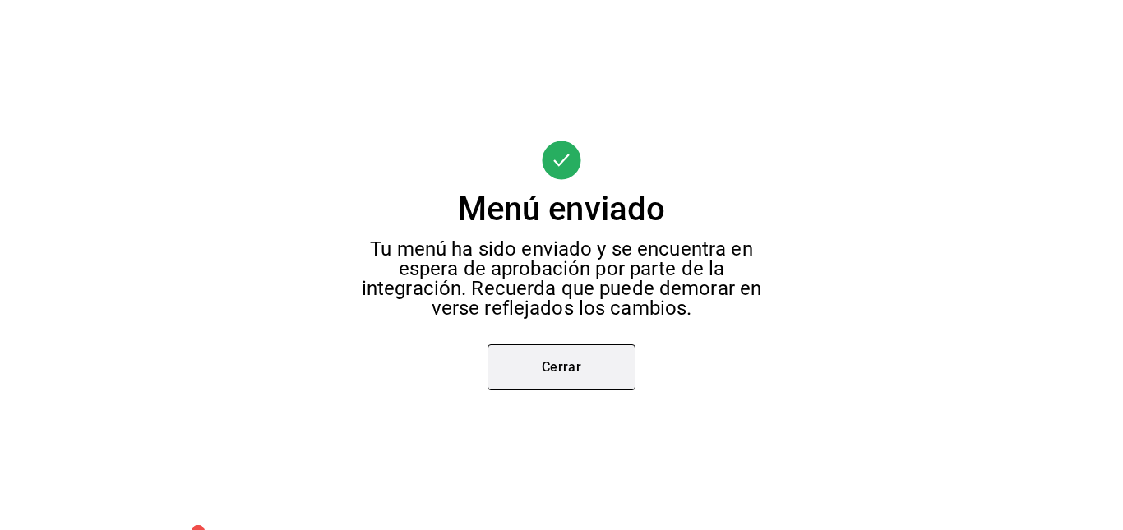
click at [595, 364] on button "Cerrar" at bounding box center [561, 367] width 148 height 46
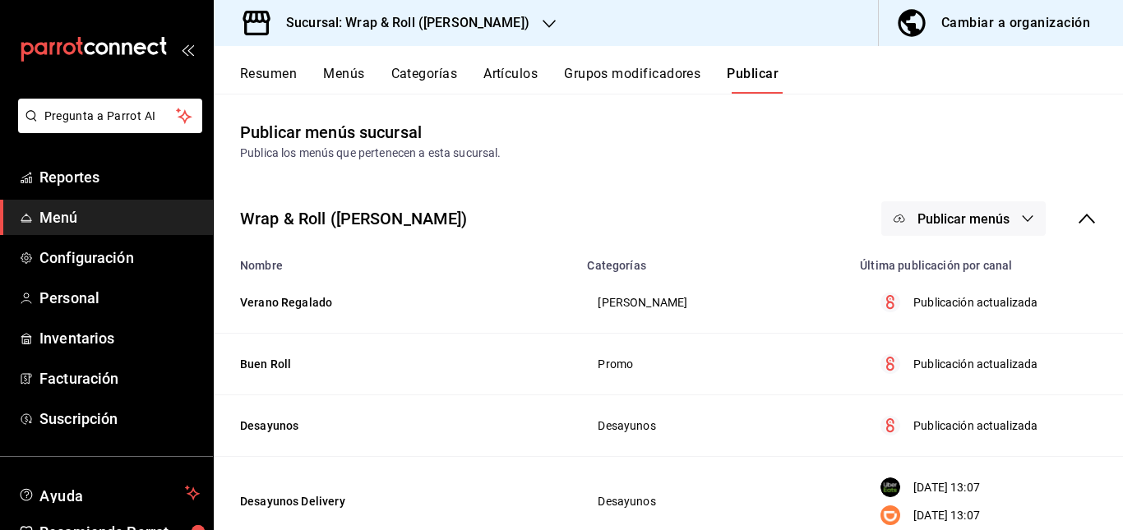
click at [963, 221] on span "Publicar menús" at bounding box center [963, 219] width 92 height 16
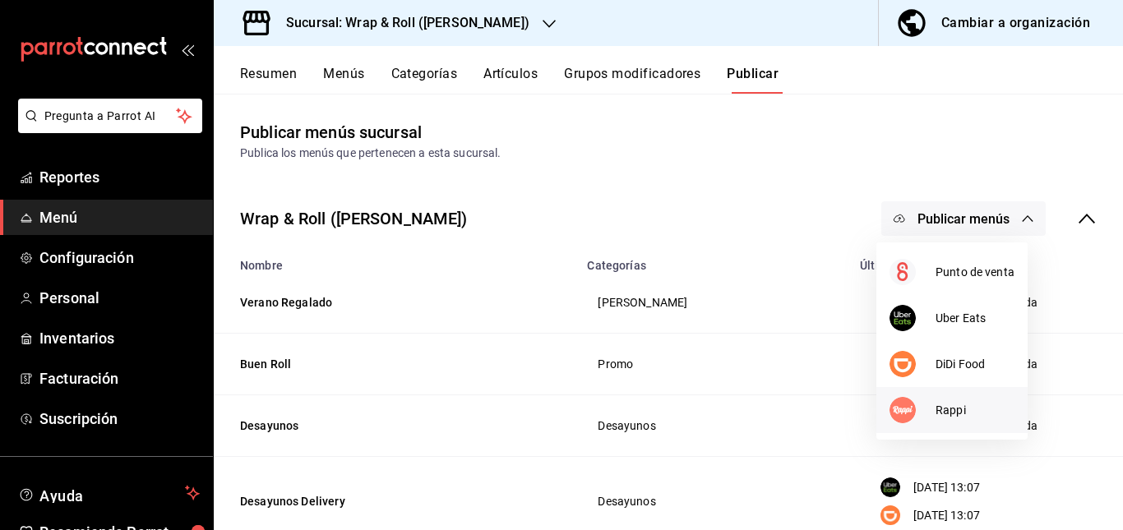
click at [946, 407] on span "Rappi" at bounding box center [975, 410] width 79 height 17
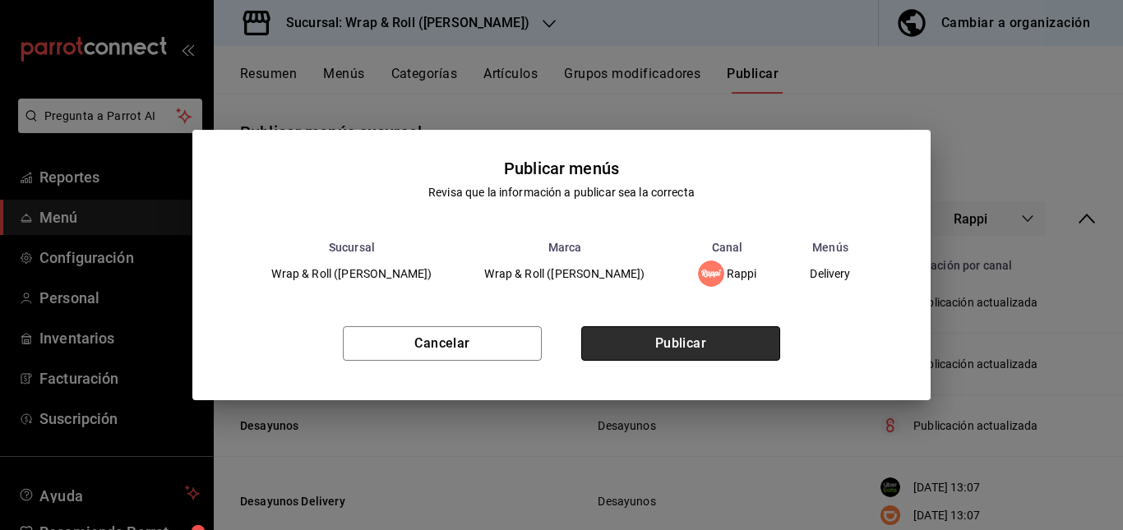
click at [663, 343] on button "Publicar" at bounding box center [680, 343] width 199 height 35
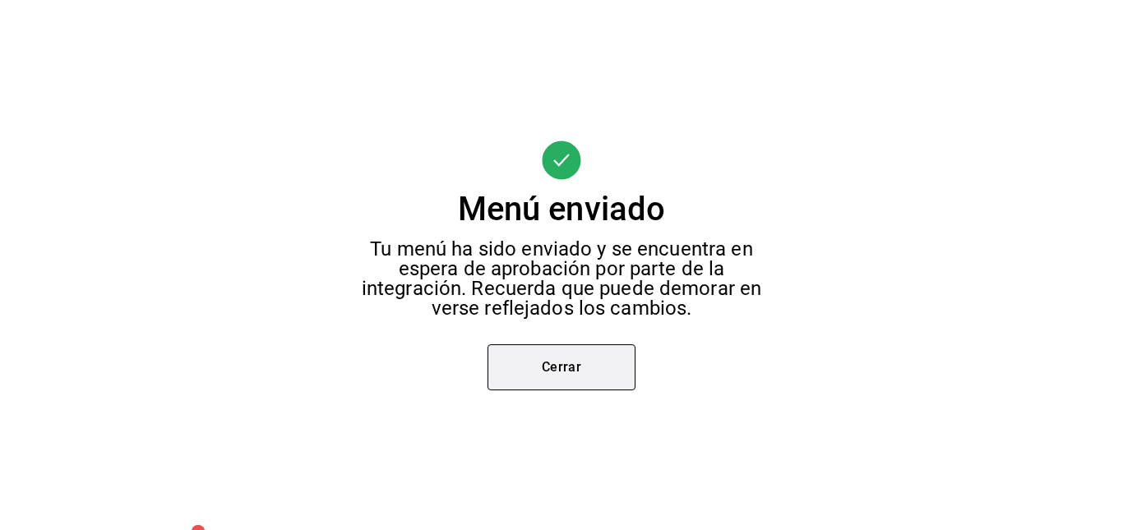
click at [549, 372] on button "Cerrar" at bounding box center [561, 367] width 148 height 46
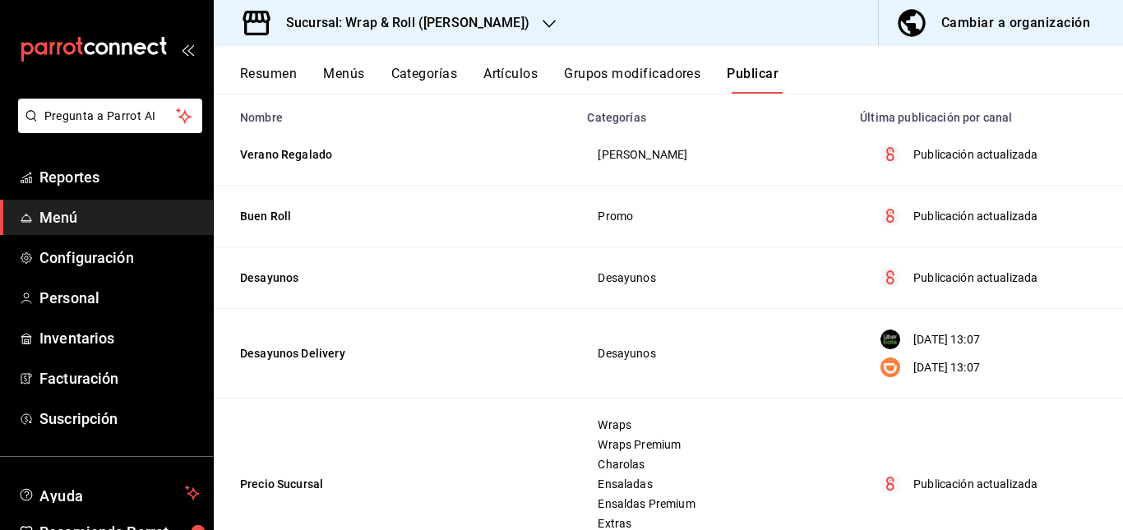
scroll to position [149, 0]
click at [690, 319] on td "Desayunos" at bounding box center [713, 353] width 273 height 90
click at [679, 341] on td "Desayunos" at bounding box center [713, 353] width 273 height 90
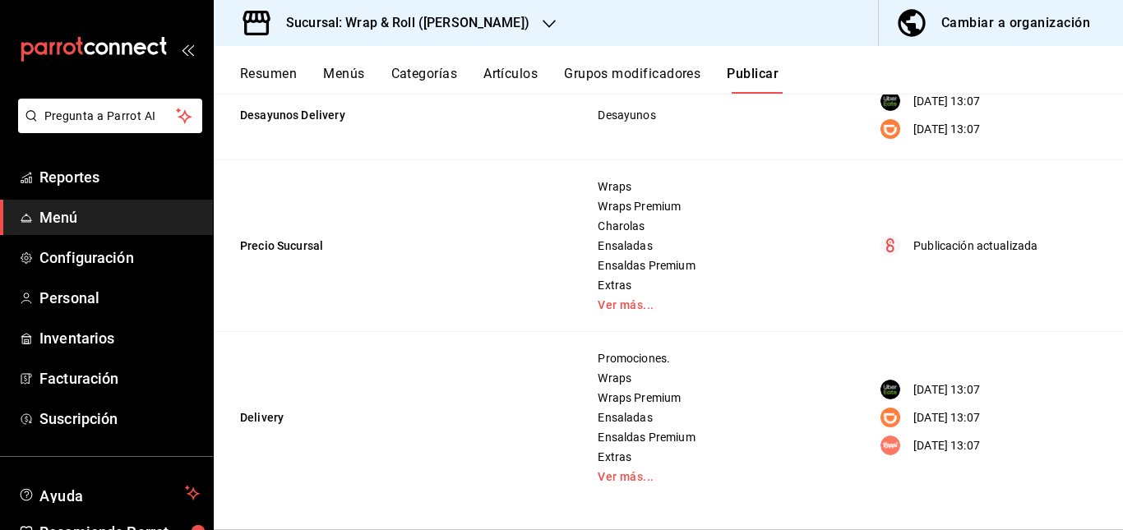
scroll to position [0, 0]
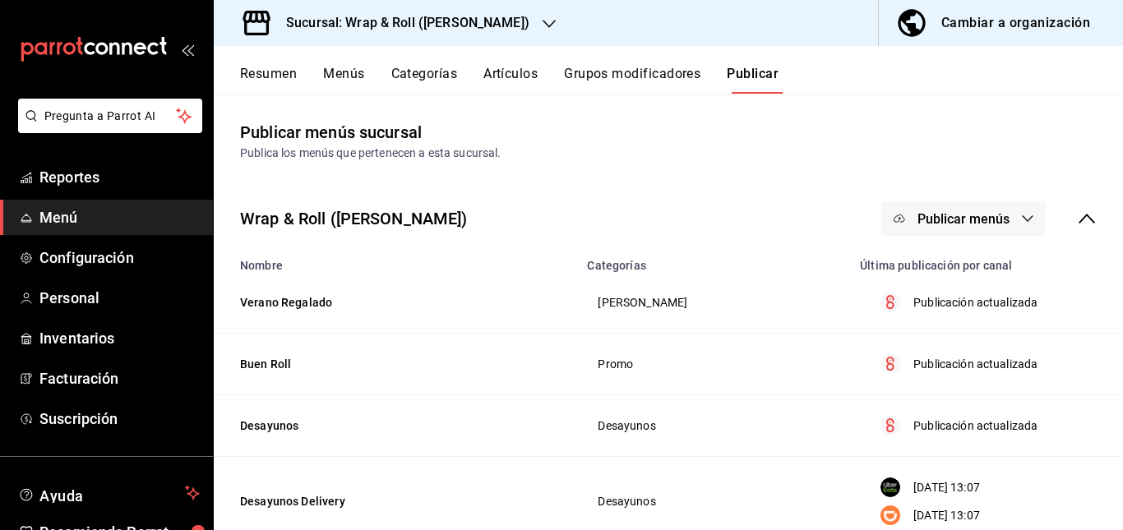
click at [493, 7] on div "Sucursal: Wrap & Roll ([PERSON_NAME])" at bounding box center [394, 23] width 335 height 46
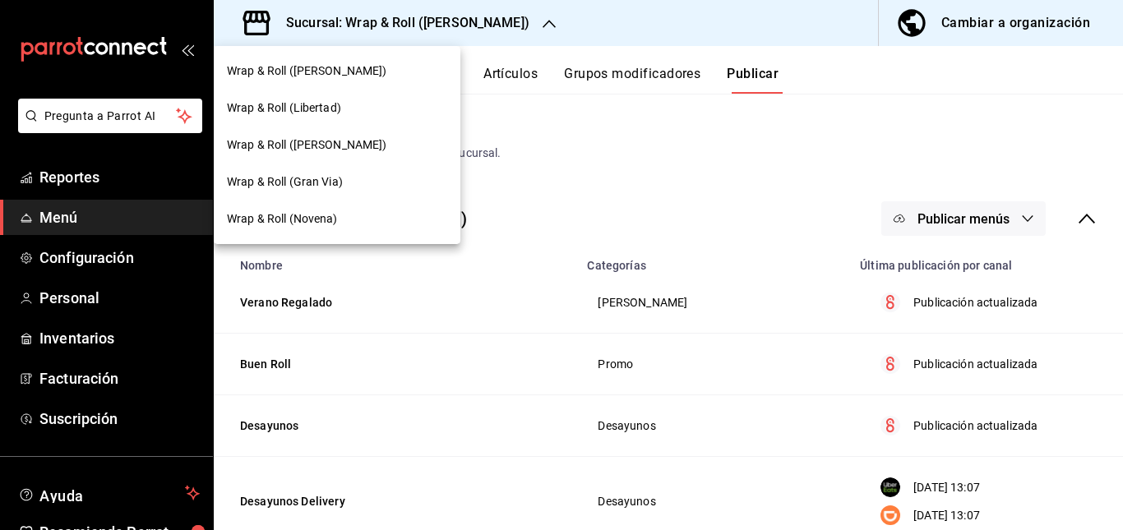
click at [334, 185] on span "Wrap & Roll (Gran Via)" at bounding box center [285, 181] width 116 height 17
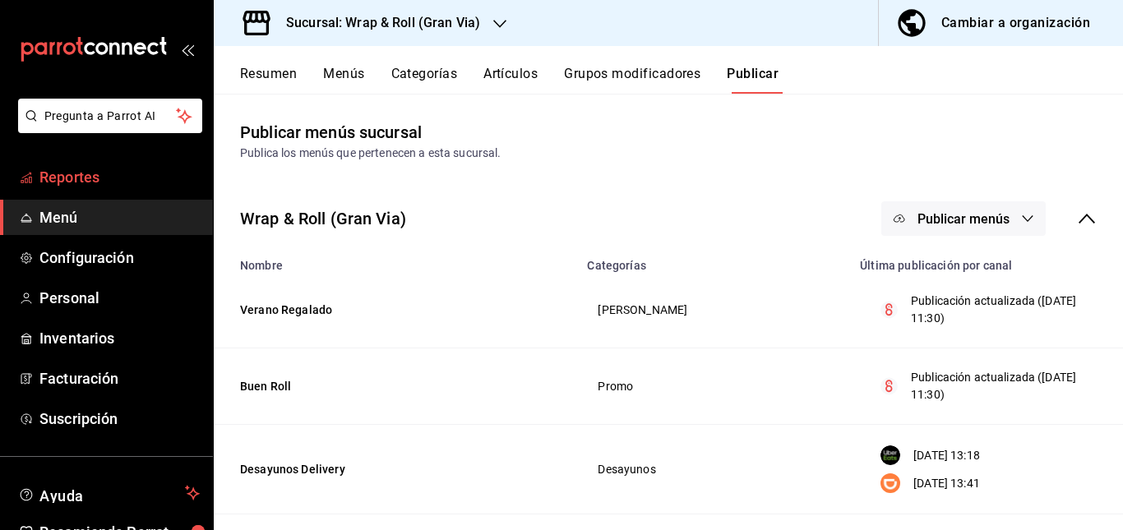
click at [54, 173] on span "Reportes" at bounding box center [119, 177] width 160 height 22
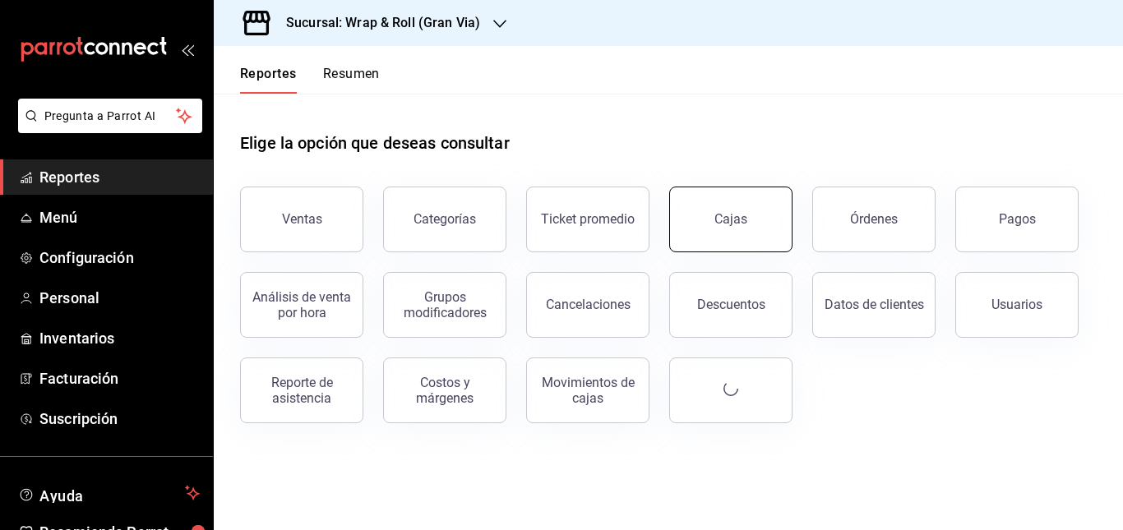
click at [721, 216] on div "Cajas" at bounding box center [731, 220] width 34 height 20
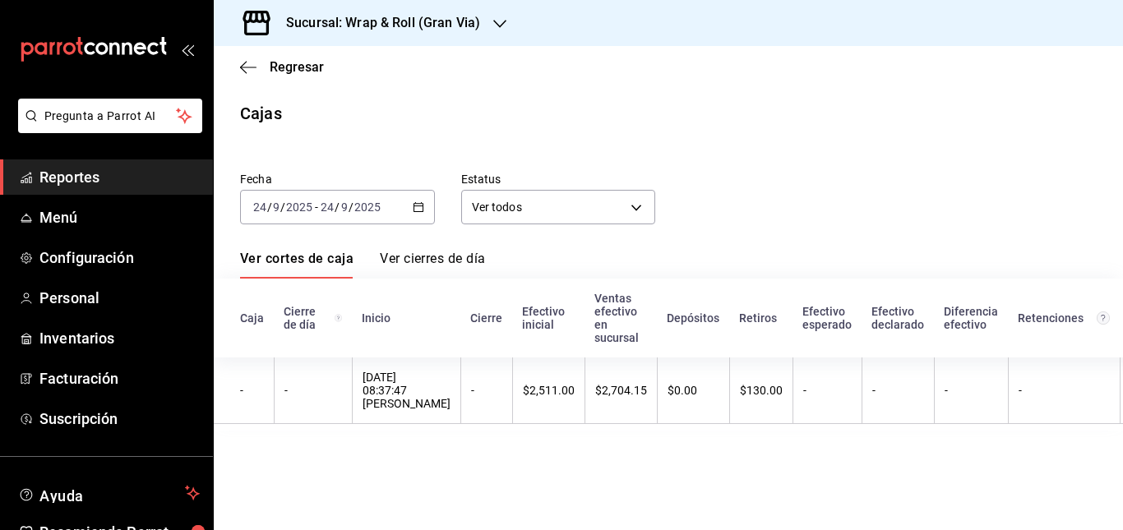
click at [415, 199] on div "[DATE] [DATE] - [DATE] [DATE]" at bounding box center [337, 207] width 195 height 35
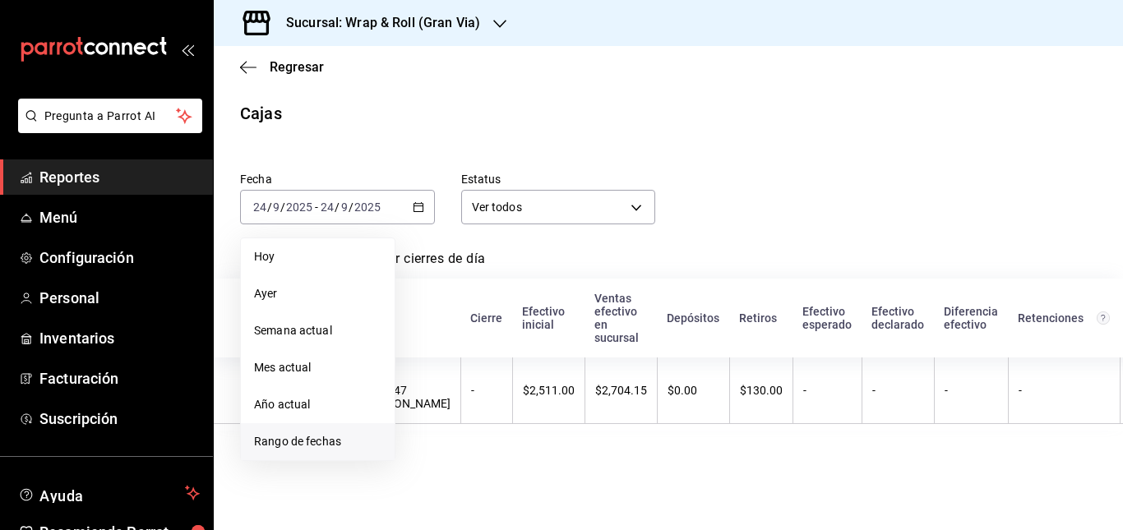
click at [314, 446] on span "Rango de fechas" at bounding box center [317, 441] width 127 height 17
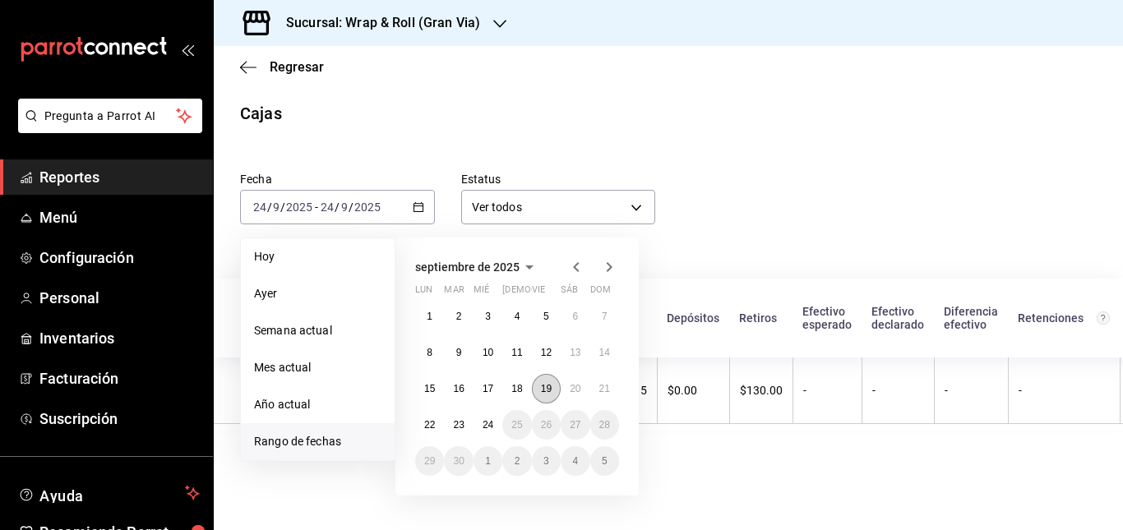
click at [548, 387] on abbr "19" at bounding box center [546, 389] width 11 height 12
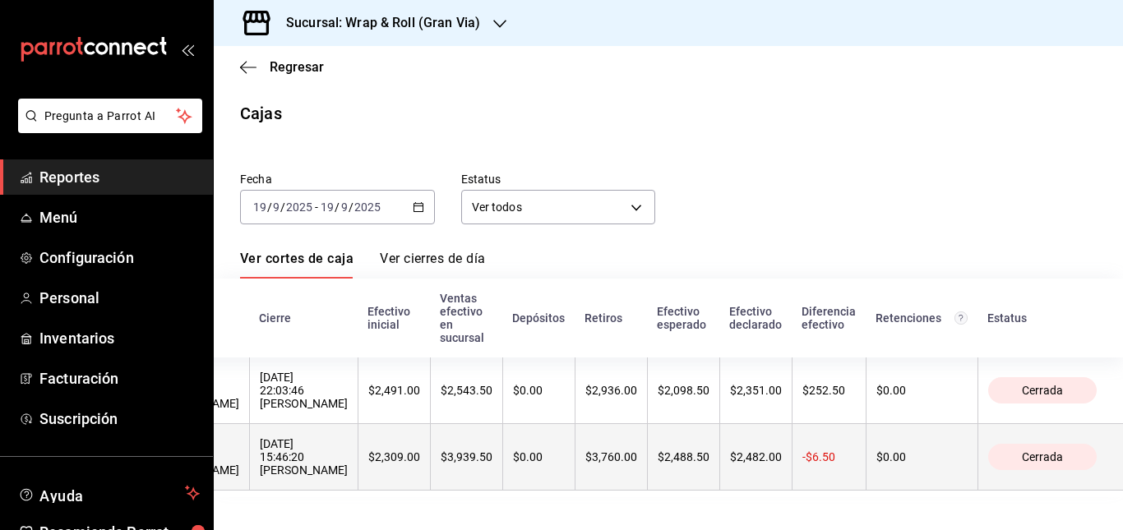
scroll to position [0, 297]
